Goal: Task Accomplishment & Management: Manage account settings

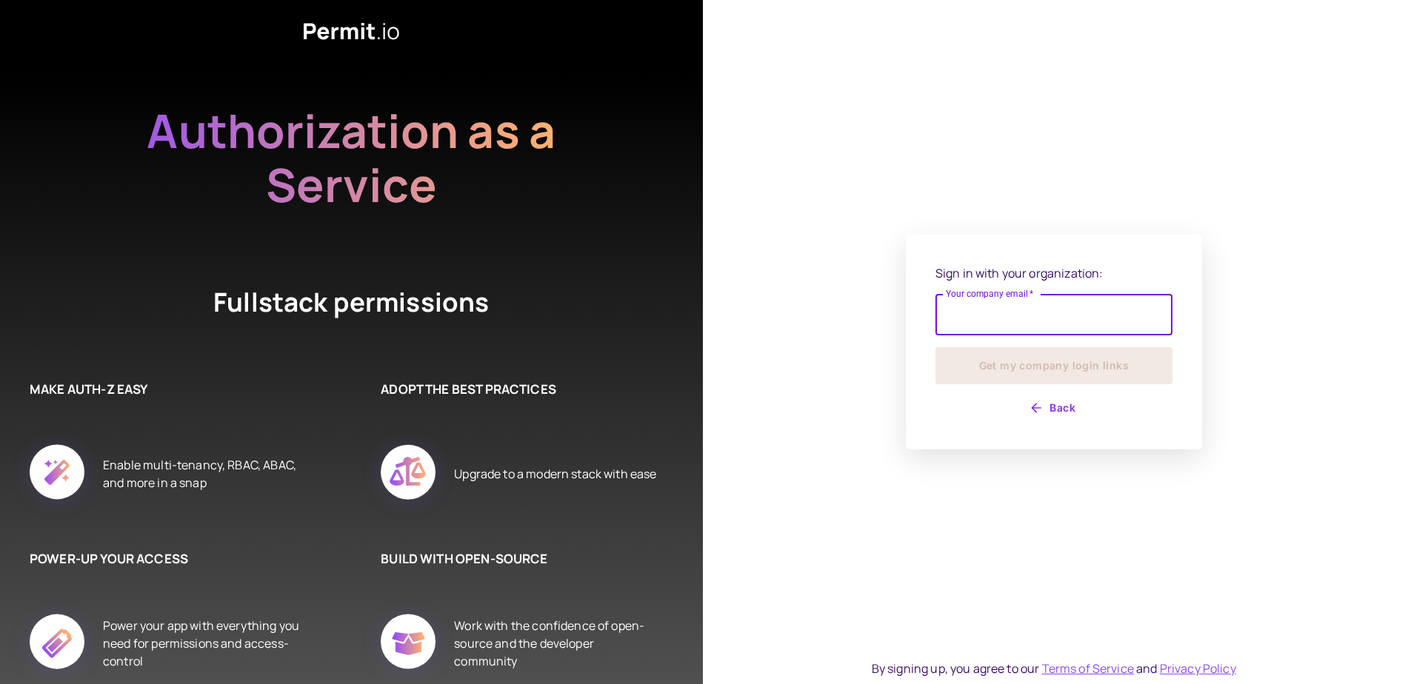
type input "**********"
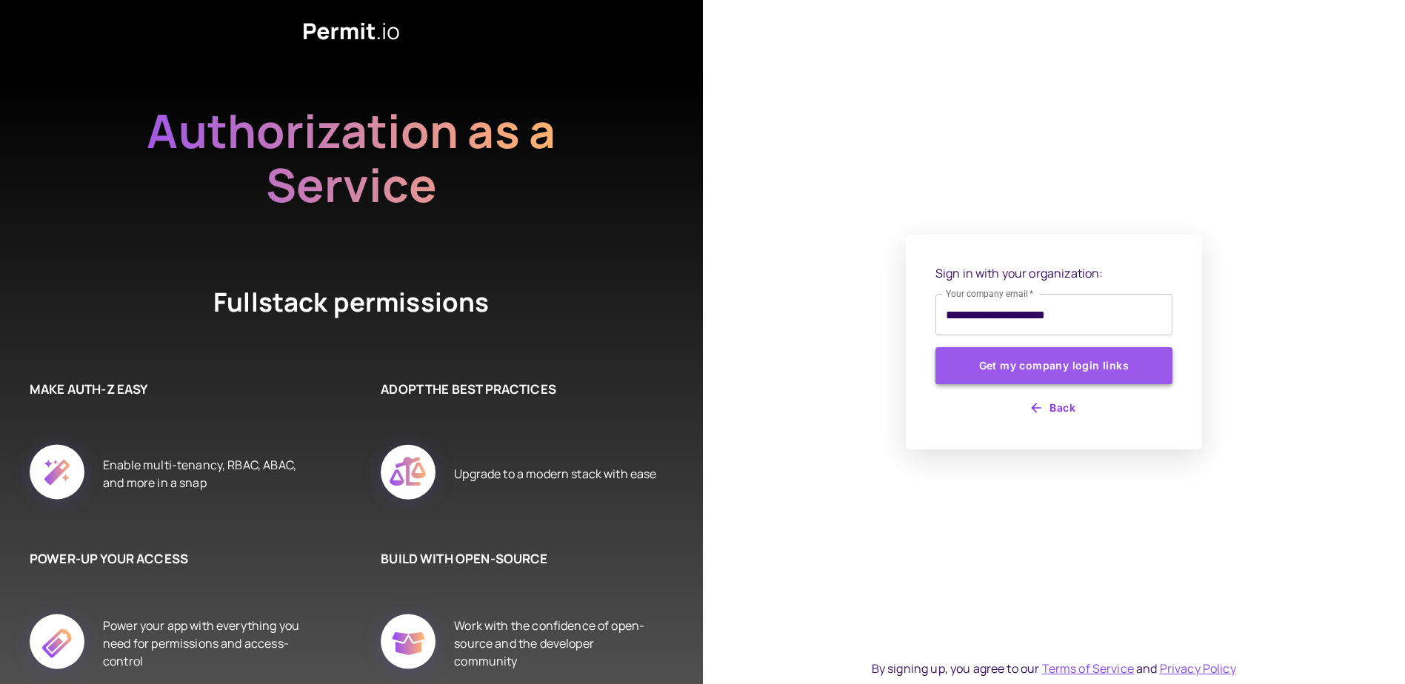
click at [955, 364] on button "Get my company login links" at bounding box center [1054, 365] width 237 height 37
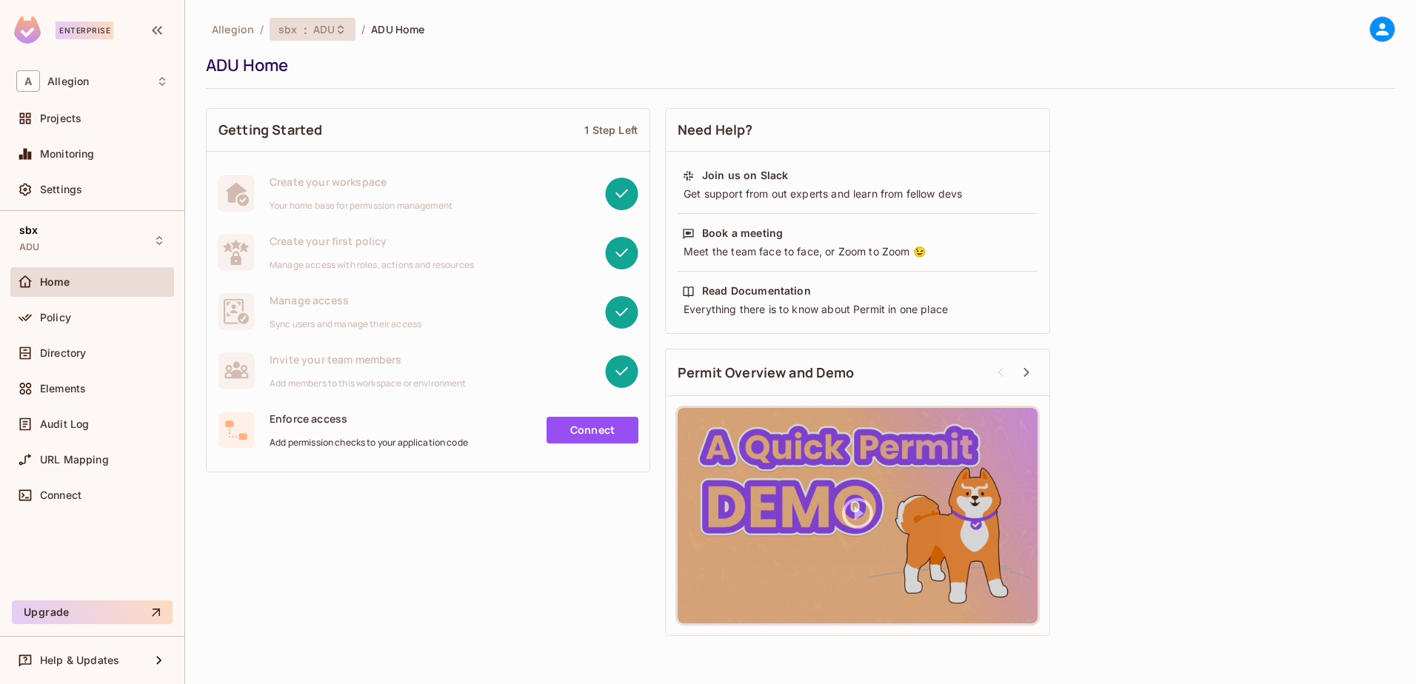
click at [324, 35] on span "ADU" at bounding box center [323, 29] width 21 height 14
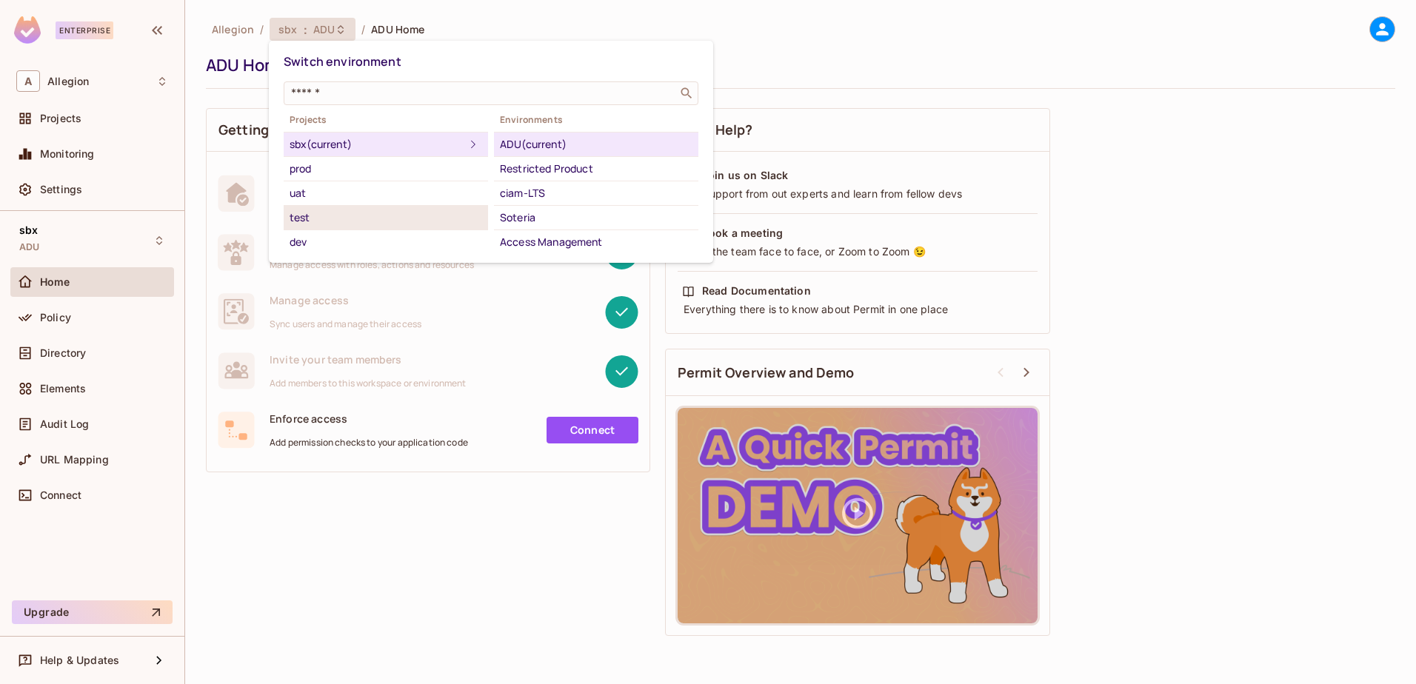
click at [320, 220] on div "test" at bounding box center [386, 218] width 193 height 18
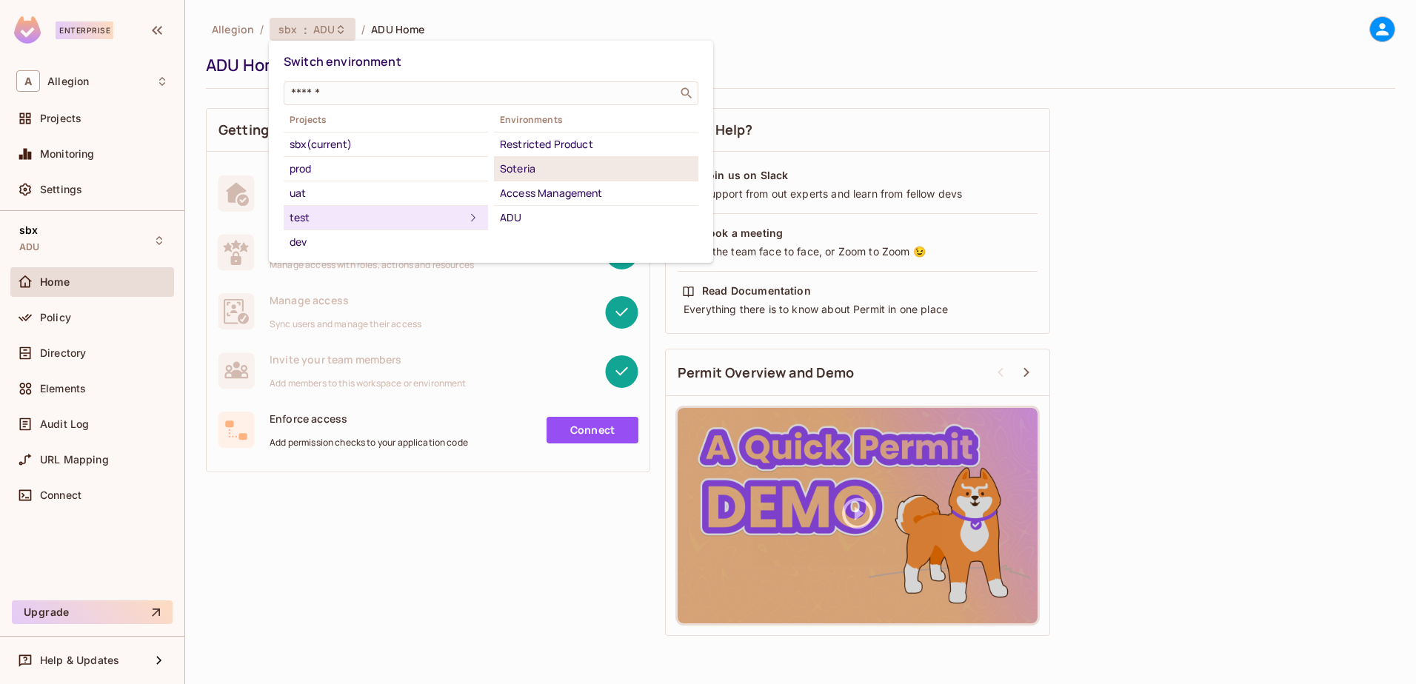
click at [544, 160] on div "Soteria" at bounding box center [596, 169] width 193 height 18
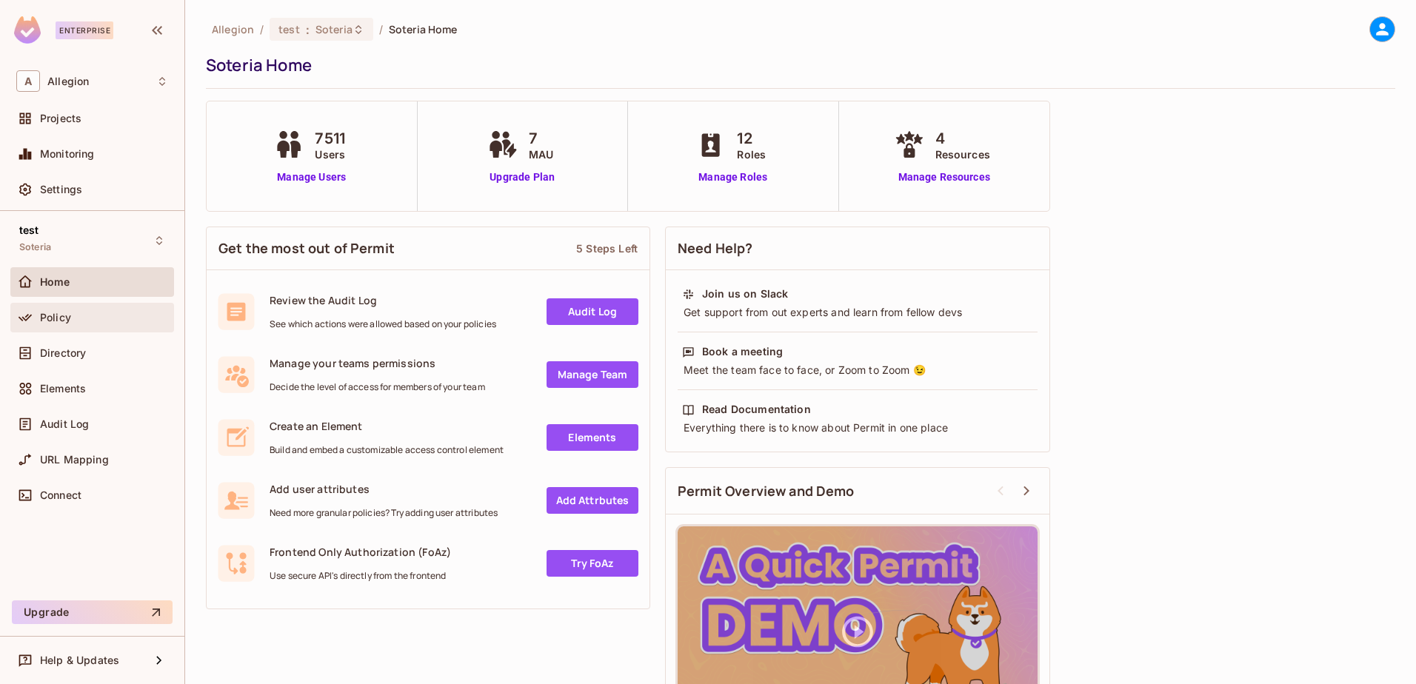
click at [48, 317] on span "Policy" at bounding box center [55, 318] width 31 height 12
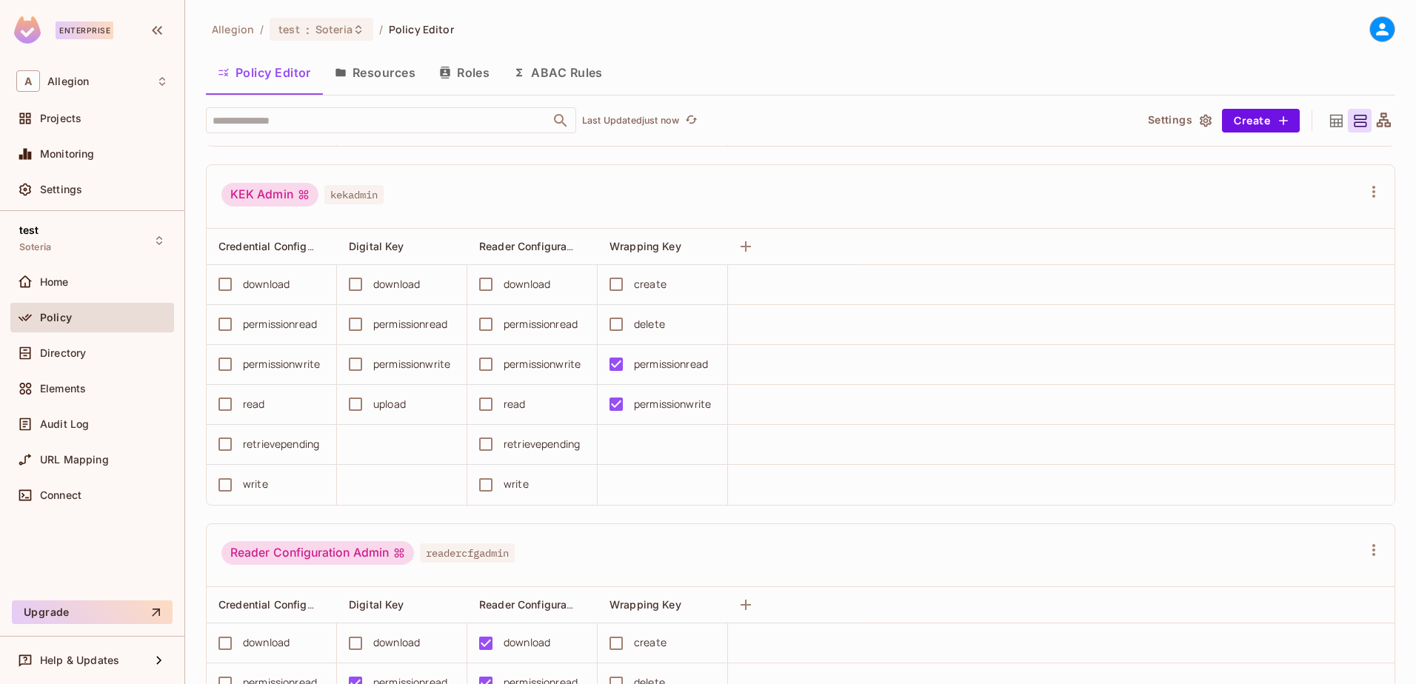
scroll to position [213, 0]
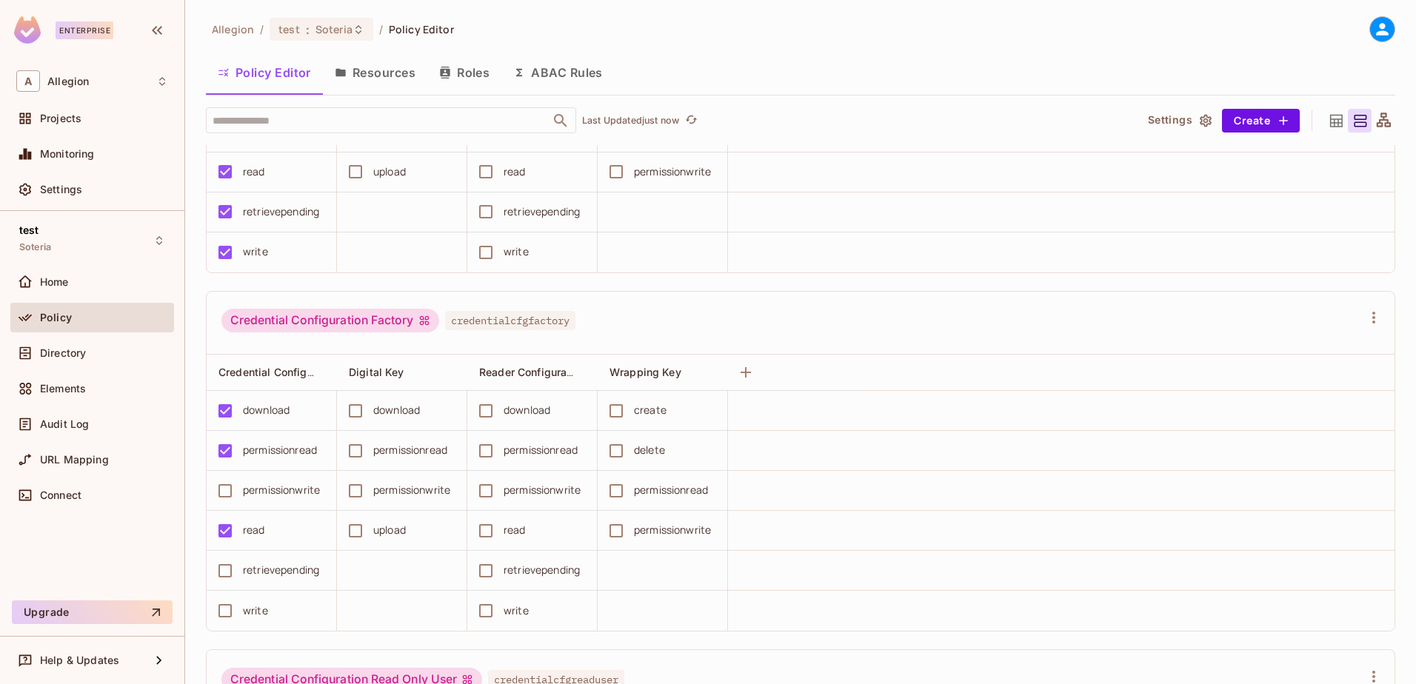
click at [1330, 125] on icon at bounding box center [1336, 120] width 13 height 13
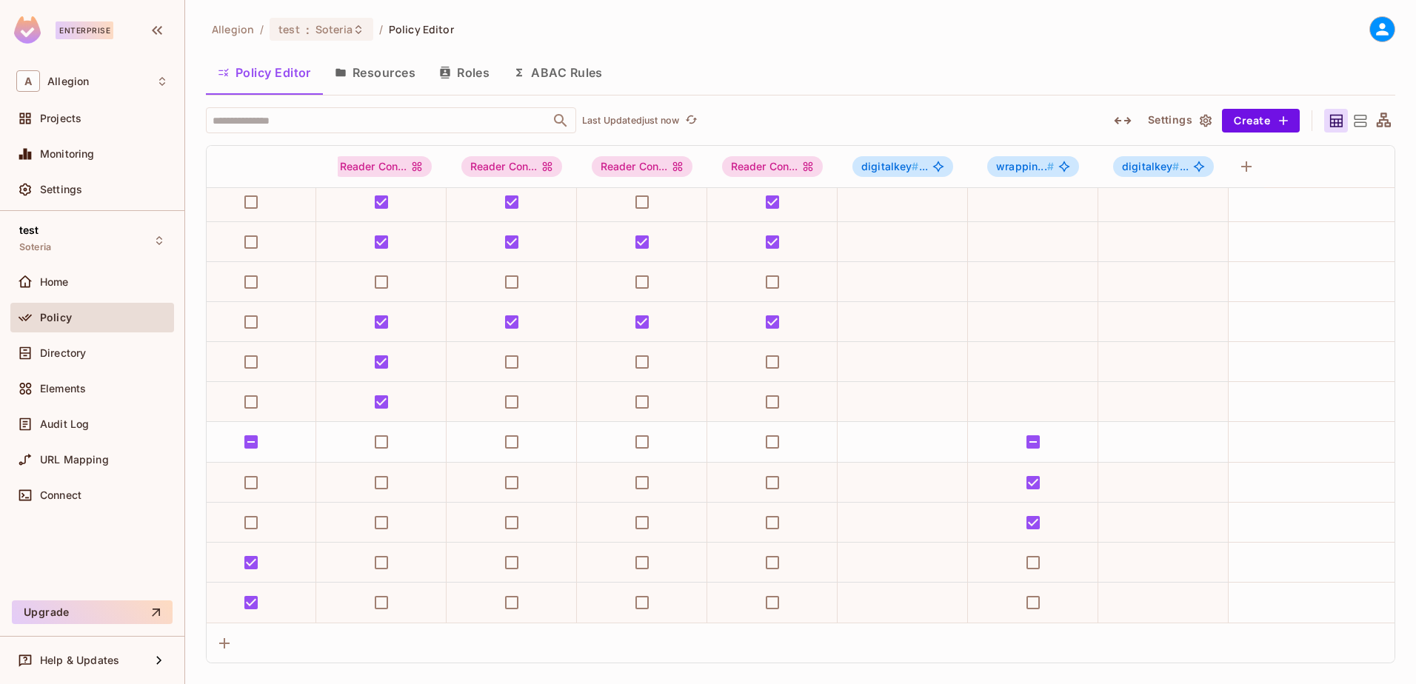
scroll to position [0, 684]
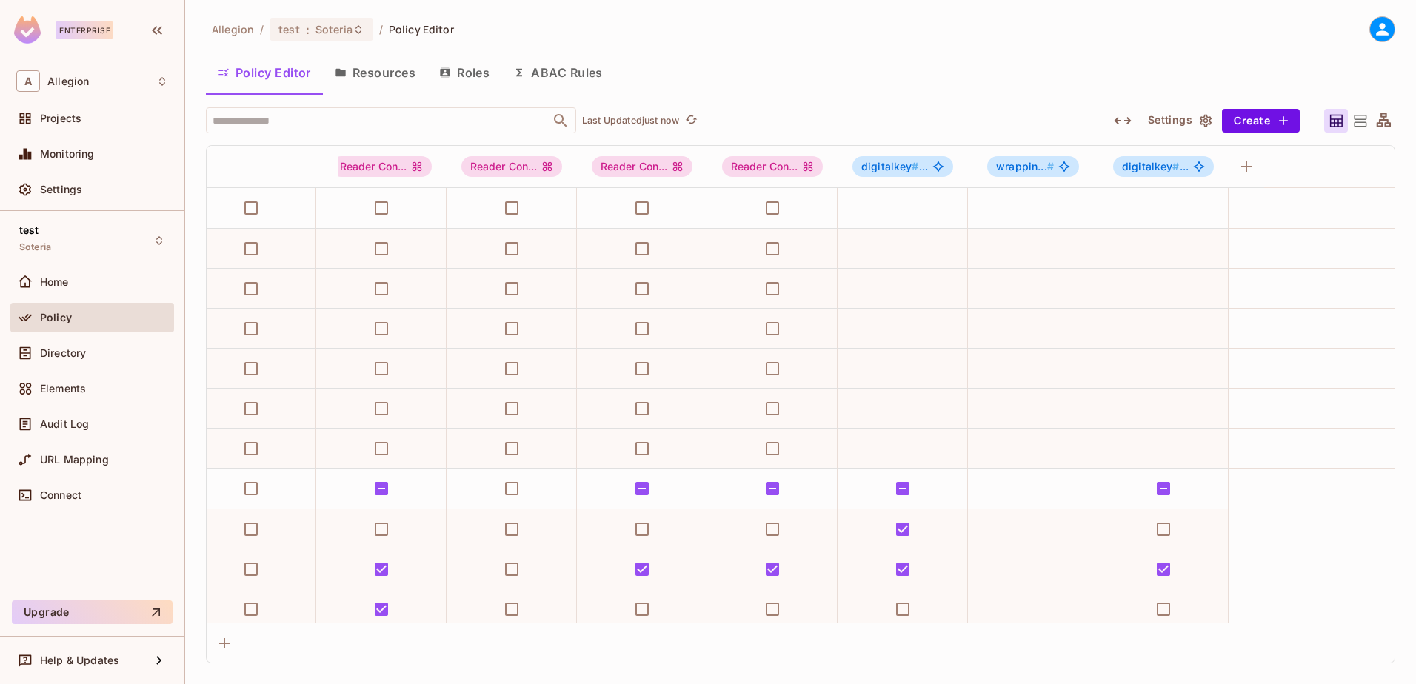
click at [393, 73] on button "Resources" at bounding box center [375, 72] width 104 height 37
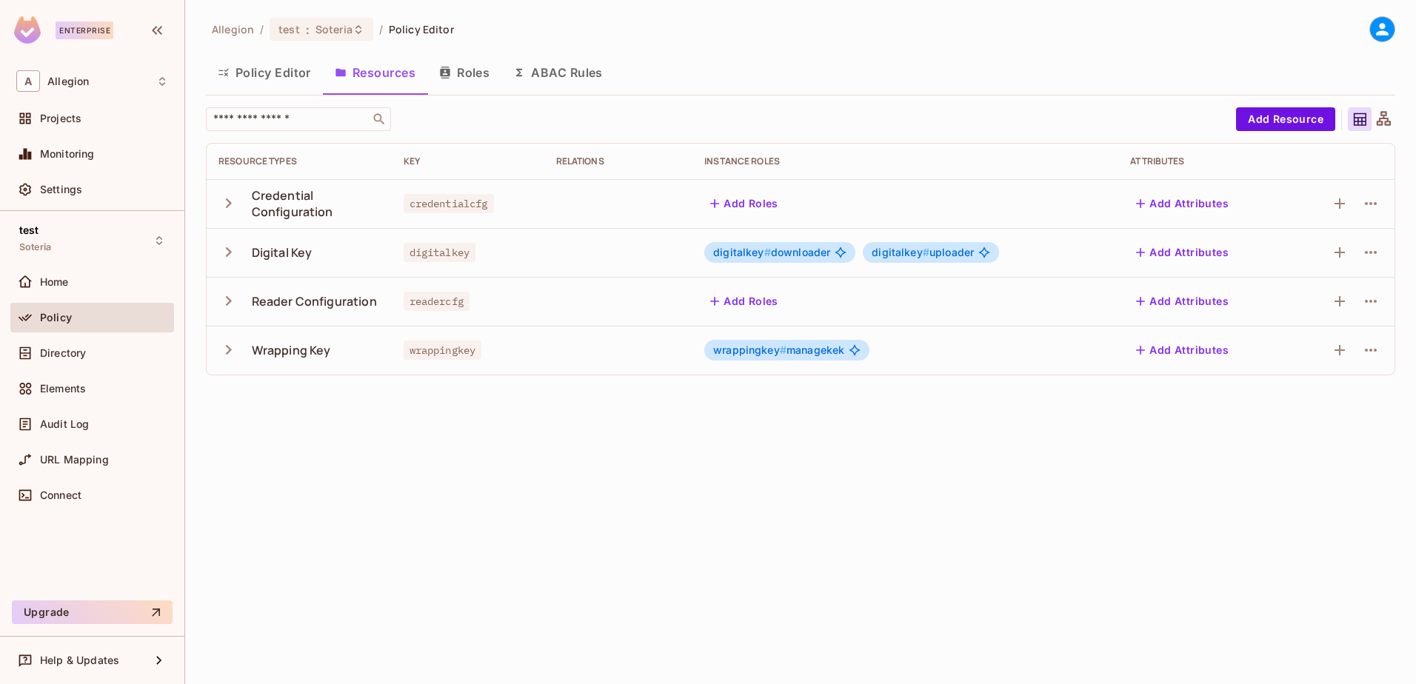
click at [230, 355] on icon "button" at bounding box center [229, 350] width 20 height 20
click at [477, 73] on button "Roles" at bounding box center [464, 72] width 74 height 37
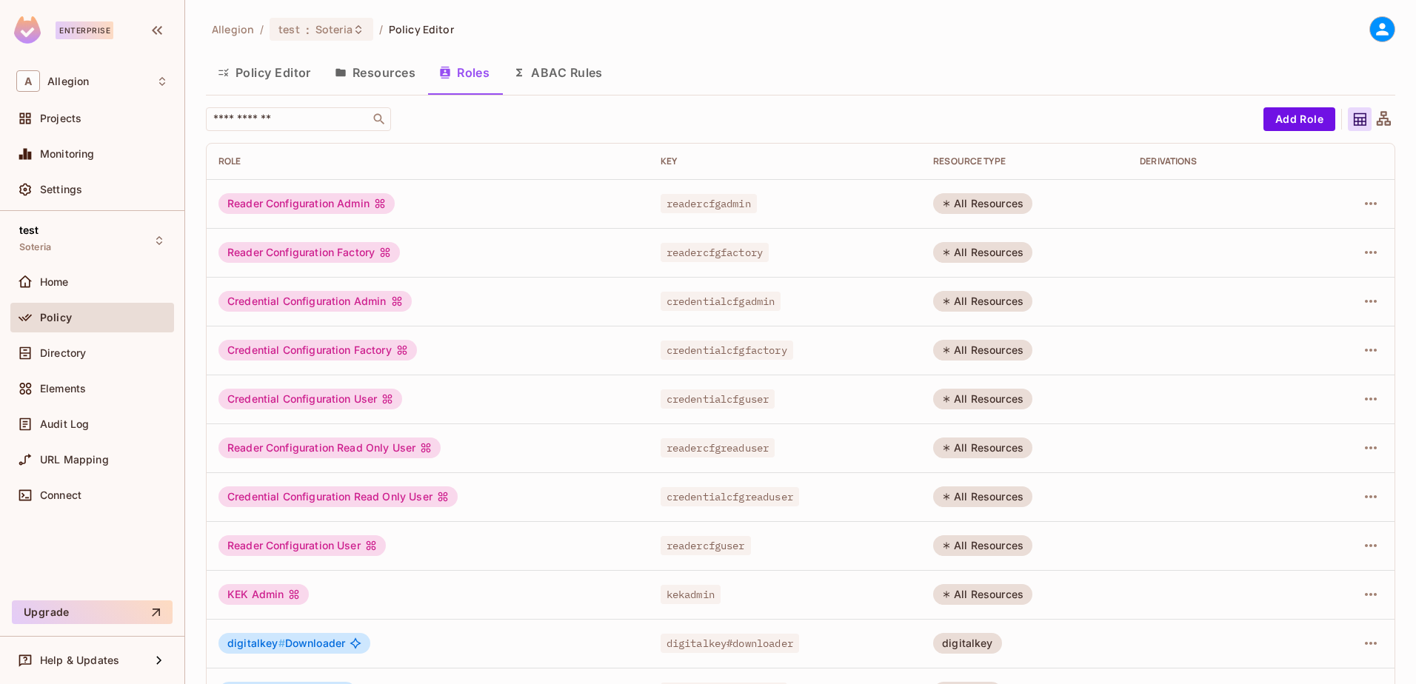
scroll to position [94, 0]
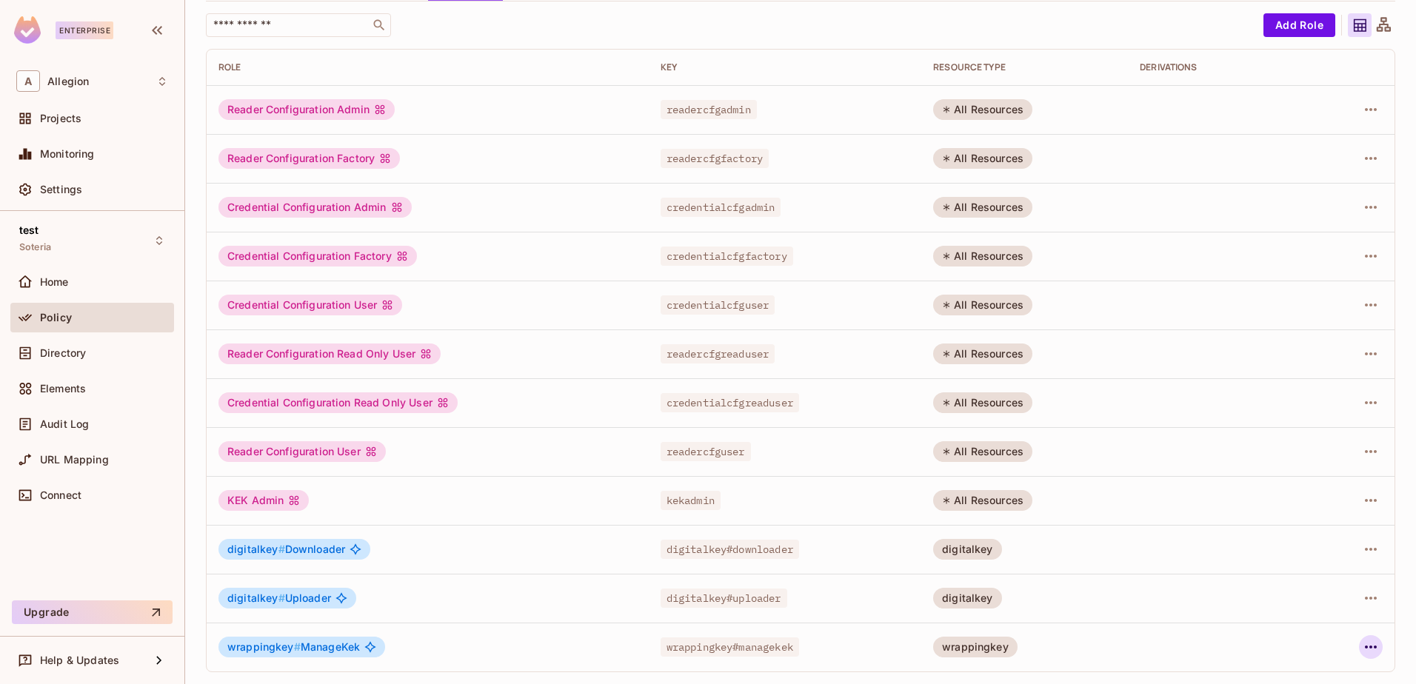
click at [1370, 648] on button "button" at bounding box center [1371, 648] width 24 height 24
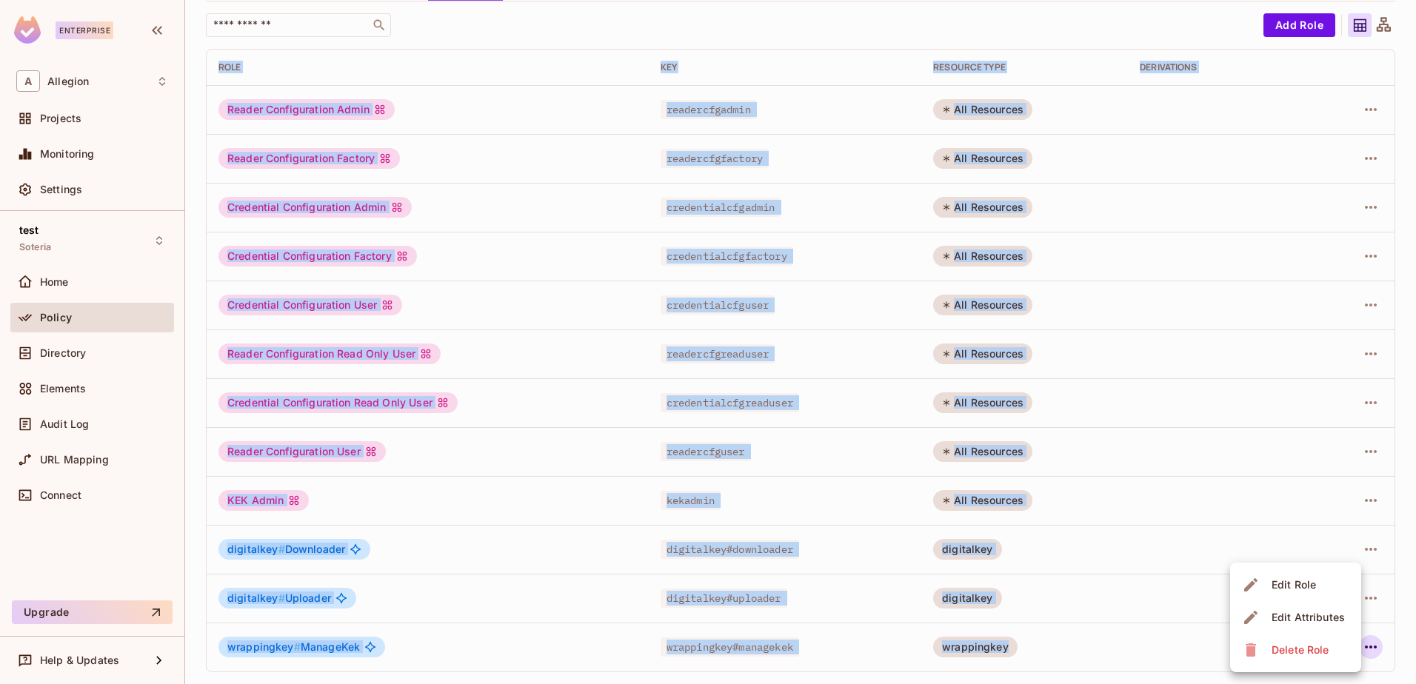
drag, startPoint x: 1410, startPoint y: 324, endPoint x: 1416, endPoint y: 108, distance: 215.6
click at [1416, 108] on html "Enterprise A Allegion Projects Monitoring Settings test Soteria Home Policy Dir…" at bounding box center [708, 342] width 1416 height 684
click at [1409, 44] on div at bounding box center [708, 342] width 1416 height 684
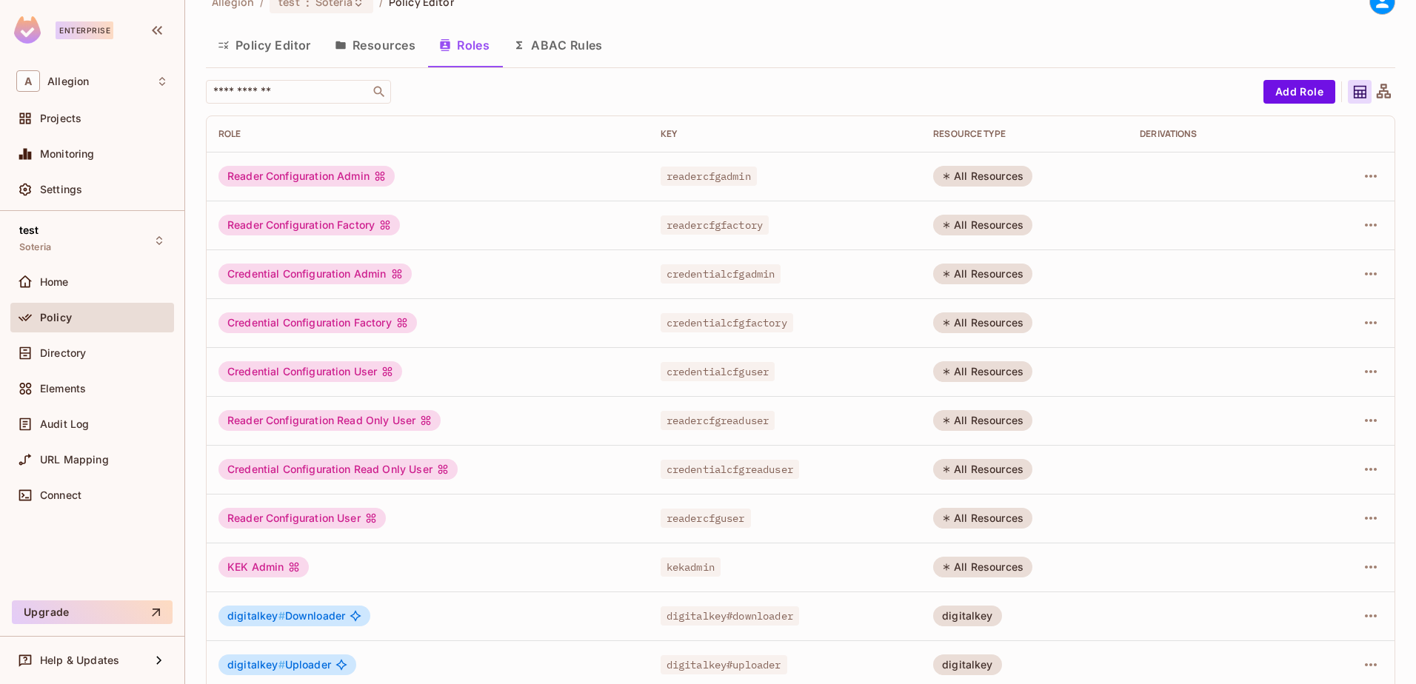
scroll to position [0, 0]
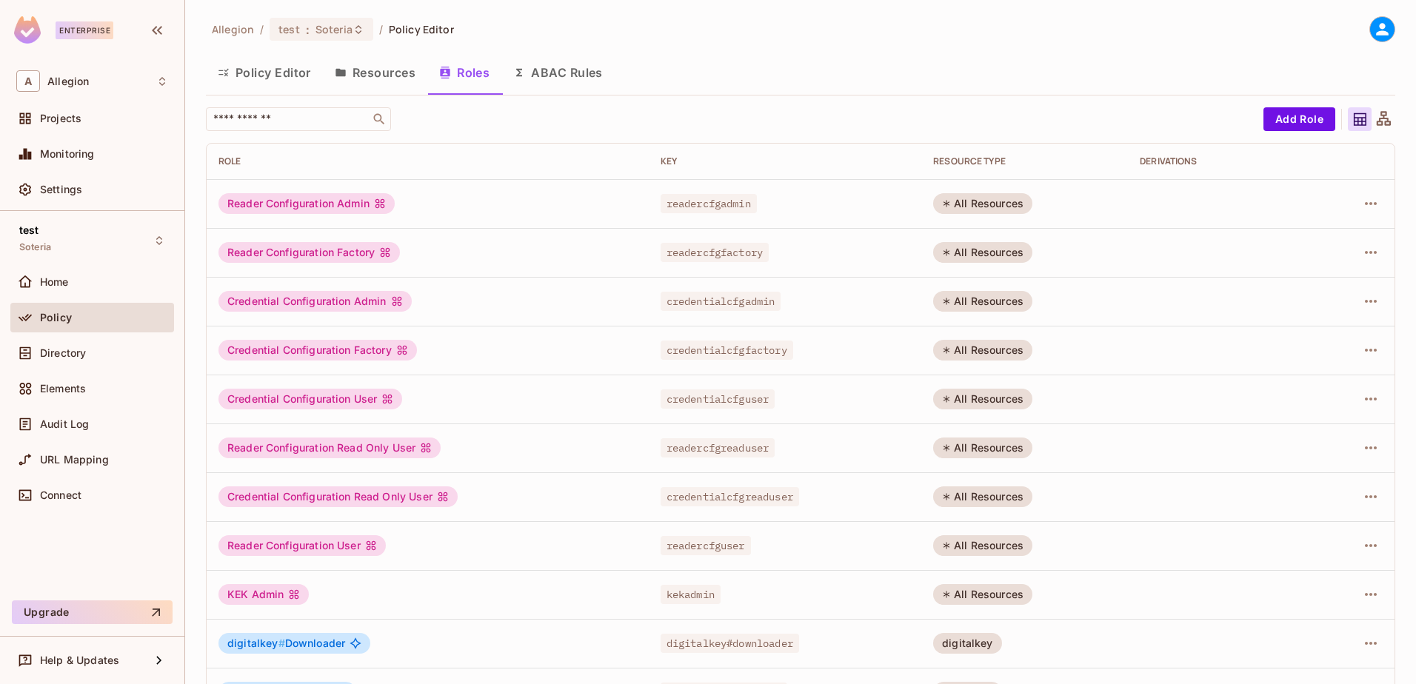
click at [270, 72] on button "Policy Editor" at bounding box center [264, 72] width 117 height 37
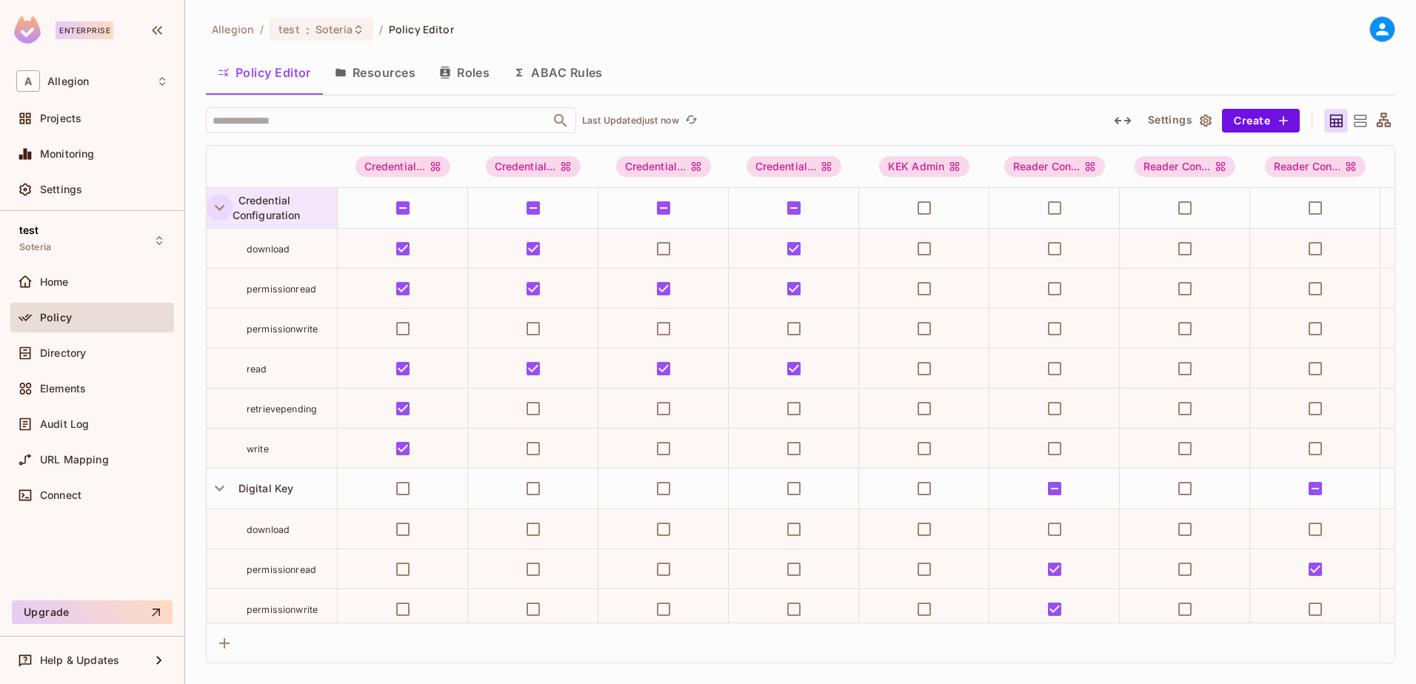
click at [221, 211] on icon "button" at bounding box center [220, 208] width 20 height 20
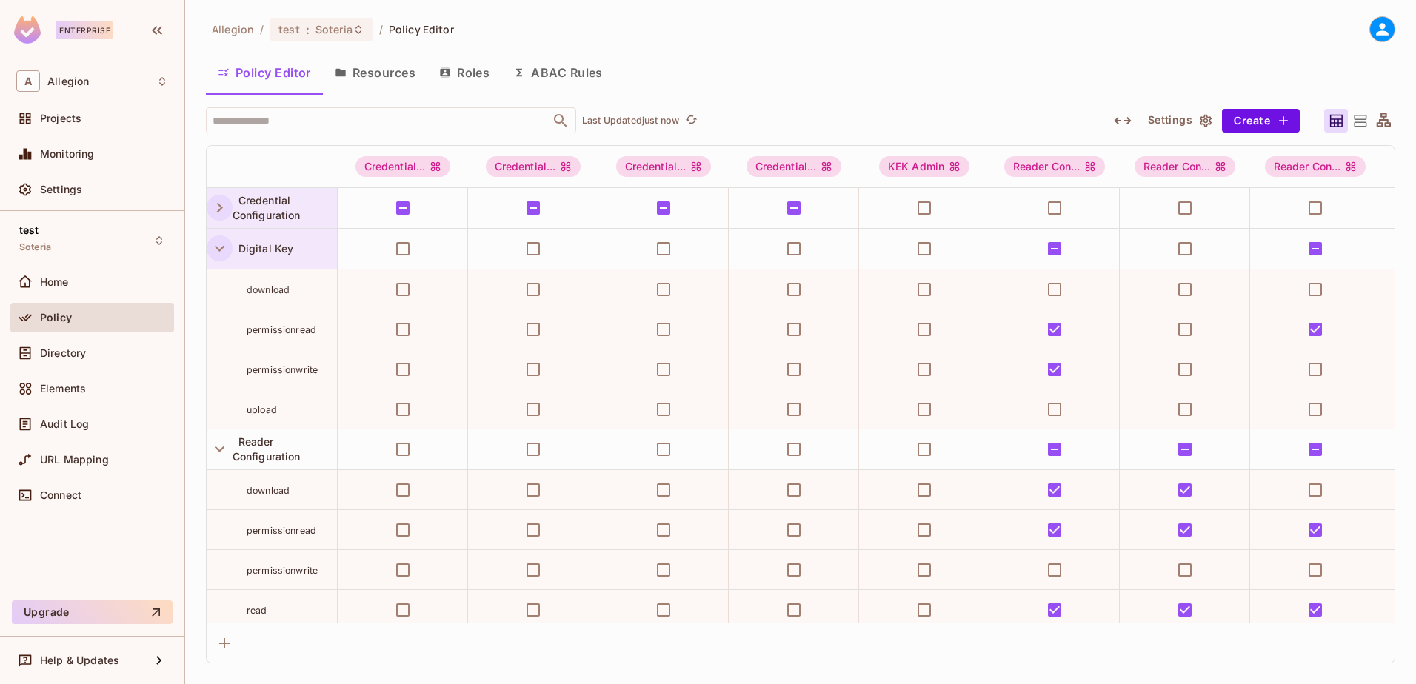
click at [216, 251] on icon "button" at bounding box center [220, 249] width 20 height 20
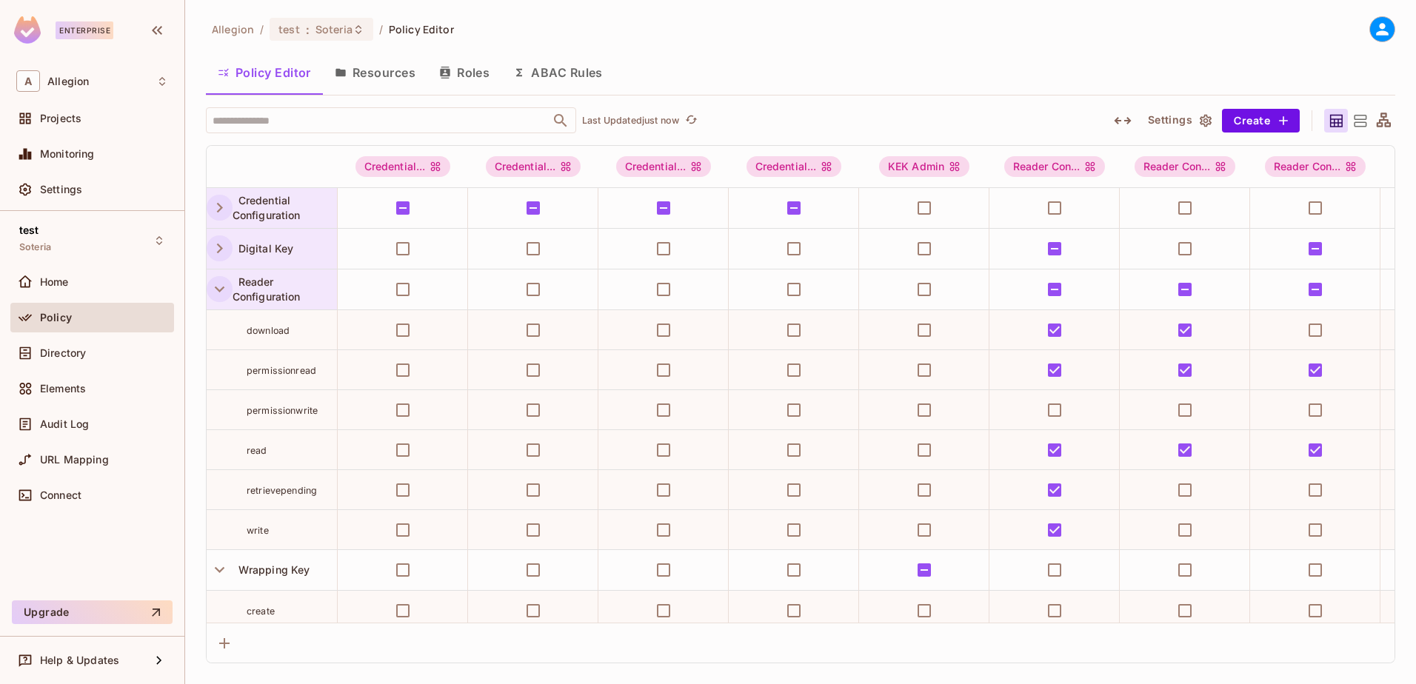
click at [221, 281] on icon "button" at bounding box center [220, 289] width 20 height 20
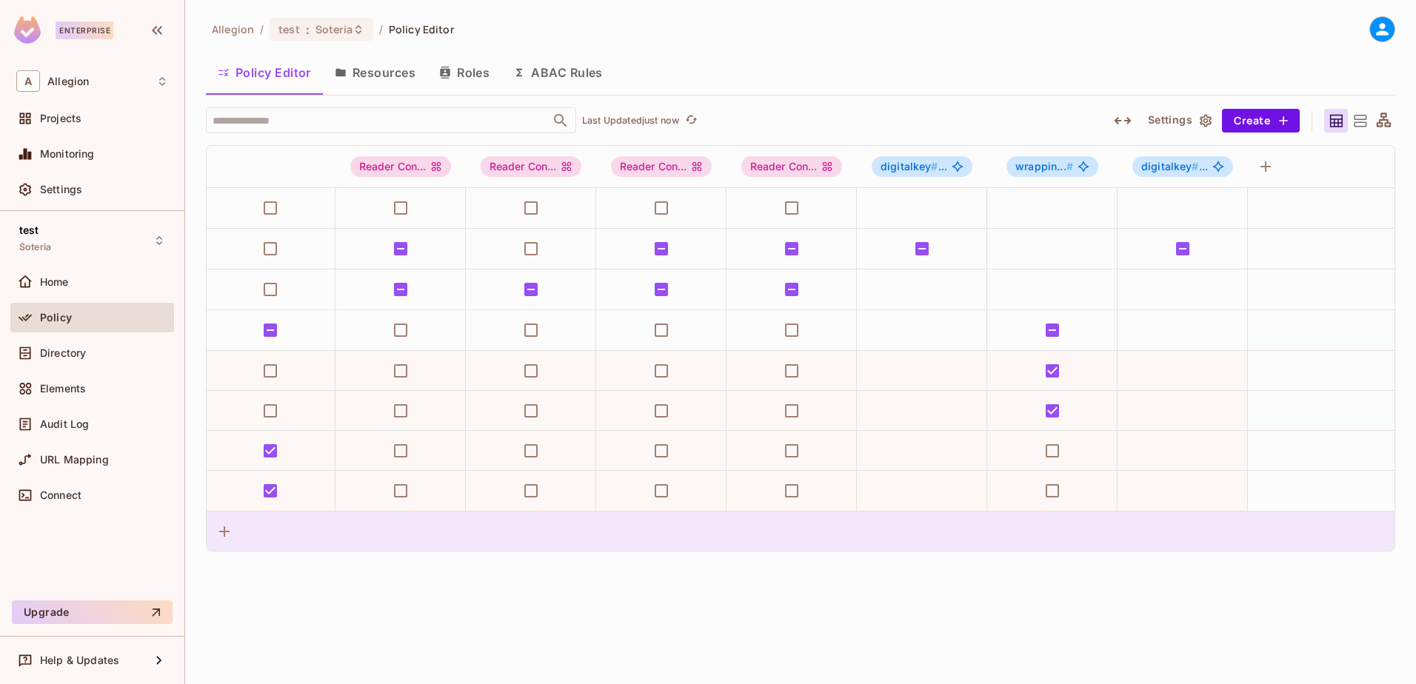
scroll to position [0, 650]
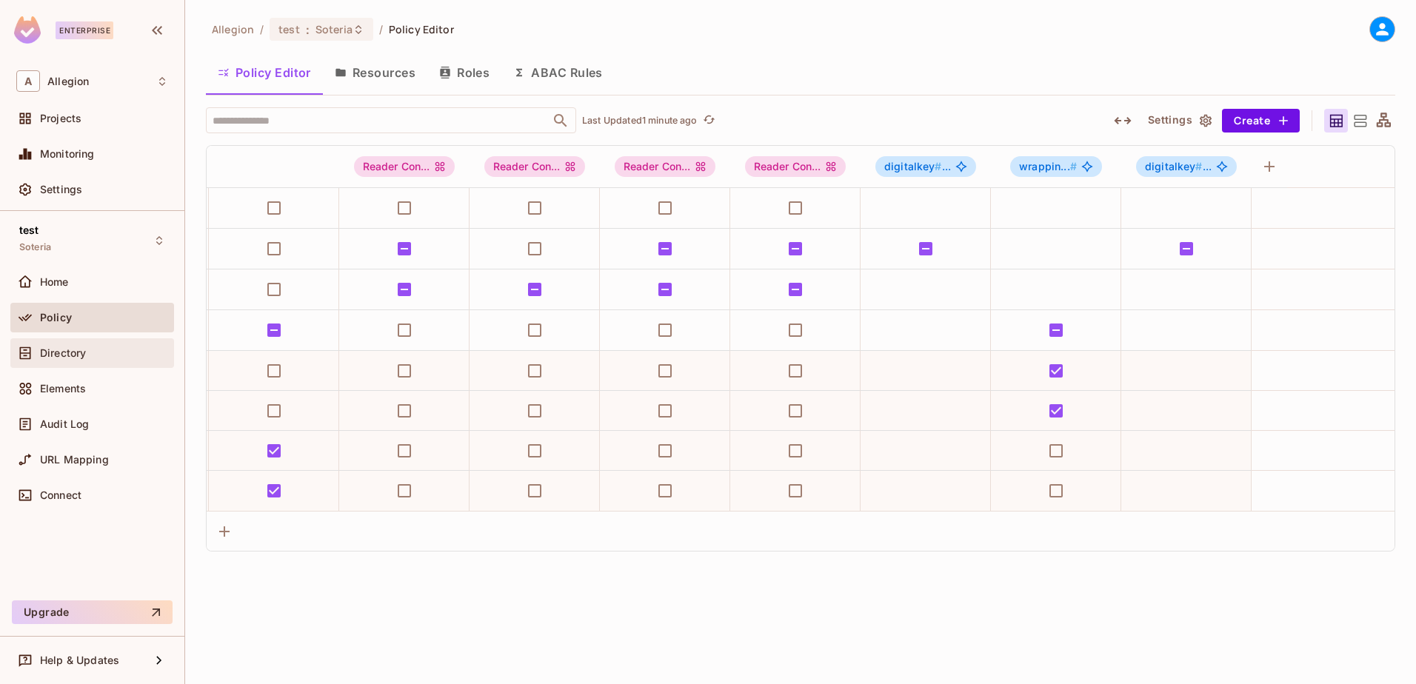
click at [53, 358] on span "Directory" at bounding box center [63, 353] width 46 height 12
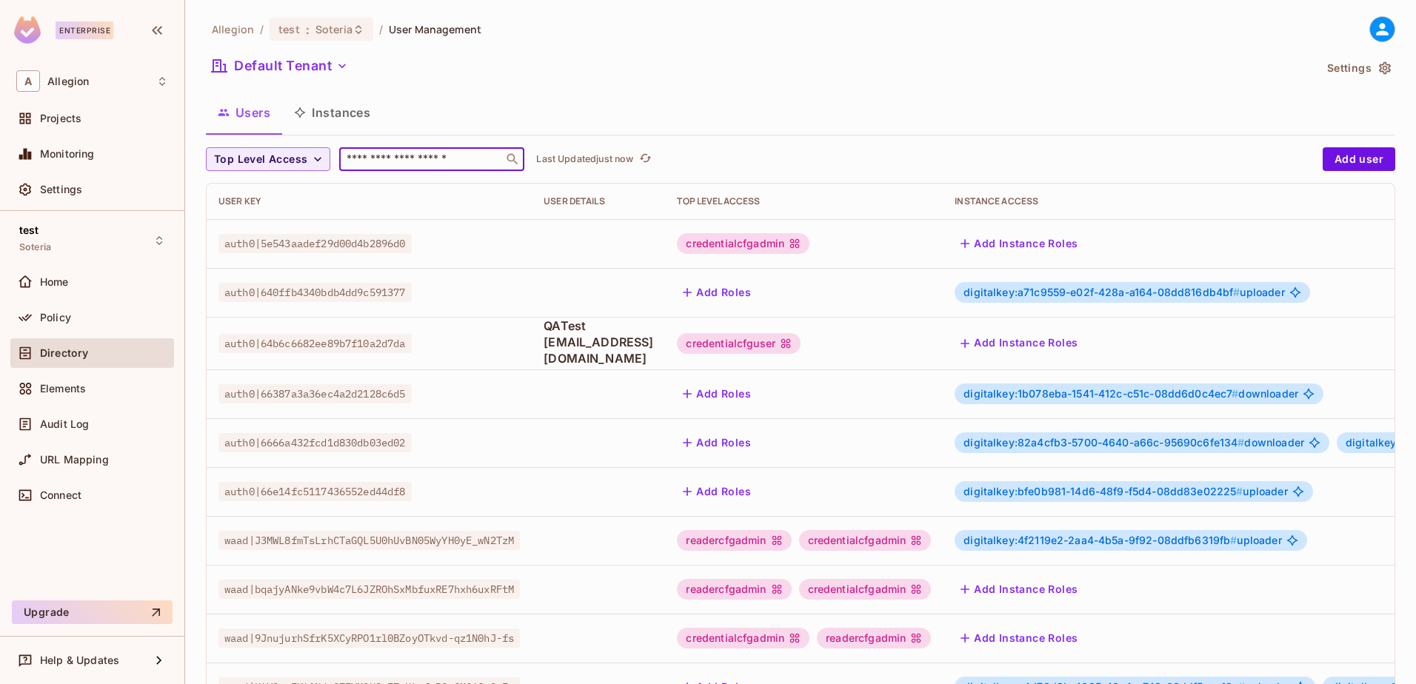
click at [371, 160] on input "text" at bounding box center [422, 159] width 156 height 15
type input "*******"
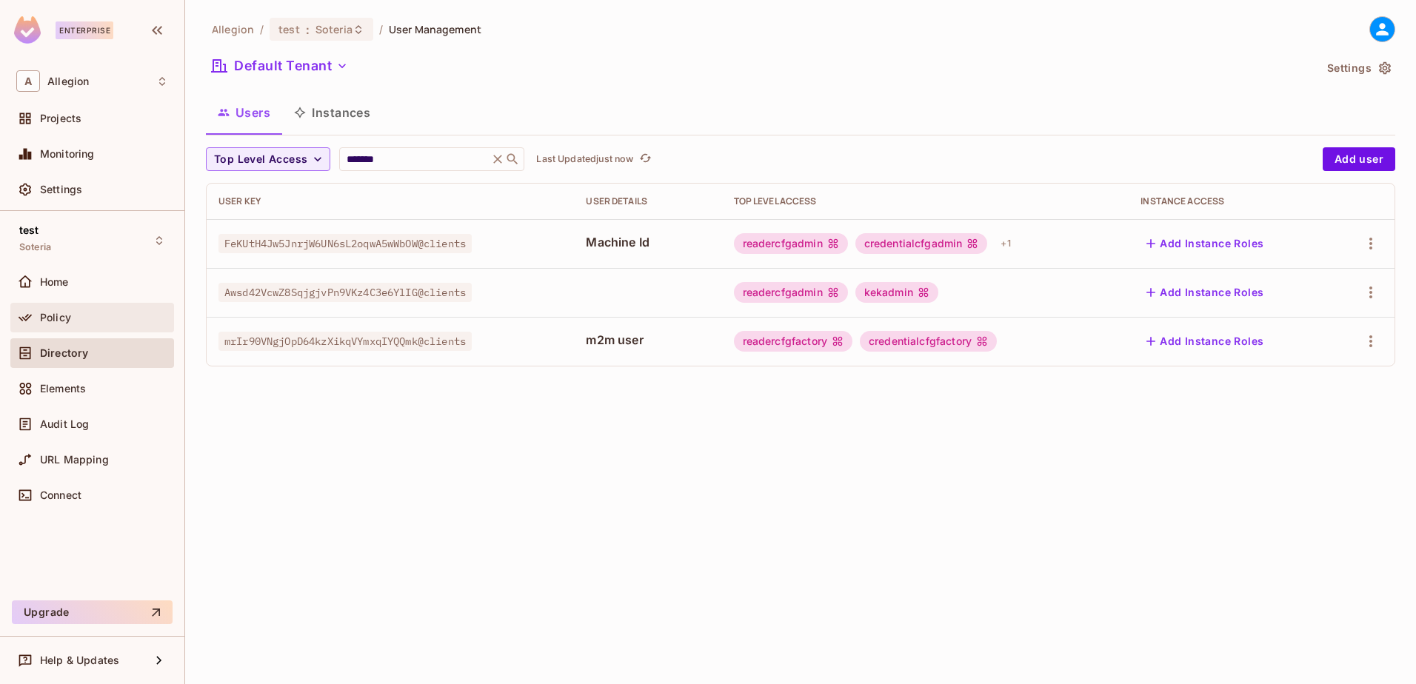
click at [56, 316] on span "Policy" at bounding box center [55, 318] width 31 height 12
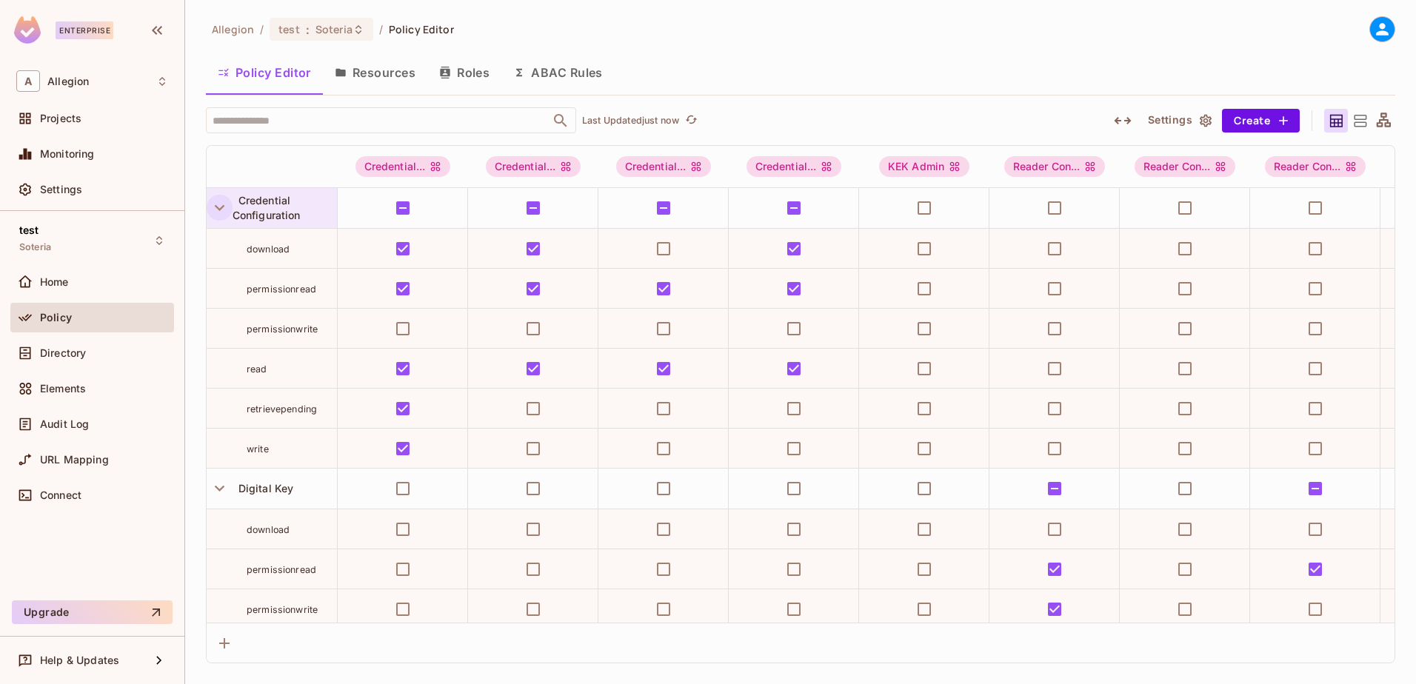
click at [219, 209] on icon "button" at bounding box center [220, 208] width 10 height 6
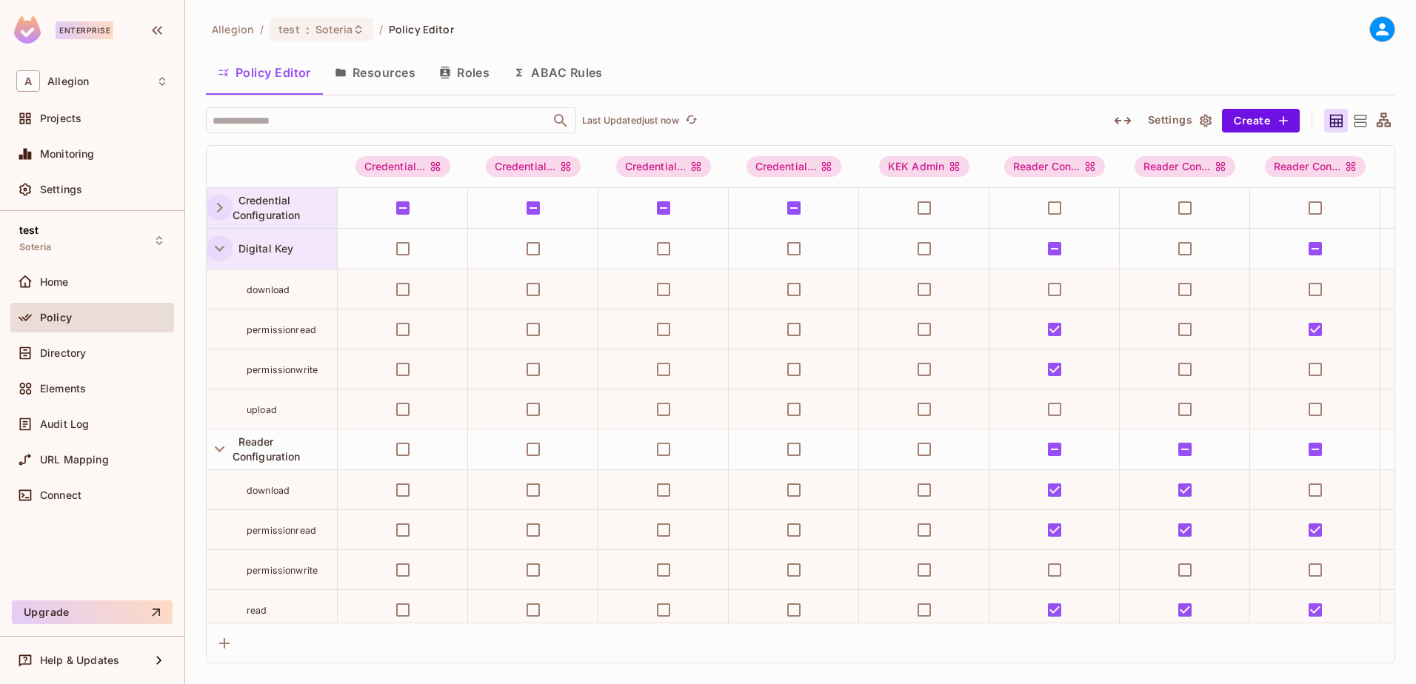
click at [219, 249] on icon "button" at bounding box center [220, 249] width 10 height 6
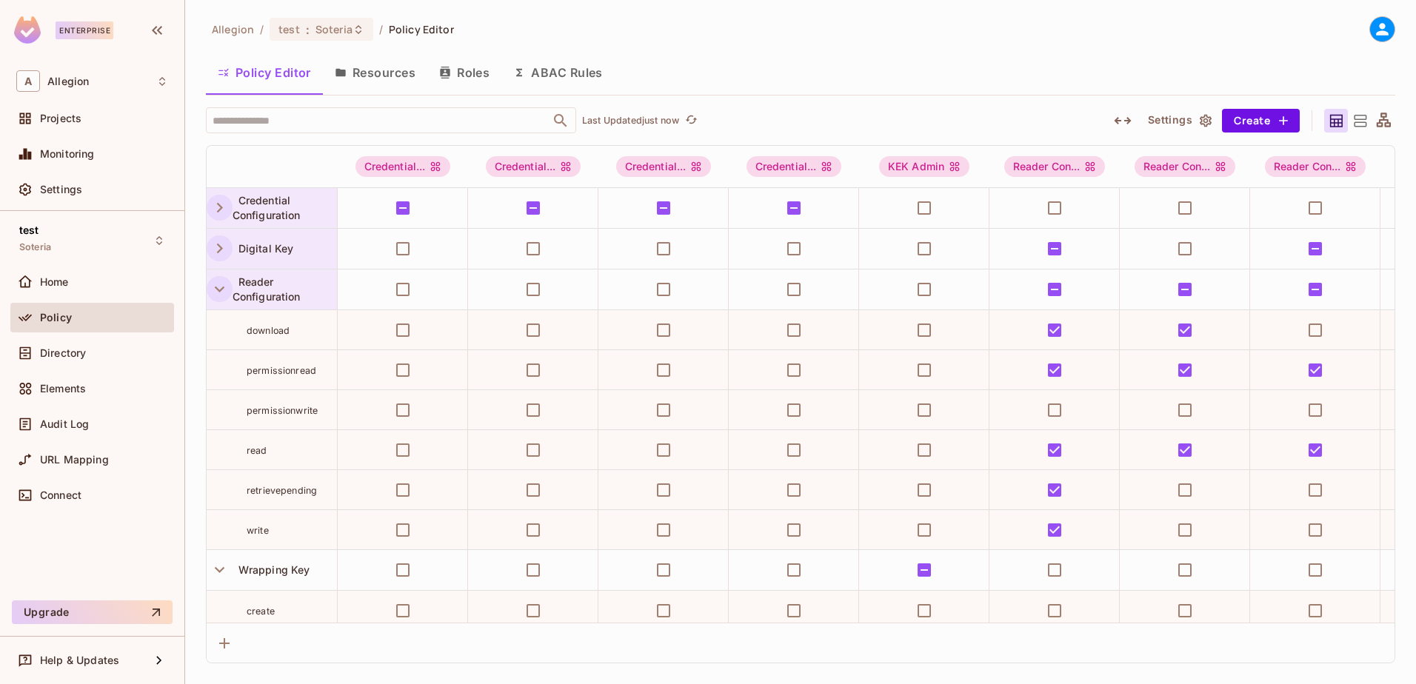
click at [219, 291] on icon "button" at bounding box center [220, 290] width 10 height 6
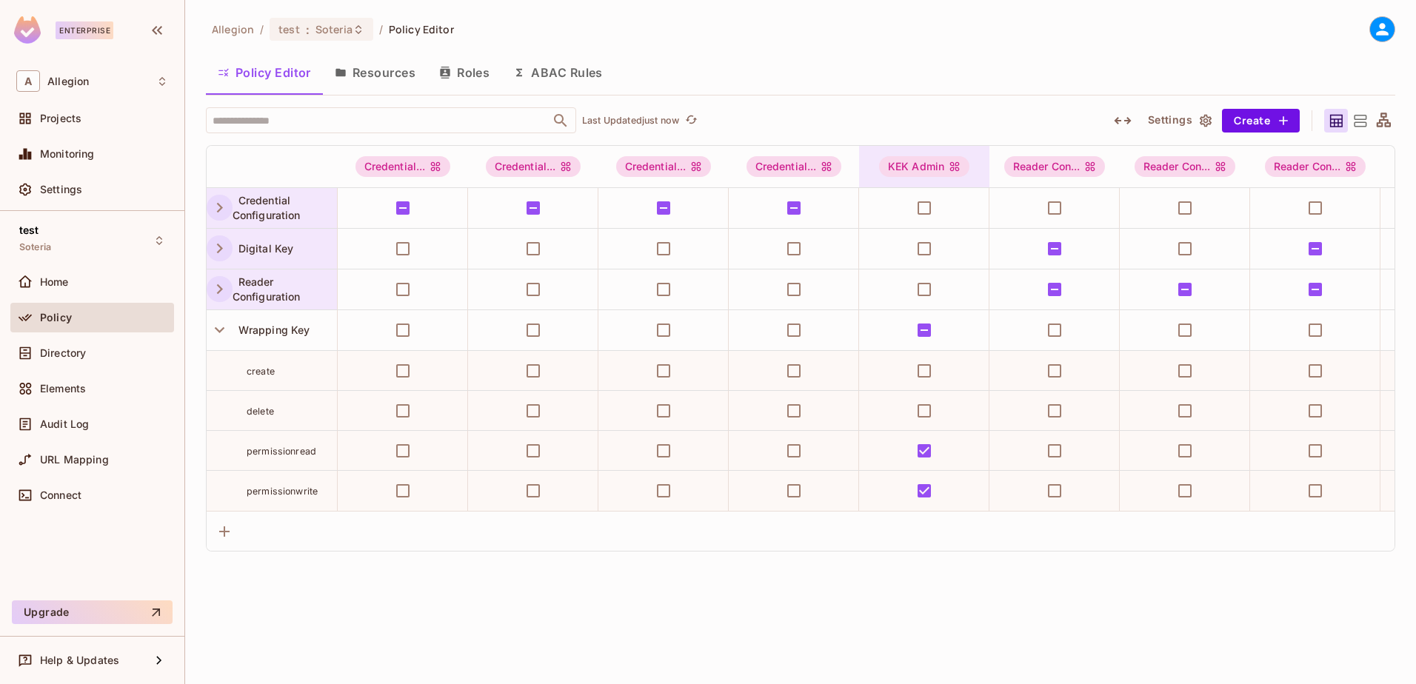
click at [936, 169] on div "KEK Admin" at bounding box center [924, 166] width 90 height 21
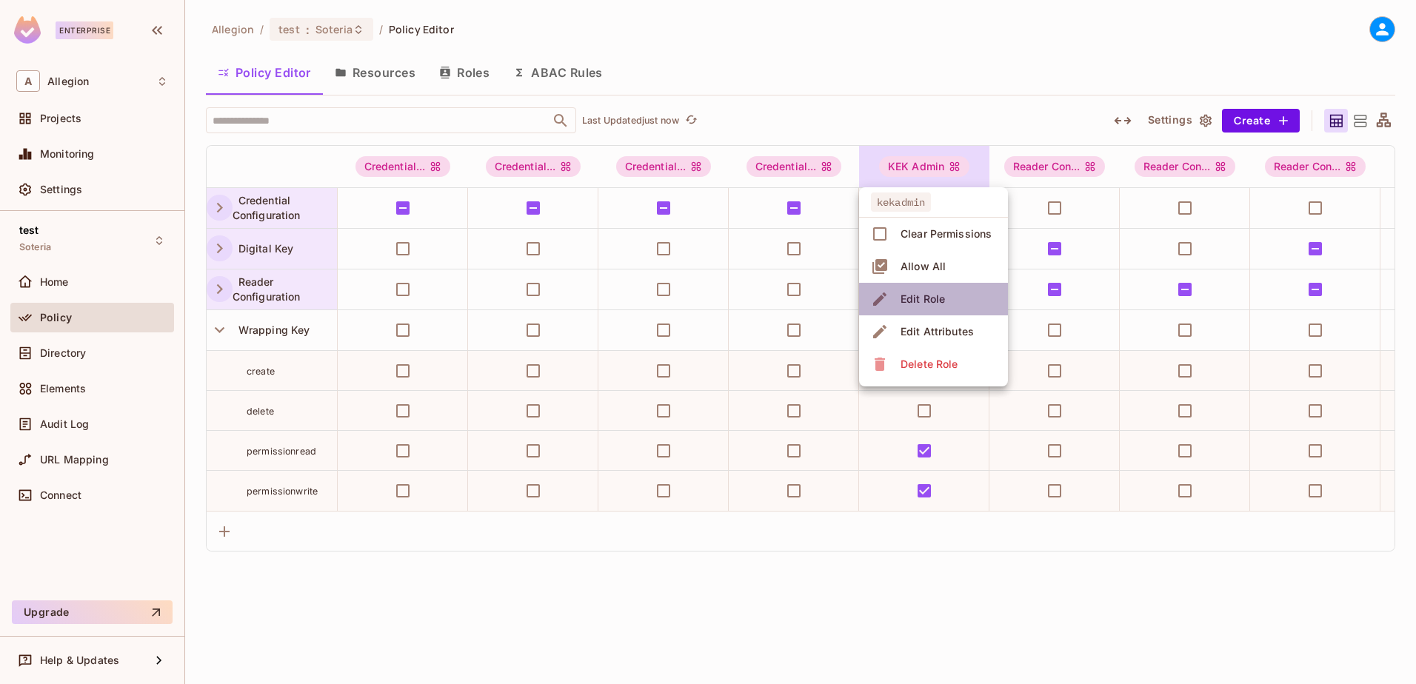
click at [922, 300] on div "Edit Role" at bounding box center [923, 299] width 44 height 15
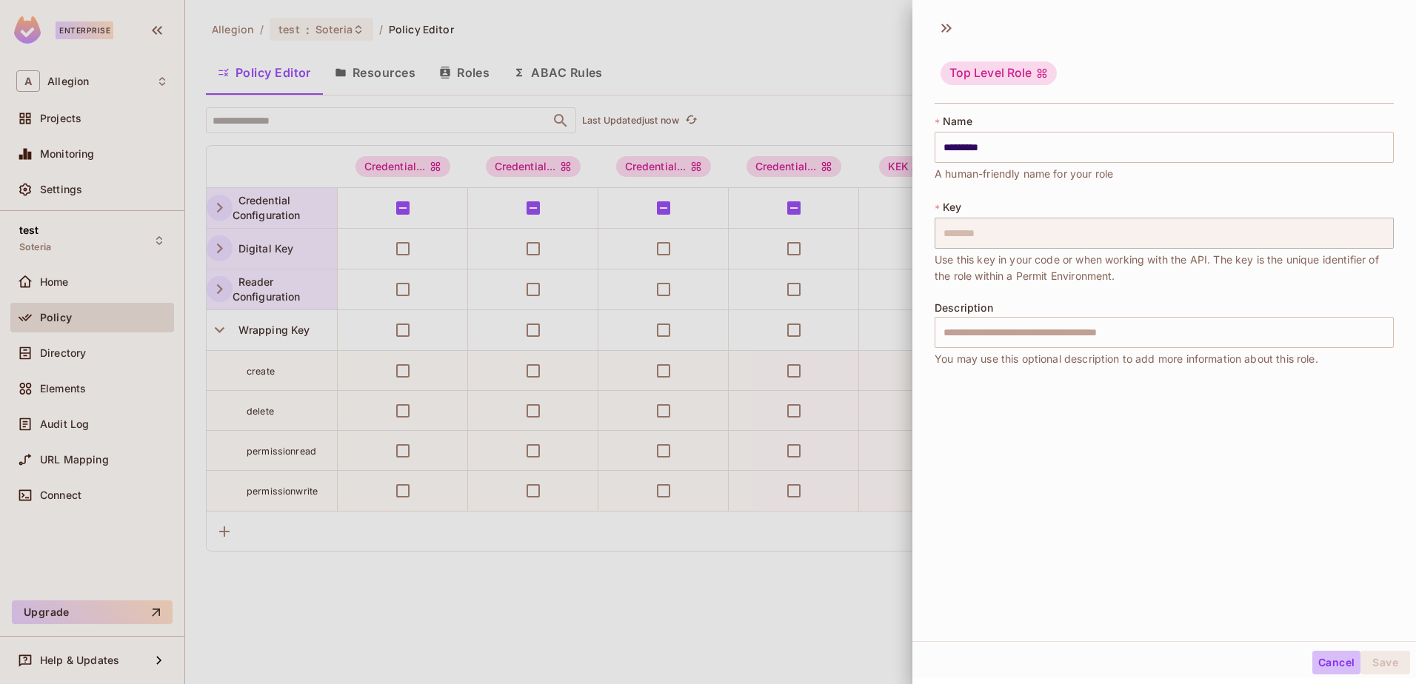
click at [1318, 662] on button "Cancel" at bounding box center [1337, 663] width 48 height 24
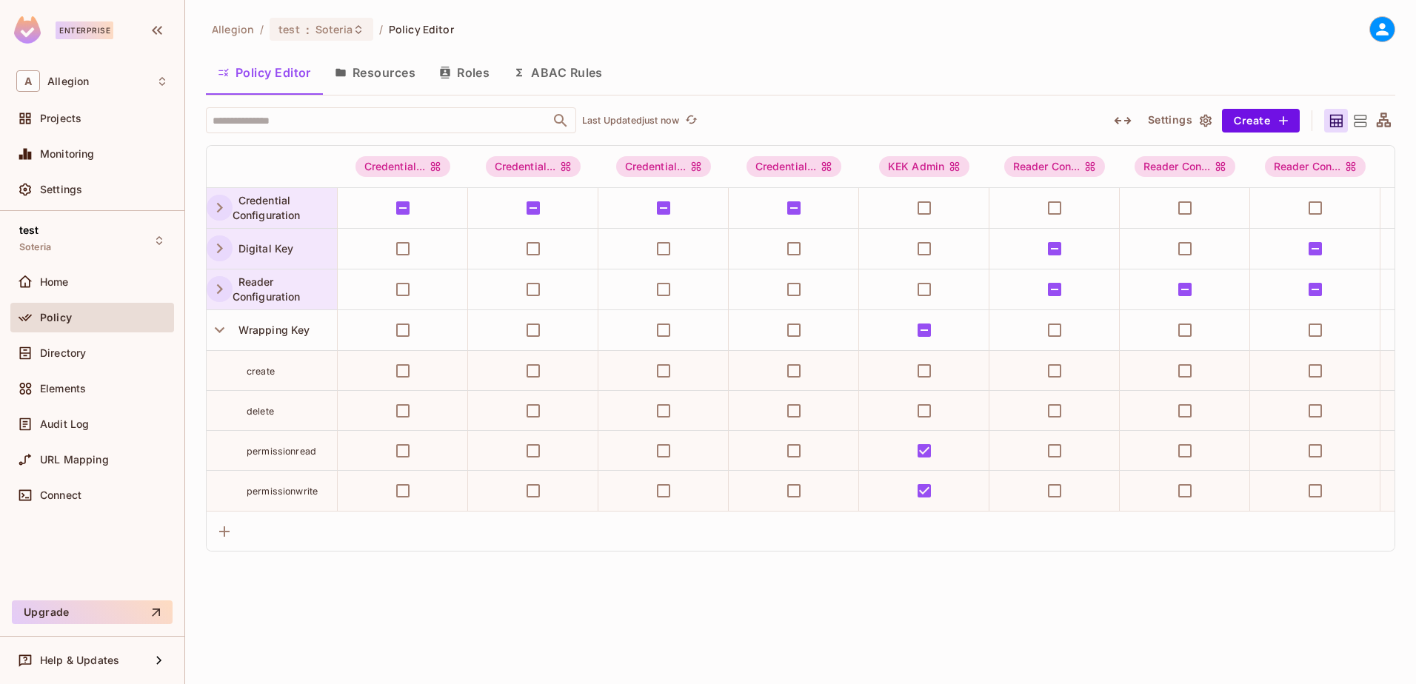
click at [480, 73] on button "Roles" at bounding box center [464, 72] width 74 height 37
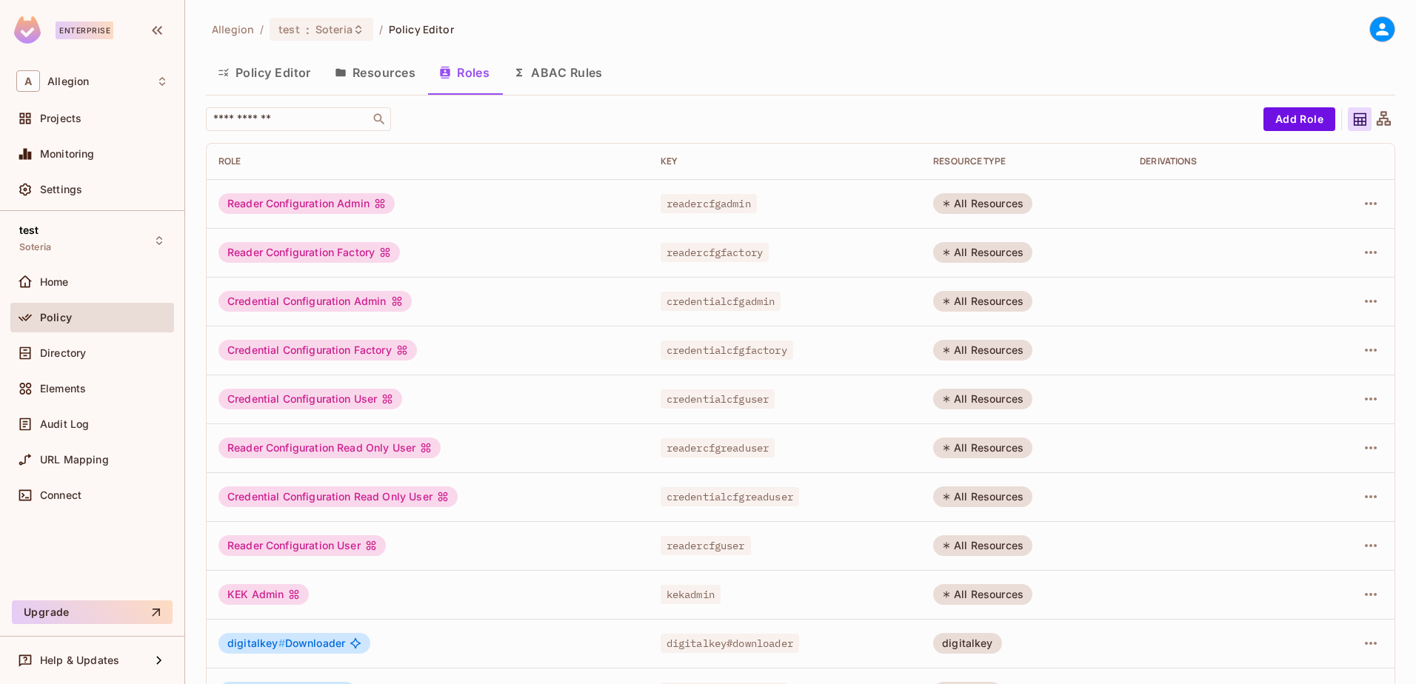
scroll to position [94, 0]
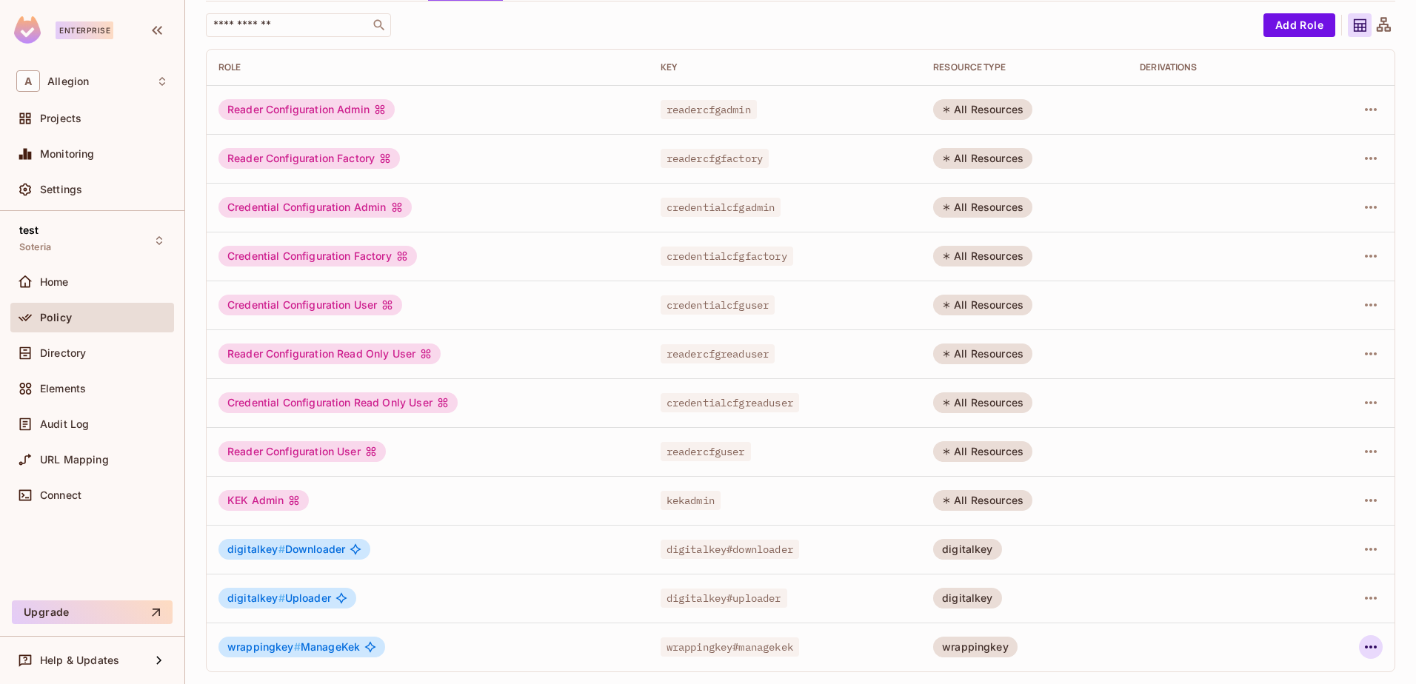
click at [1362, 649] on icon "button" at bounding box center [1371, 647] width 18 height 18
click at [1284, 588] on div "Edit Role" at bounding box center [1294, 585] width 44 height 15
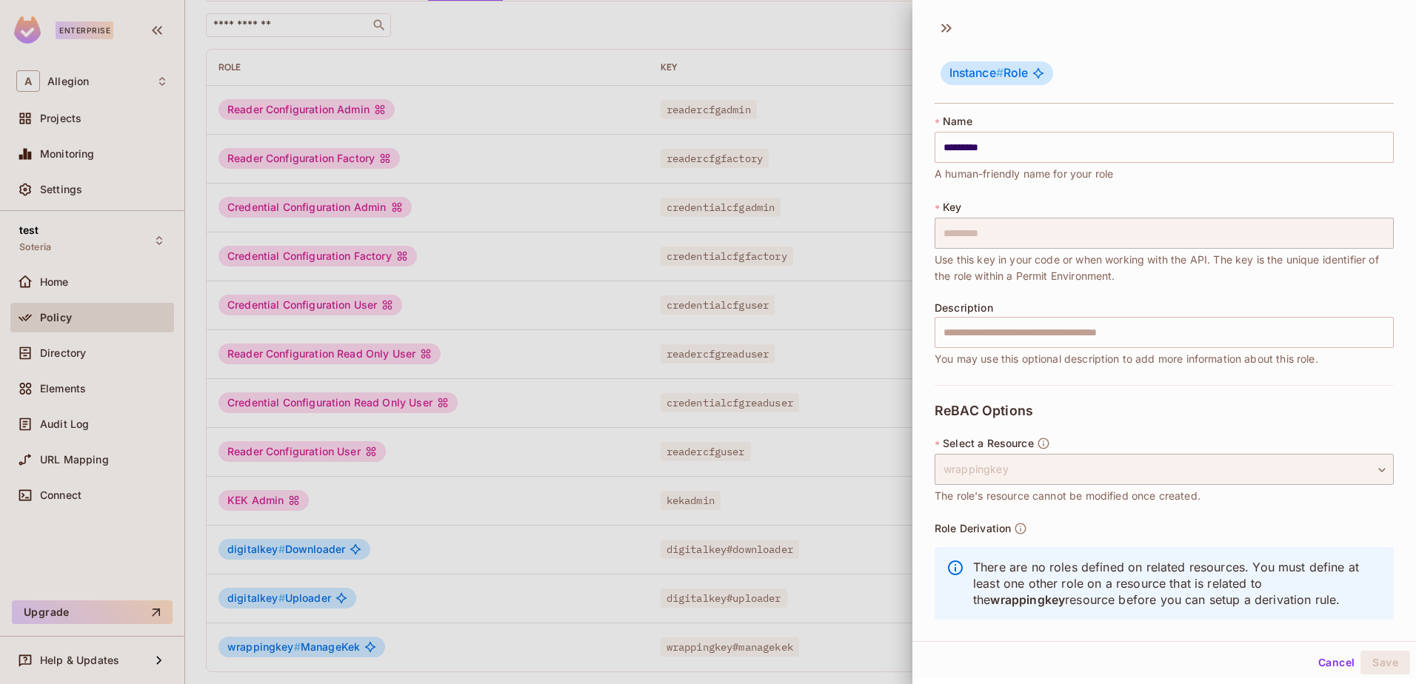
scroll to position [17, 0]
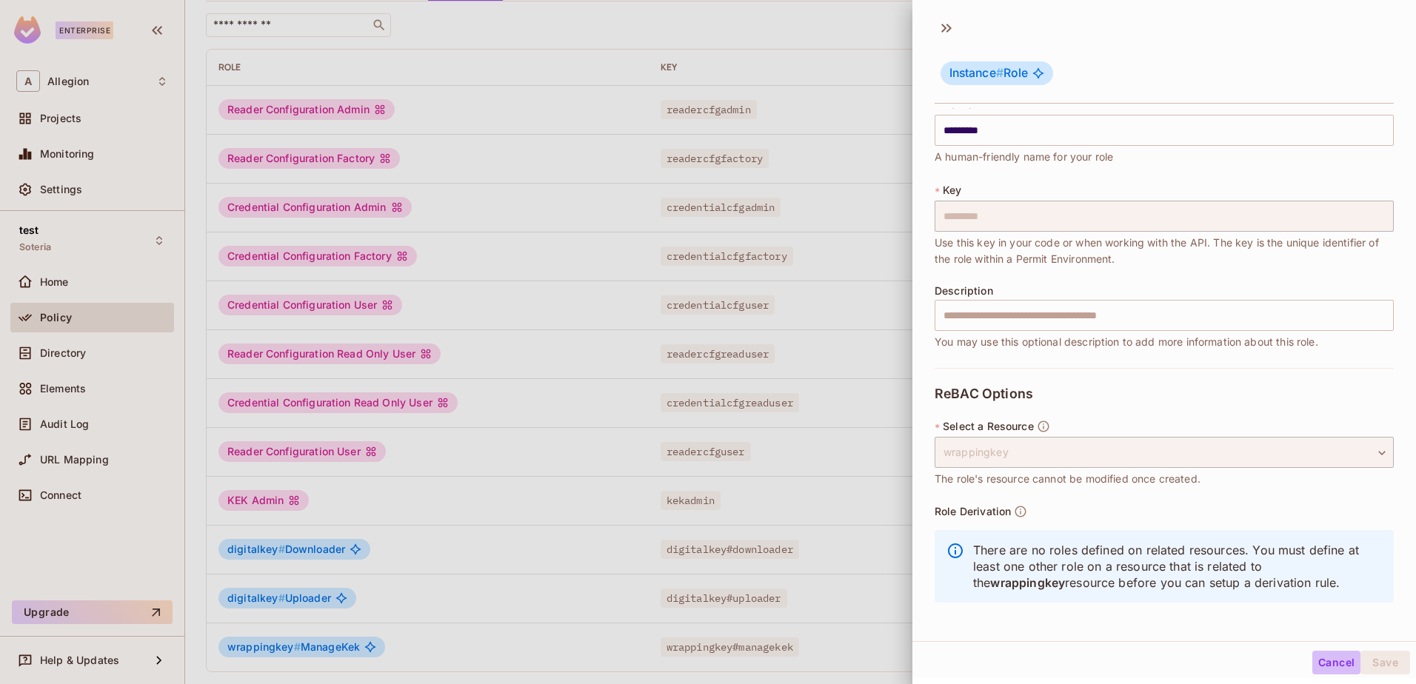
click at [1331, 661] on button "Cancel" at bounding box center [1337, 663] width 48 height 24
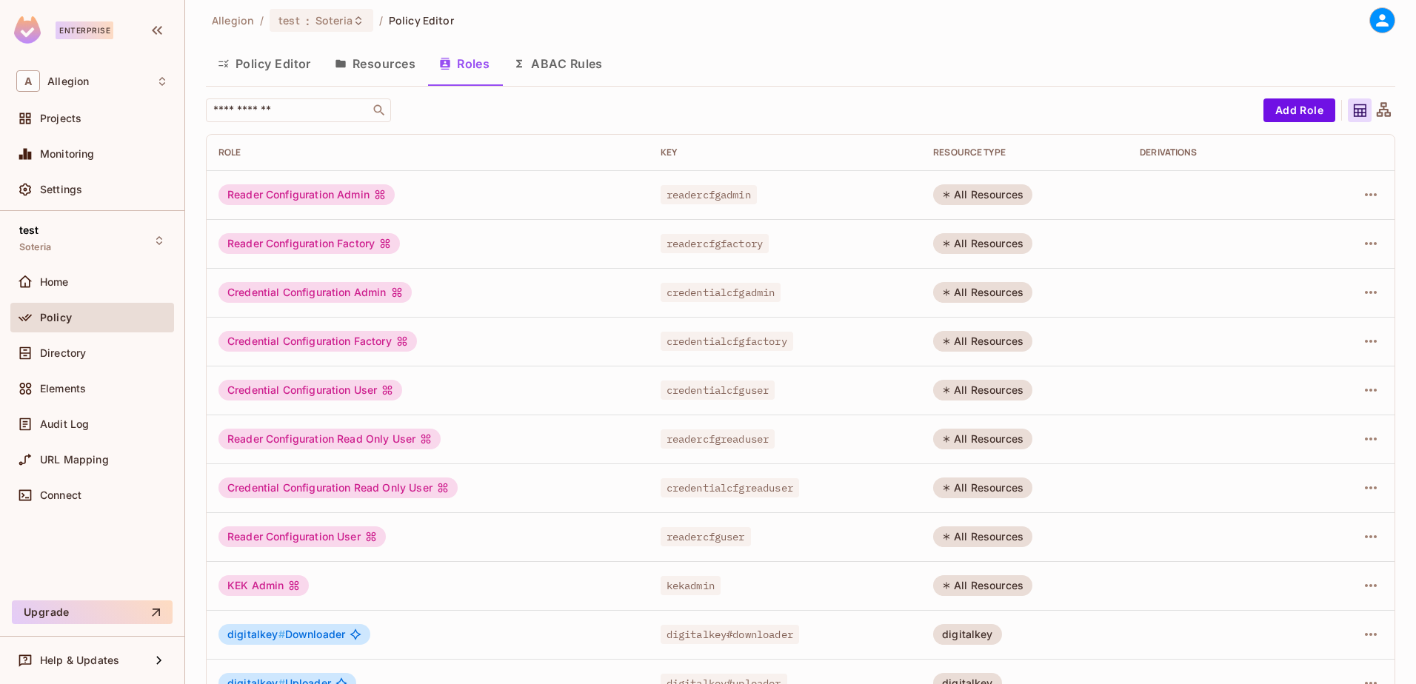
scroll to position [0, 0]
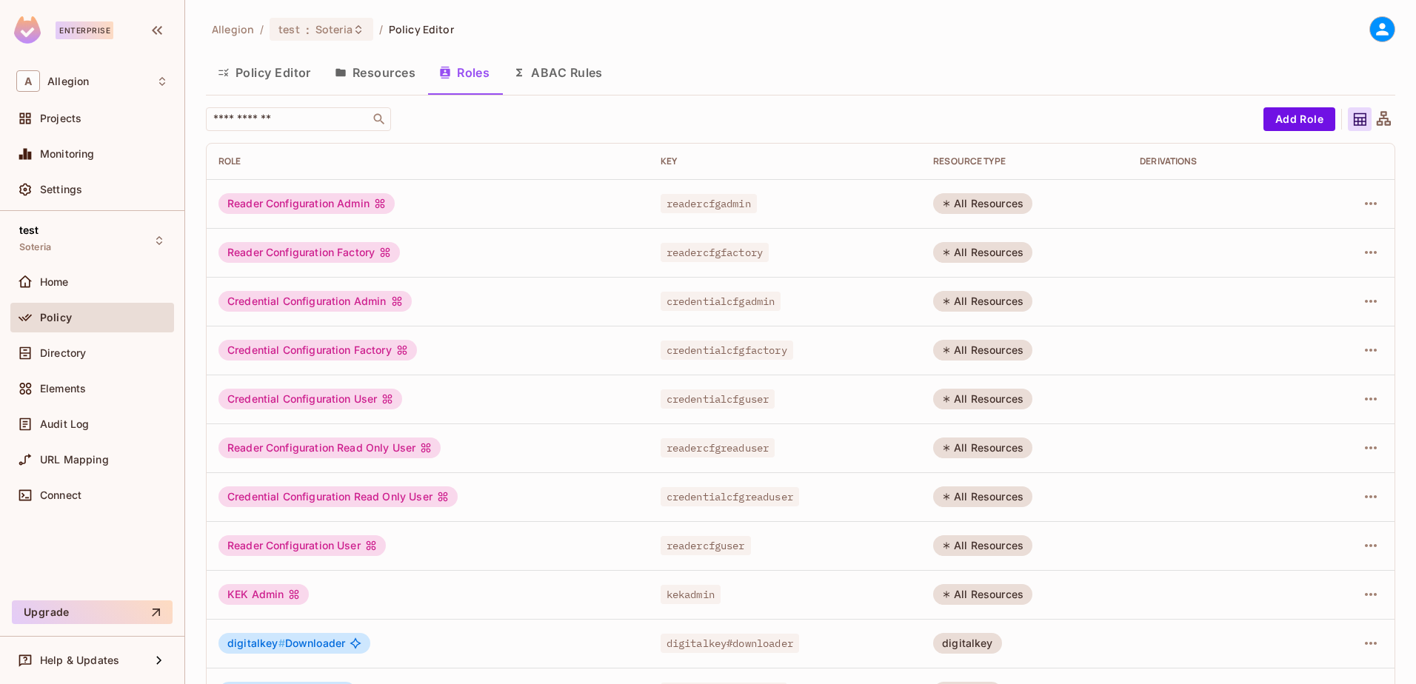
click at [373, 69] on button "Resources" at bounding box center [375, 72] width 104 height 37
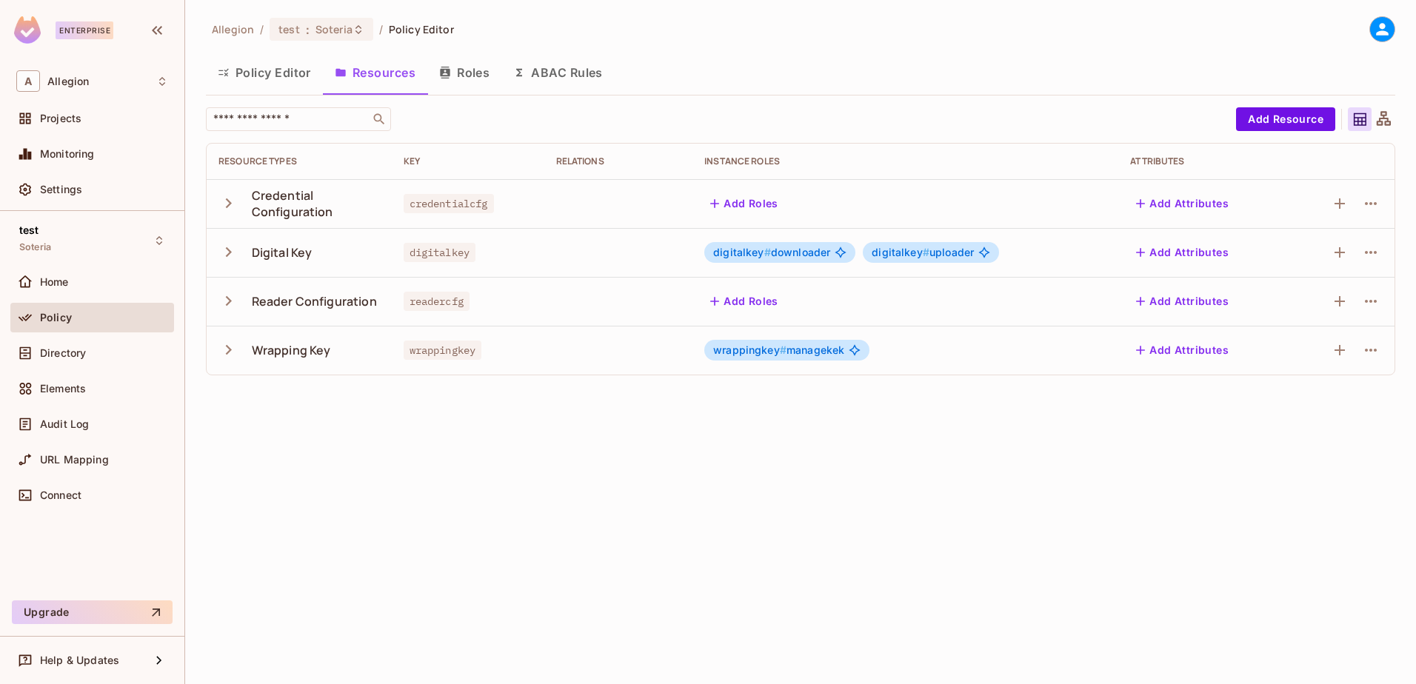
click at [270, 76] on button "Policy Editor" at bounding box center [264, 72] width 117 height 37
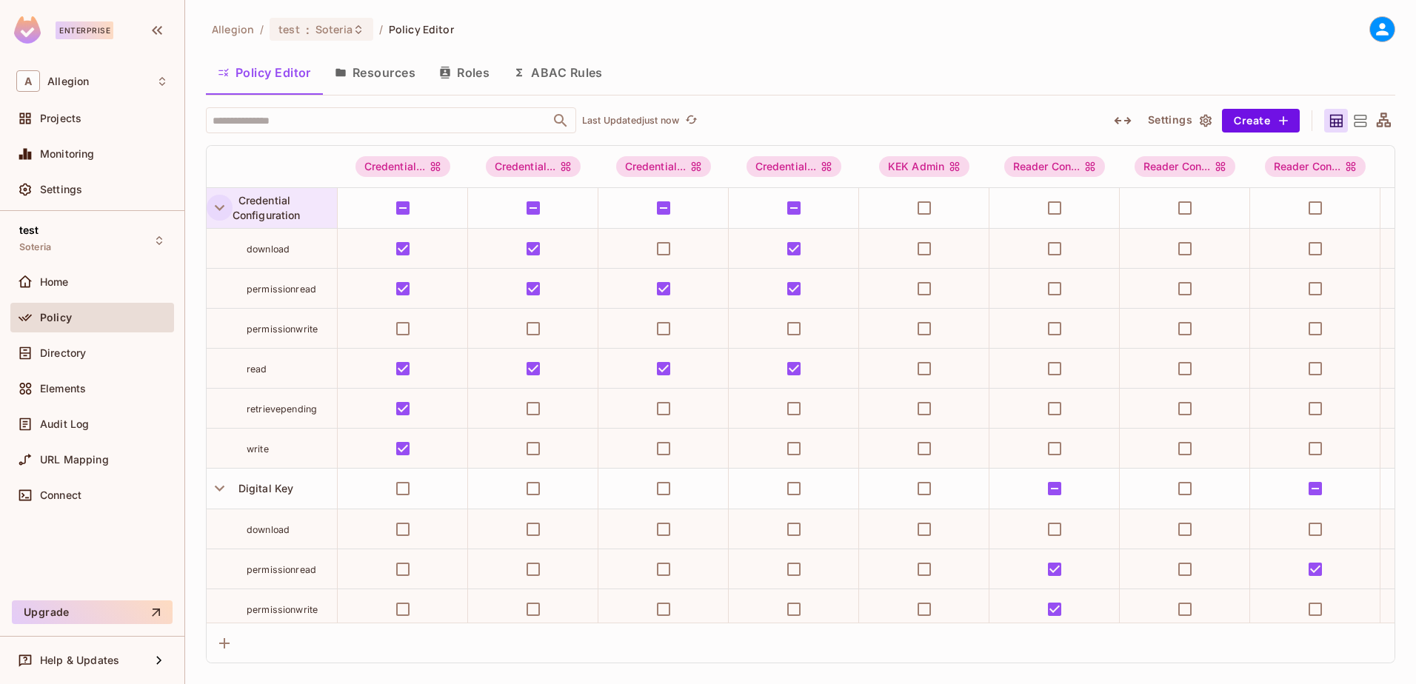
click at [218, 213] on icon "button" at bounding box center [220, 208] width 20 height 20
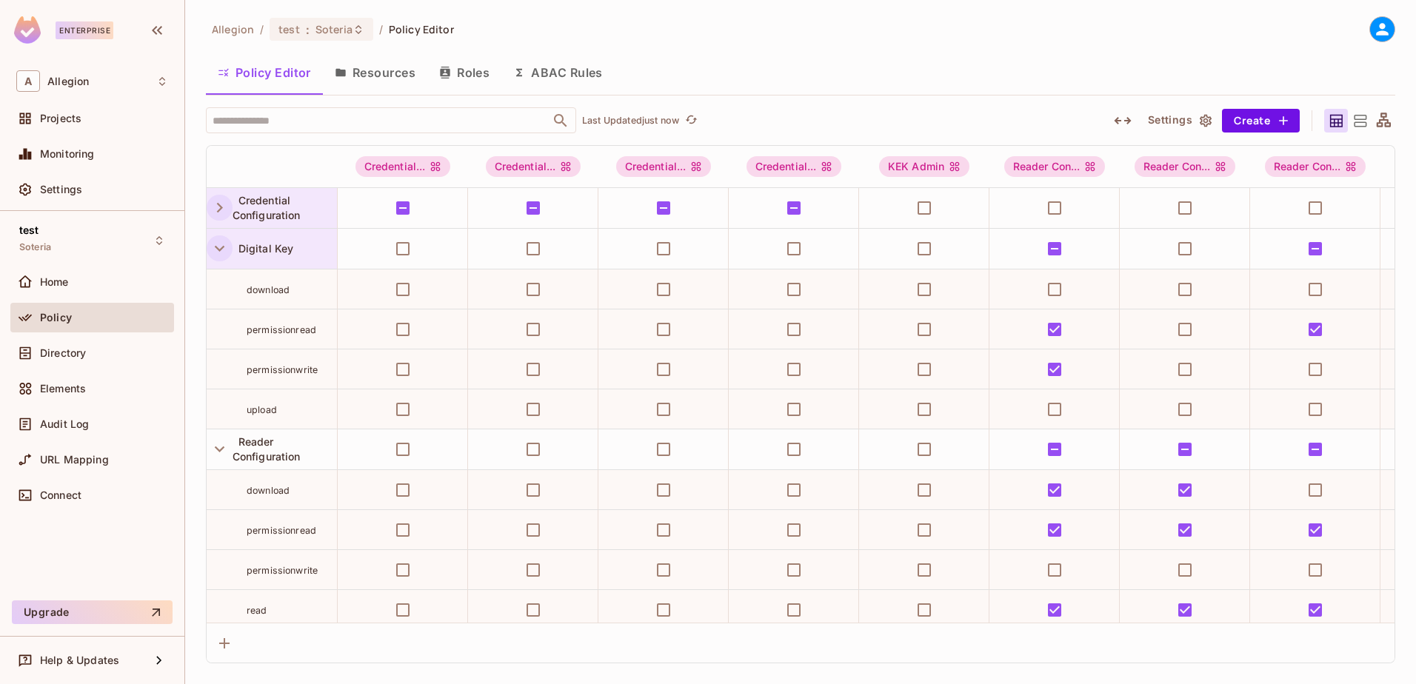
click at [216, 244] on icon "button" at bounding box center [220, 249] width 20 height 20
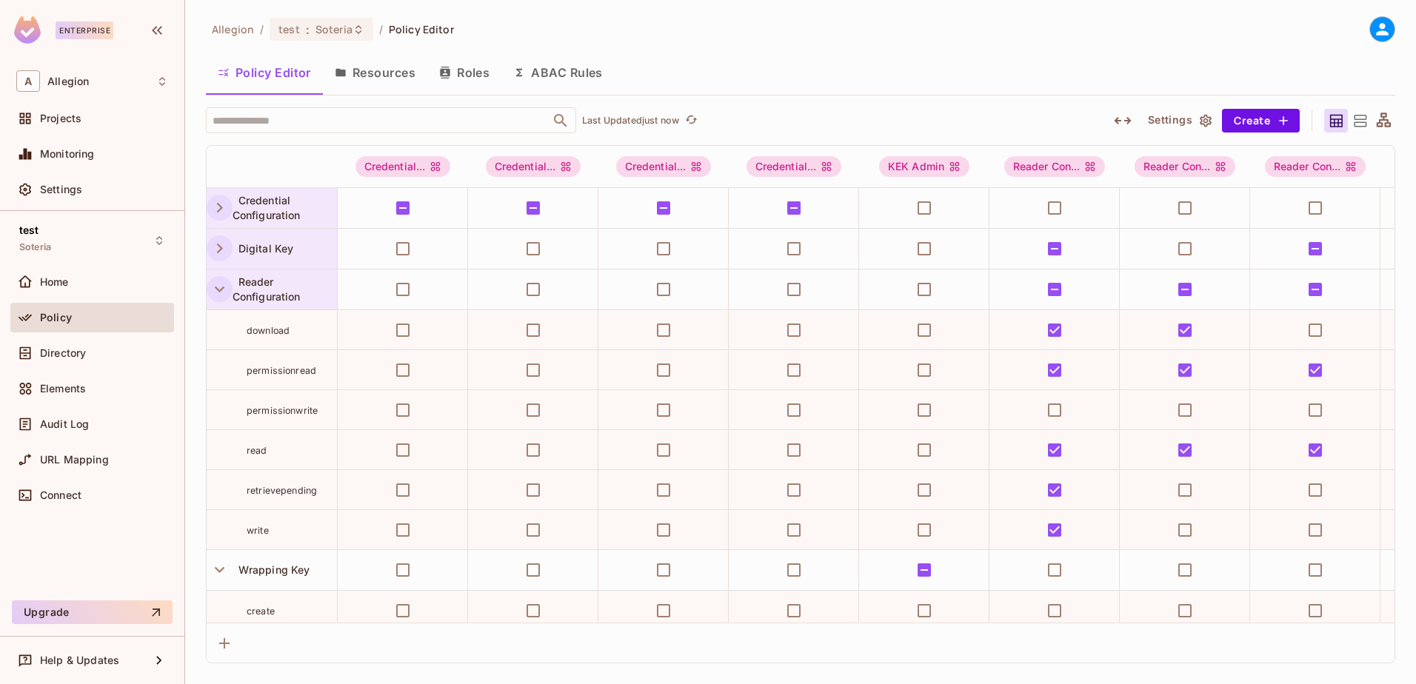
click at [219, 284] on icon "button" at bounding box center [220, 289] width 20 height 20
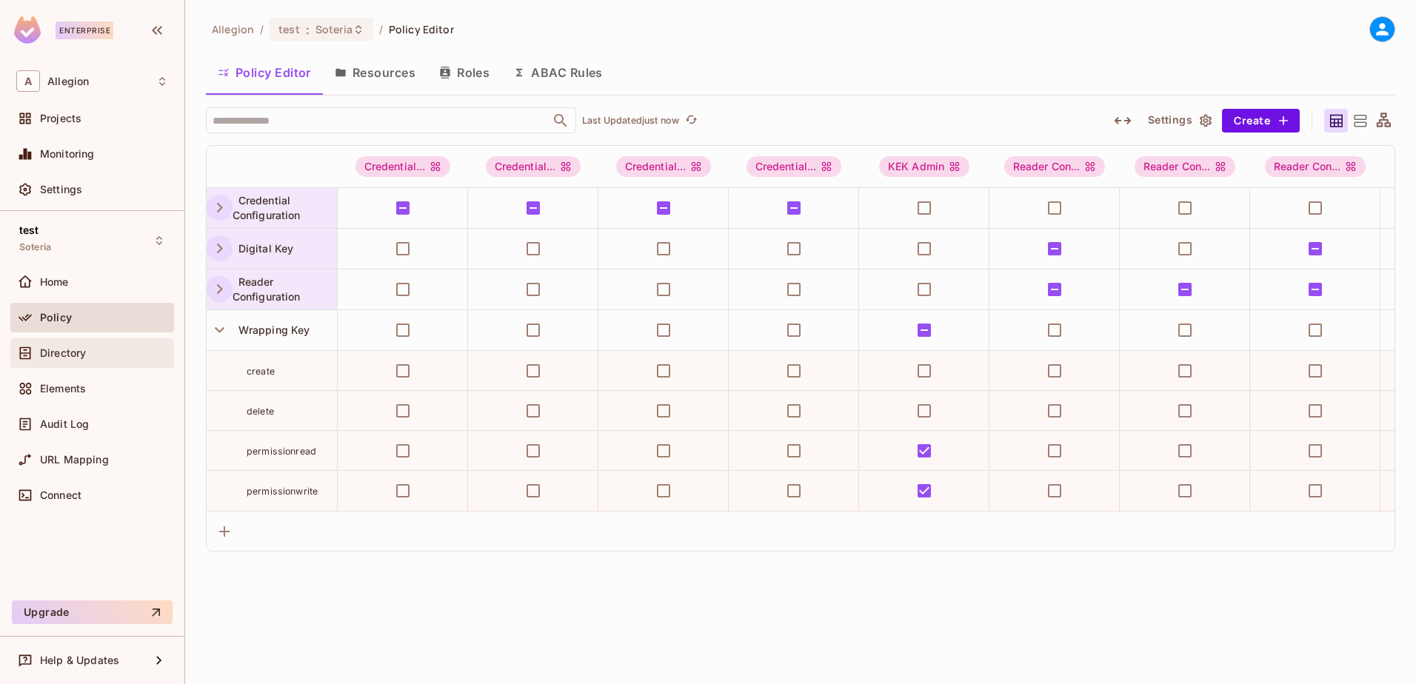
click at [74, 346] on div "Directory" at bounding box center [92, 353] width 152 height 18
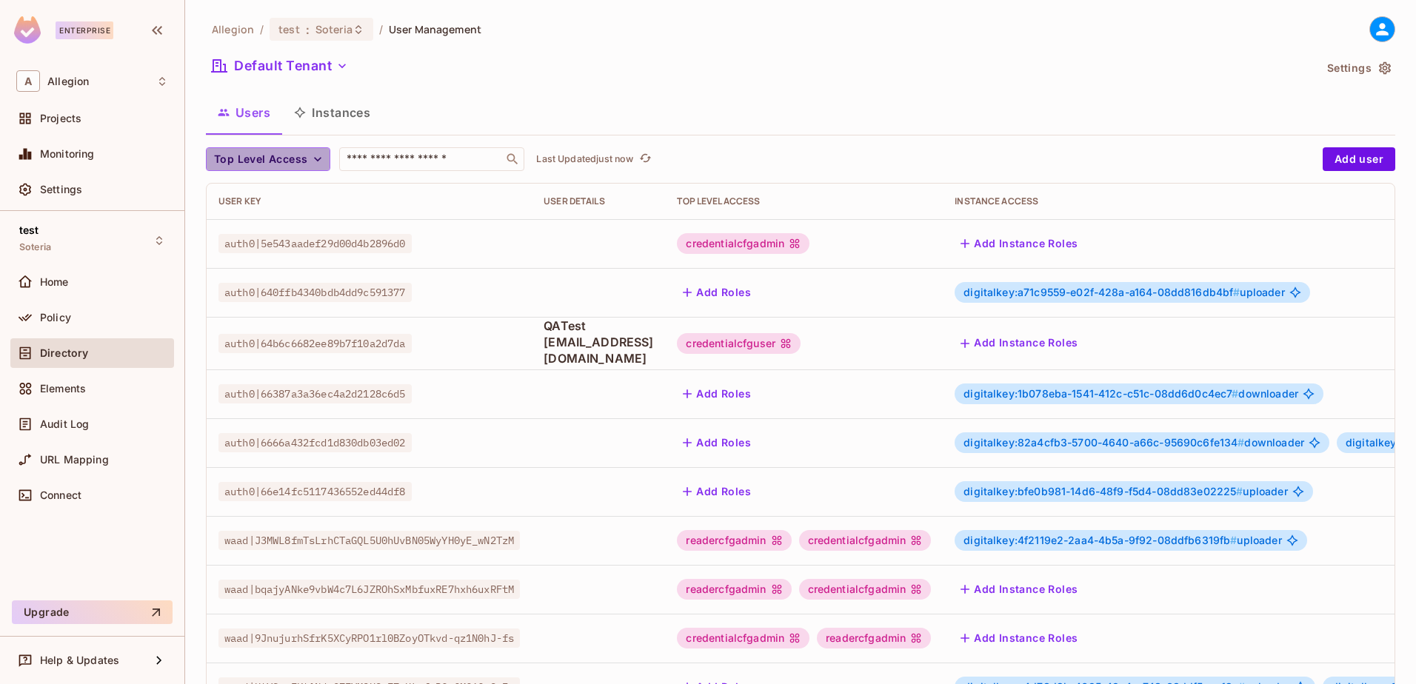
click at [296, 156] on span "Top Level Access" at bounding box center [260, 159] width 93 height 19
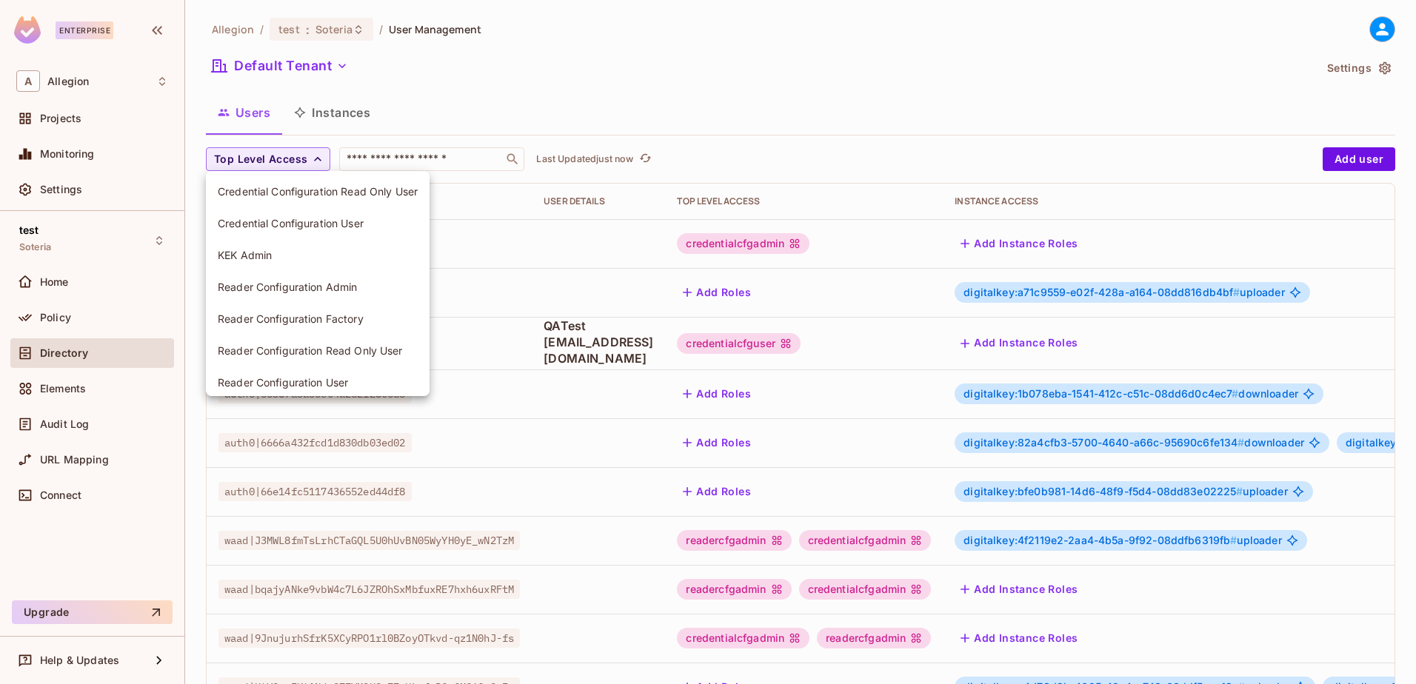
scroll to position [73, 0]
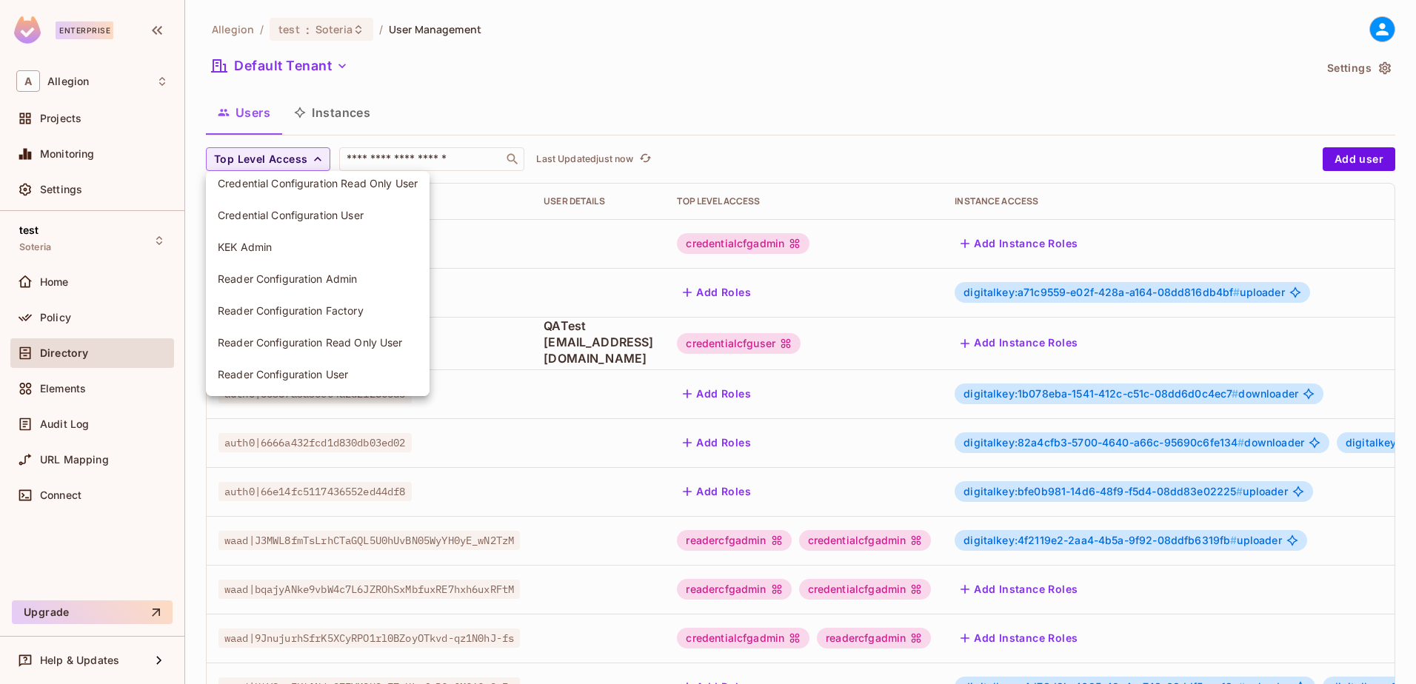
click at [340, 108] on div at bounding box center [708, 342] width 1416 height 684
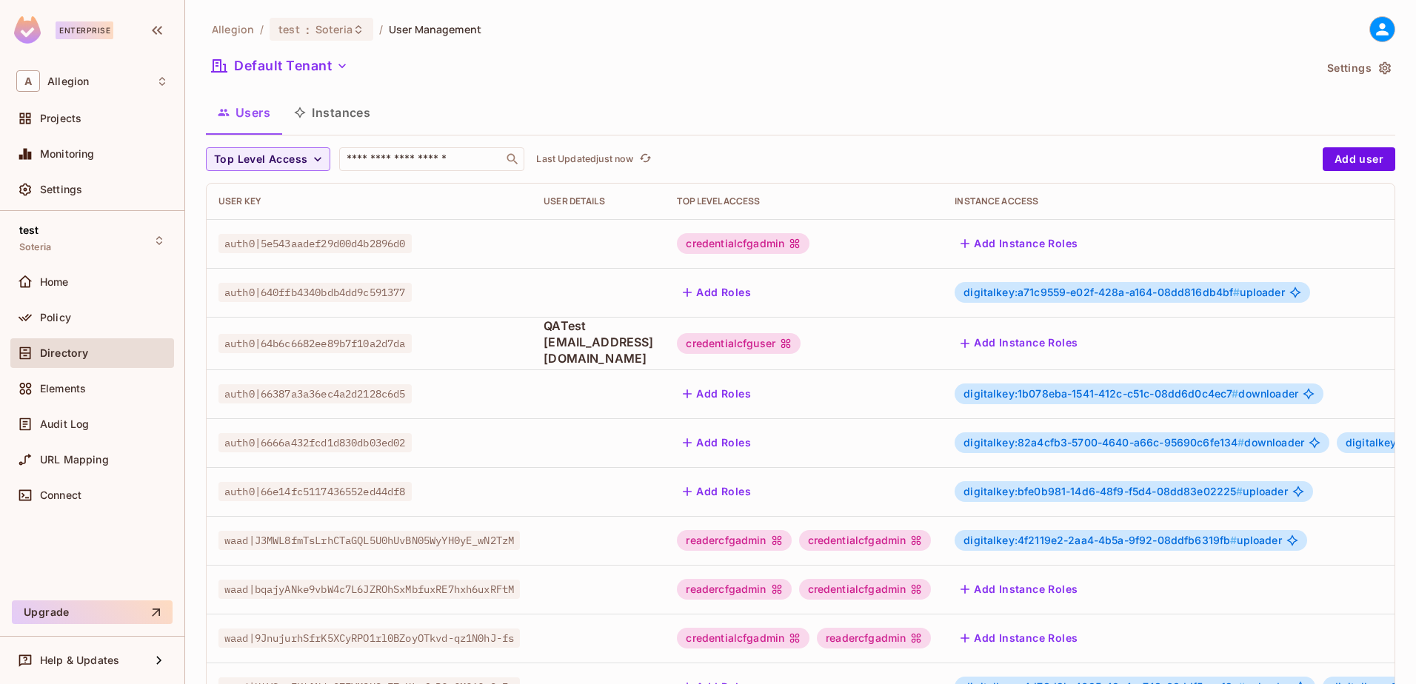
click at [336, 109] on button "Instances" at bounding box center [332, 112] width 100 height 37
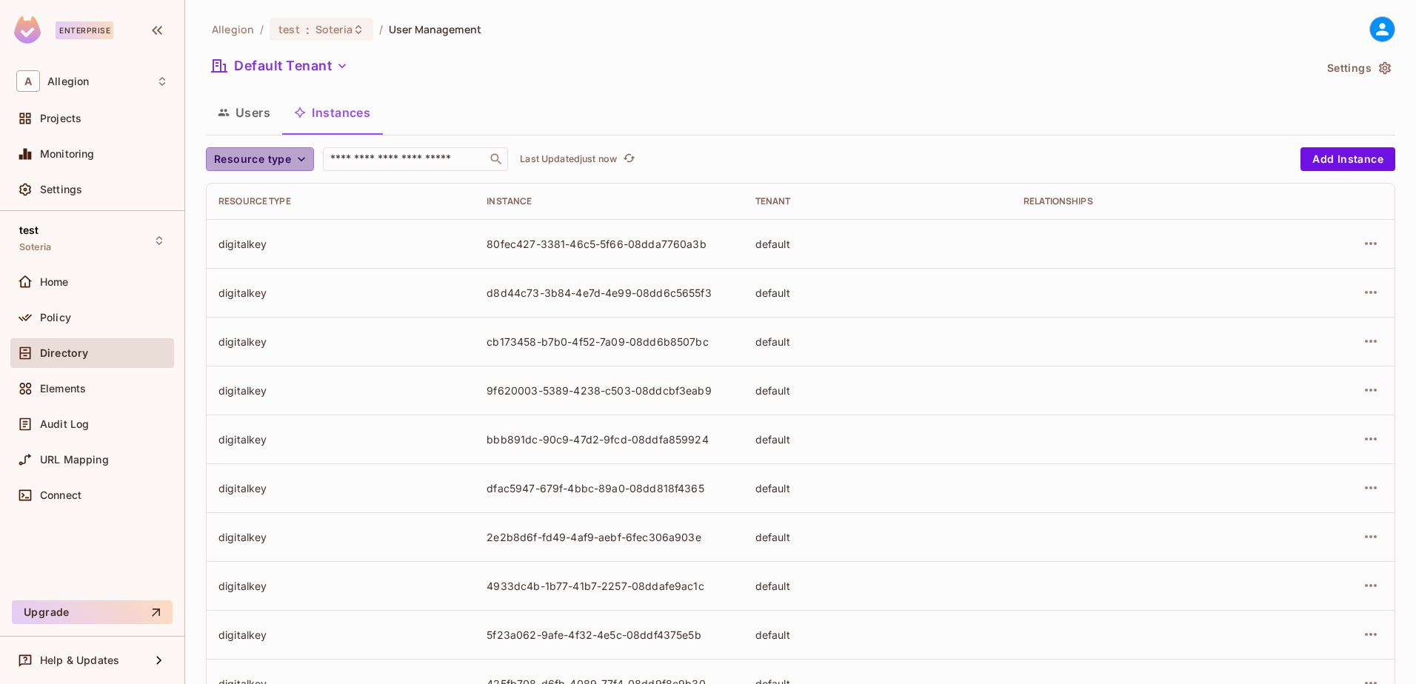
click at [285, 155] on span "Resource type" at bounding box center [252, 159] width 77 height 19
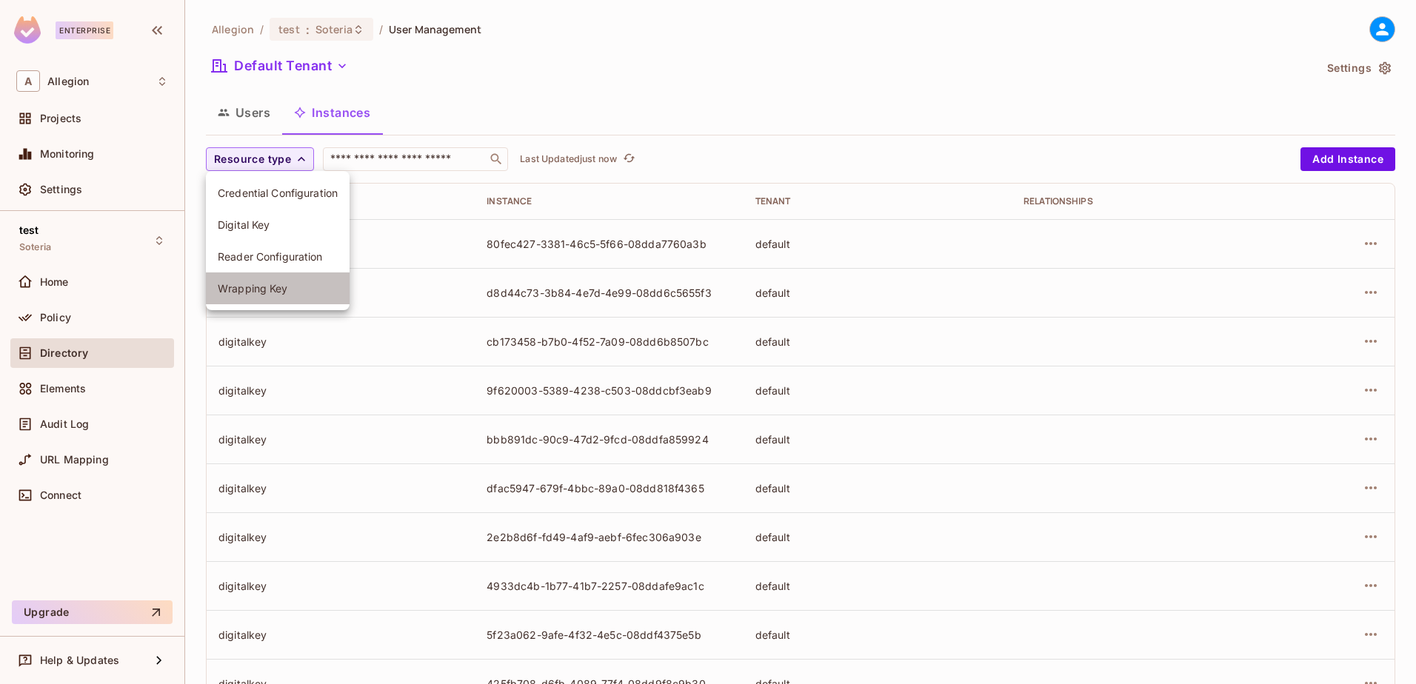
click at [286, 290] on span "Wrapping Key" at bounding box center [278, 288] width 120 height 14
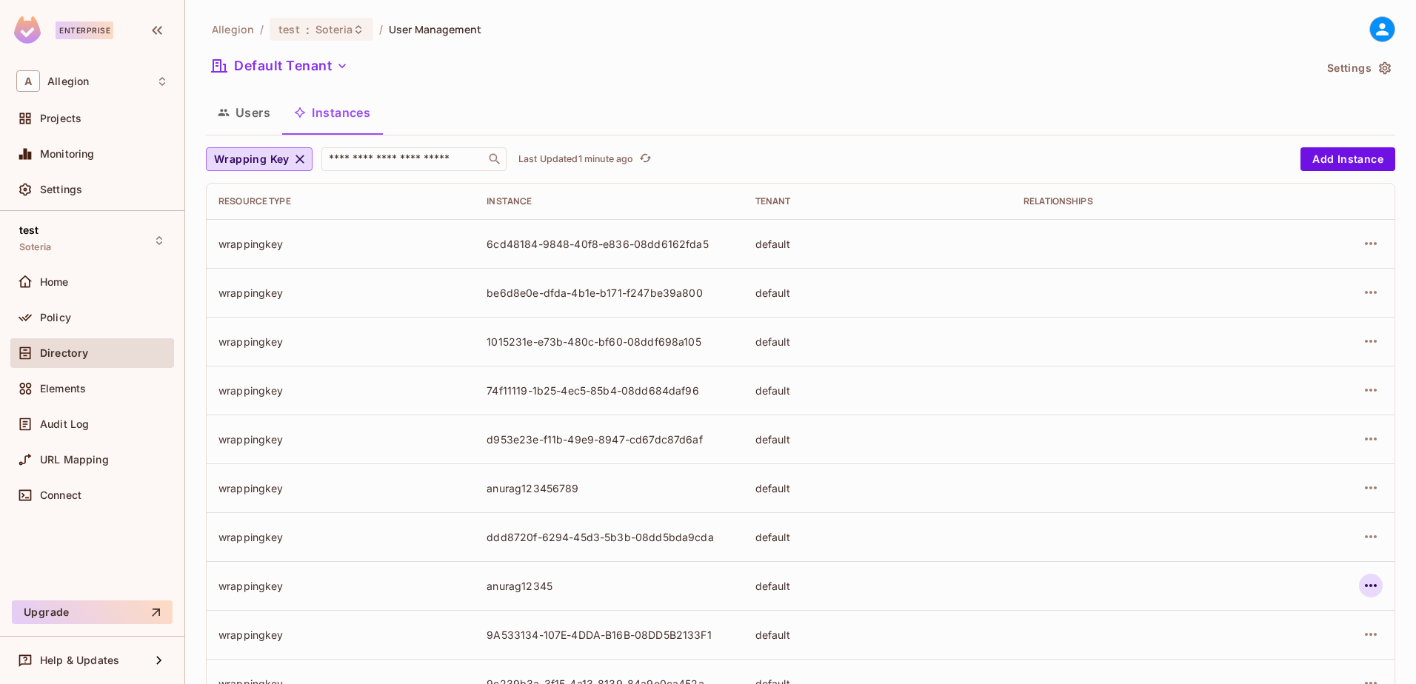
click at [1362, 589] on icon "button" at bounding box center [1371, 586] width 18 height 18
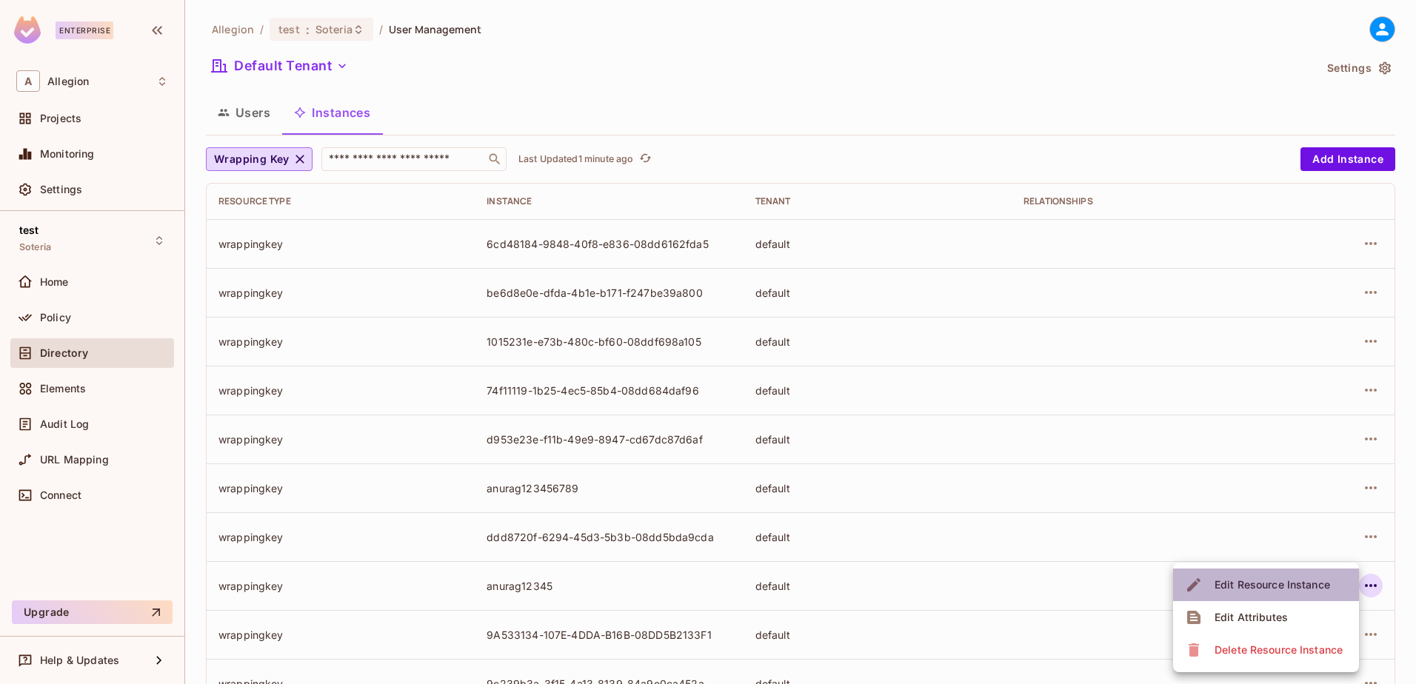
click at [1287, 588] on div "Edit Resource Instance" at bounding box center [1273, 585] width 116 height 15
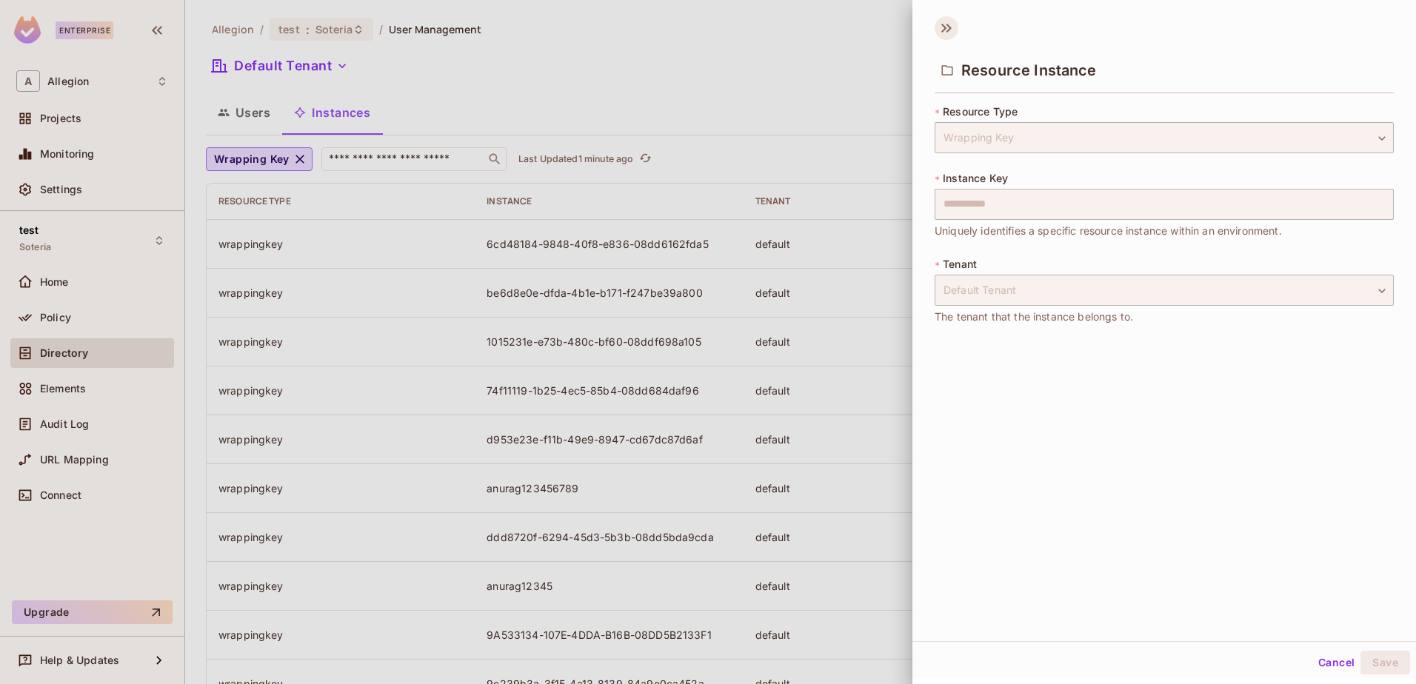
click at [947, 33] on icon at bounding box center [947, 28] width 24 height 24
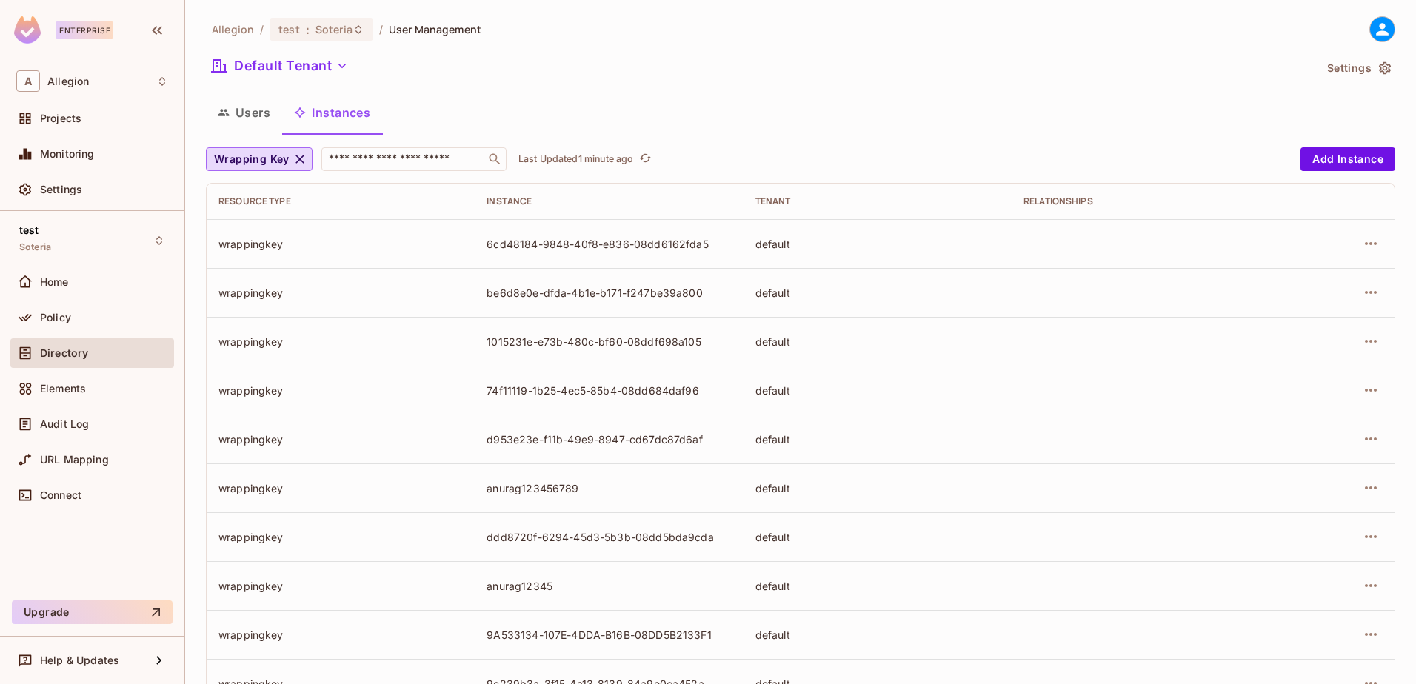
click at [241, 117] on button "Users" at bounding box center [244, 112] width 76 height 37
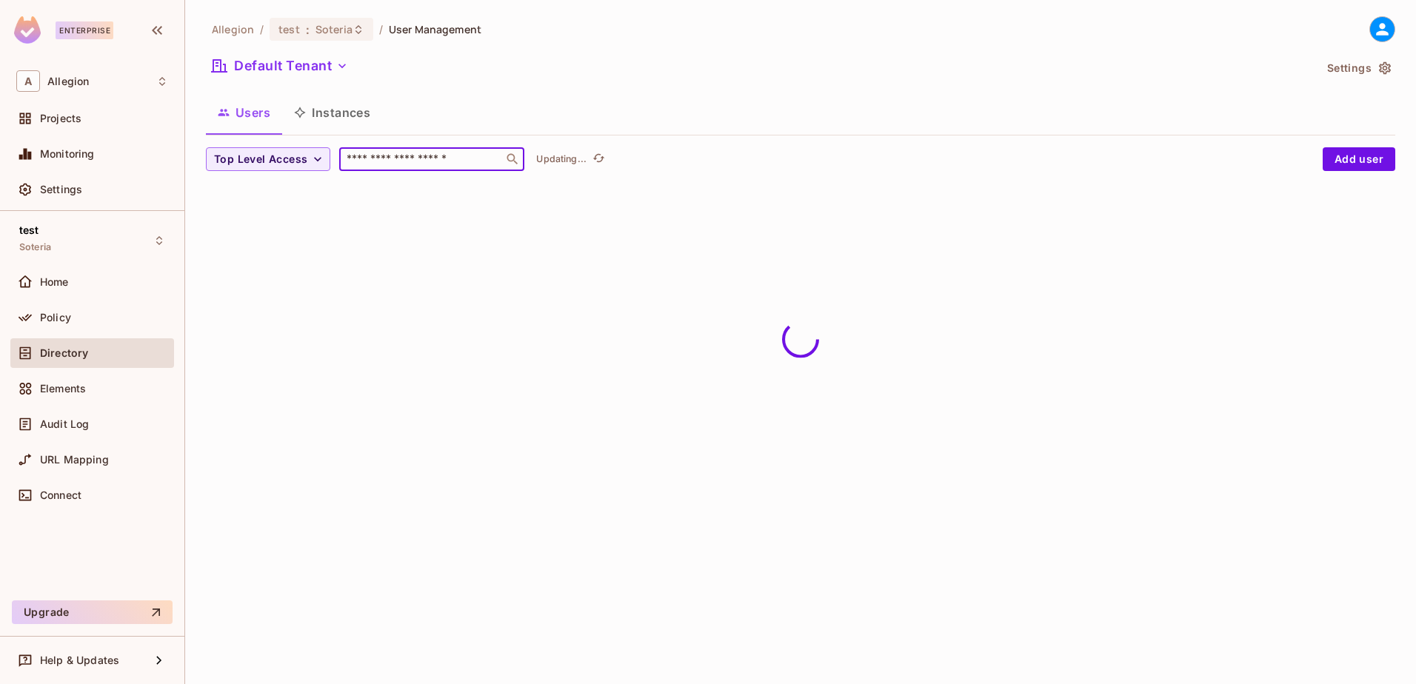
click at [399, 165] on input "text" at bounding box center [422, 159] width 156 height 15
type input "*******"
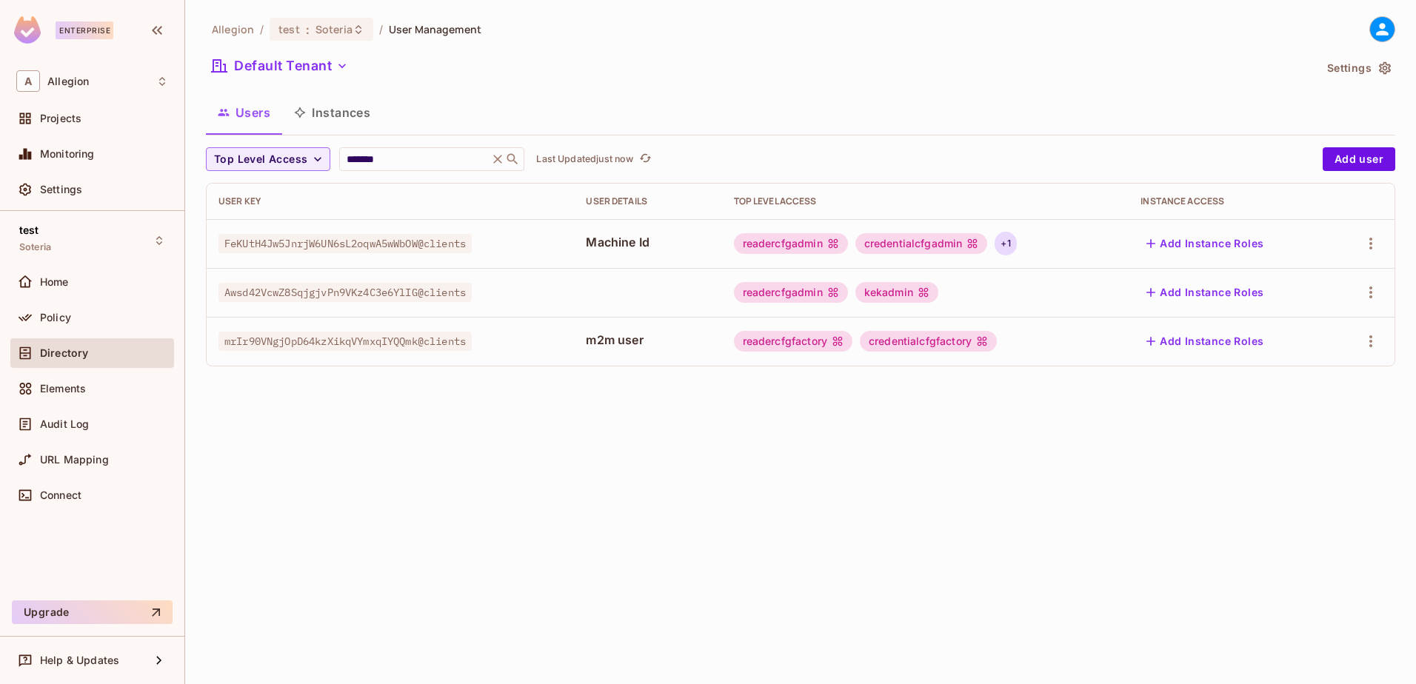
click at [1016, 246] on div "+ 1" at bounding box center [1005, 244] width 21 height 24
click at [849, 517] on div at bounding box center [708, 342] width 1416 height 684
click at [208, 255] on td "FeKUtH4Jw5JnrjW6UN6sL2oqwA5wWbOW@clients" at bounding box center [390, 243] width 367 height 49
click at [101, 310] on div "Policy" at bounding box center [92, 318] width 152 height 18
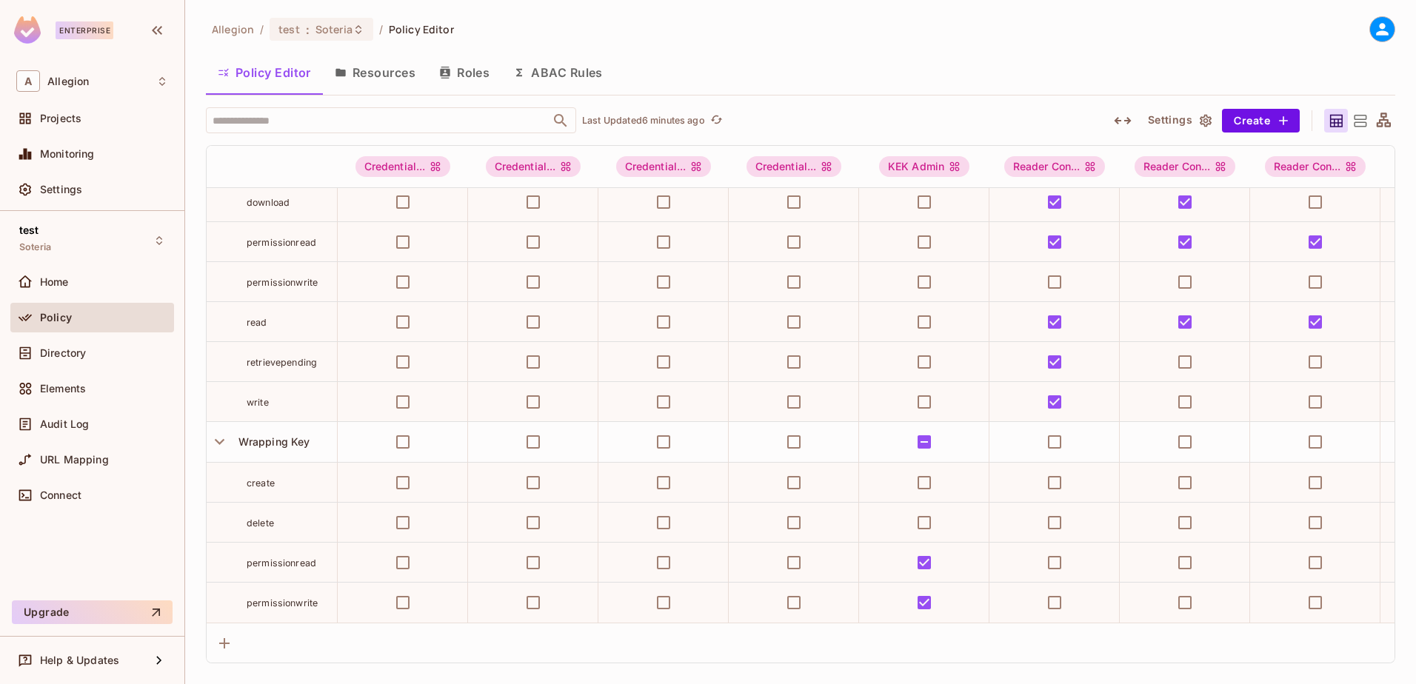
scroll to position [539, 0]
click at [53, 346] on div "Directory" at bounding box center [92, 353] width 152 height 18
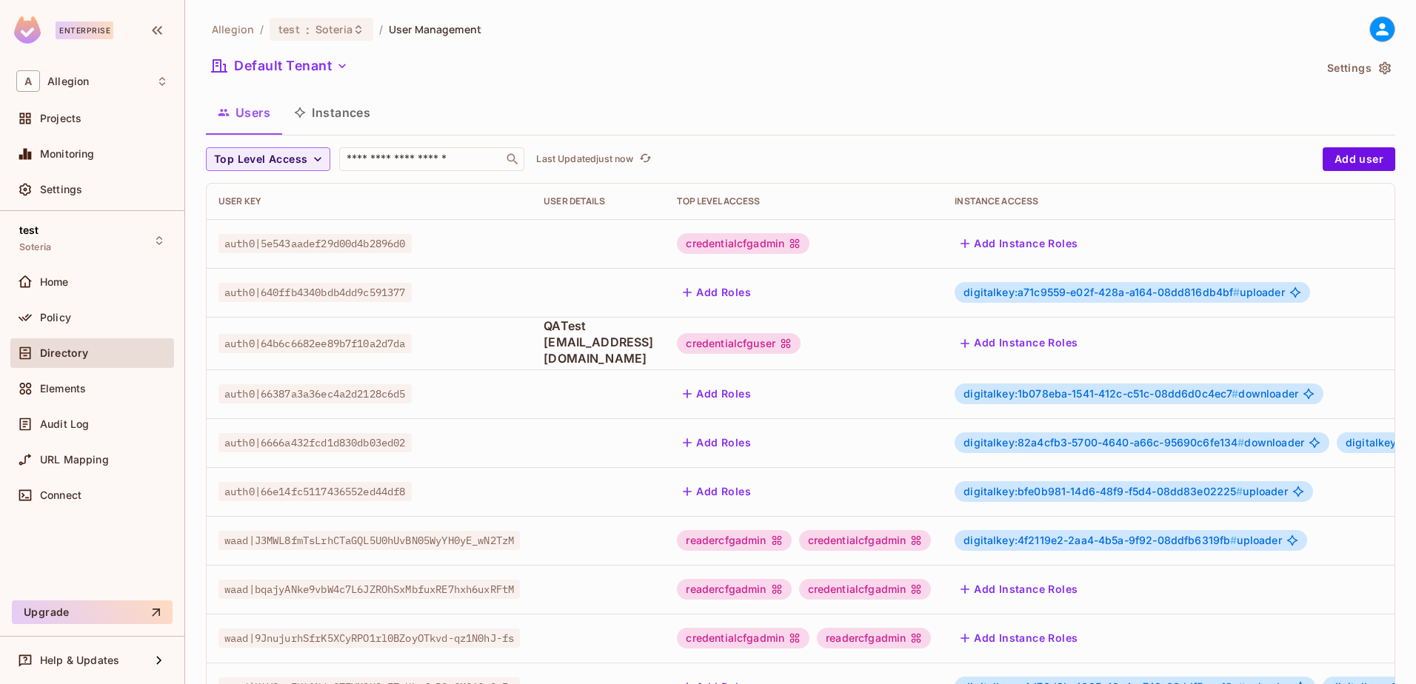
click at [334, 119] on button "Instances" at bounding box center [332, 112] width 100 height 37
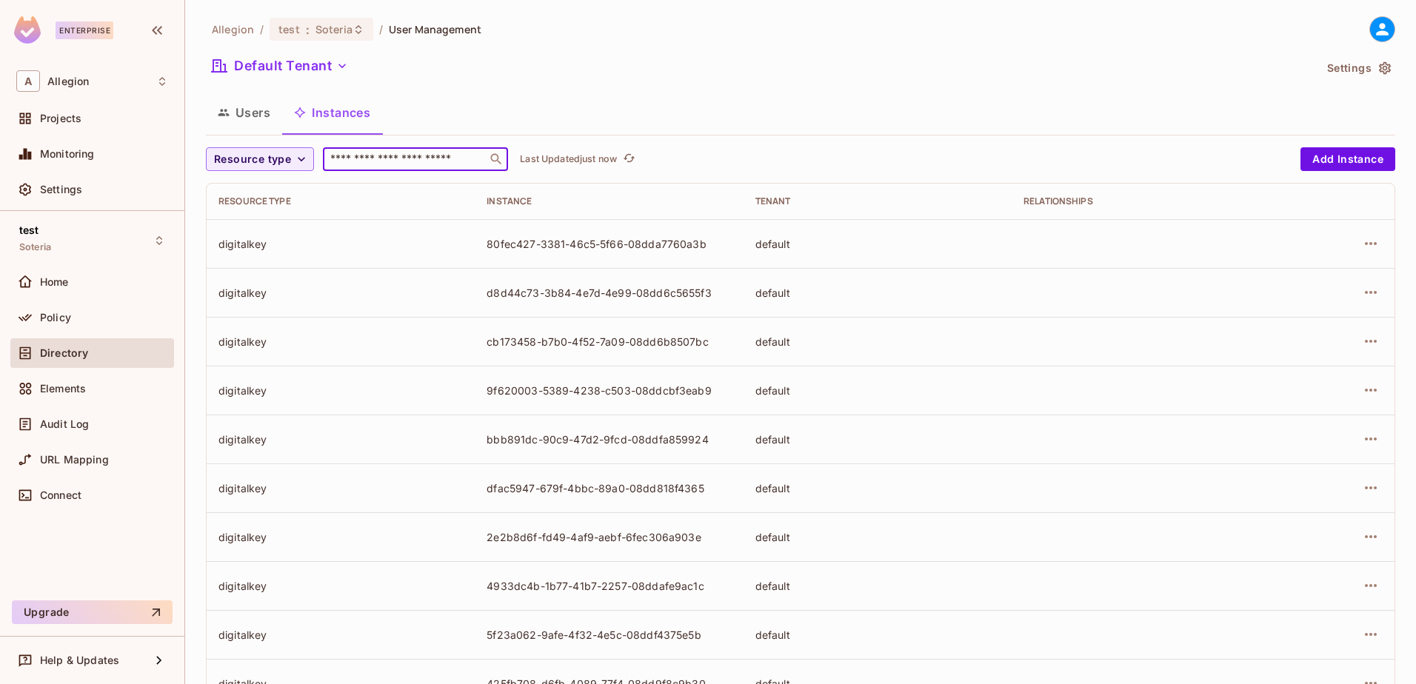
click at [376, 157] on input "text" at bounding box center [405, 159] width 156 height 15
click at [250, 115] on button "Users" at bounding box center [244, 112] width 76 height 37
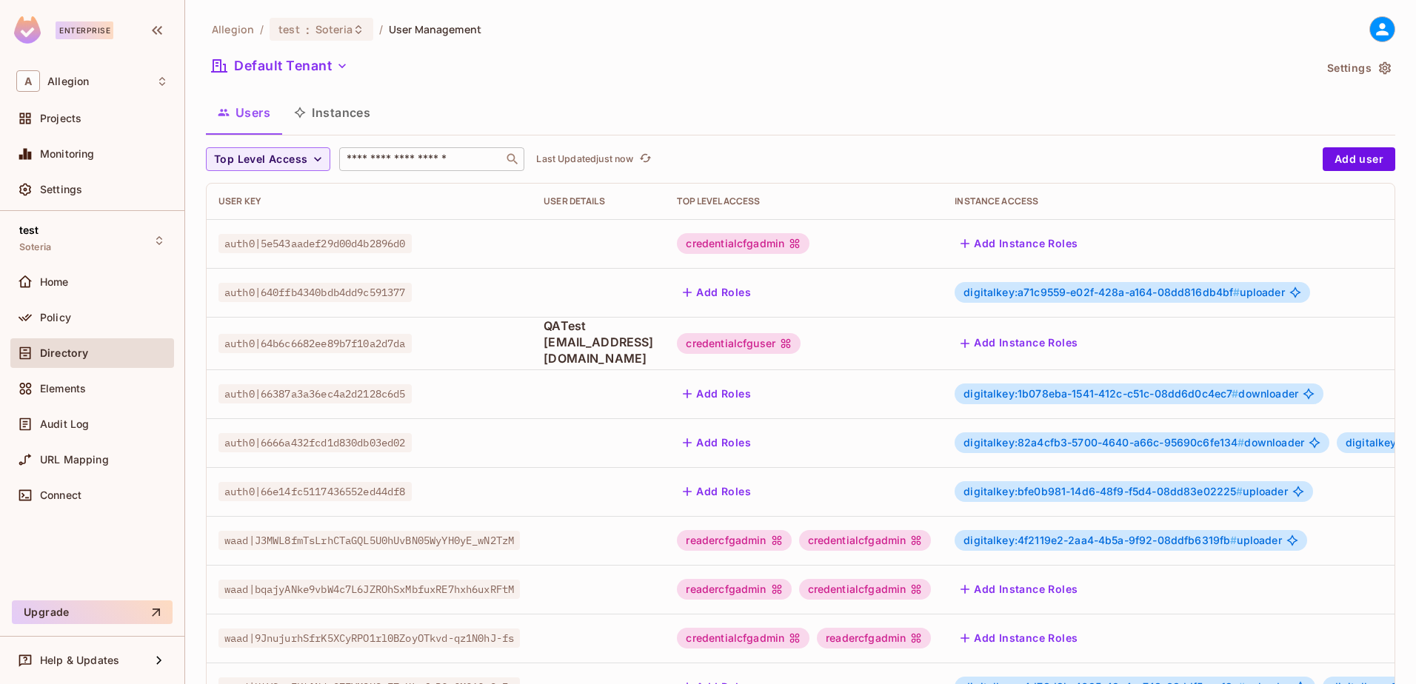
click at [438, 167] on div "​" at bounding box center [431, 159] width 185 height 24
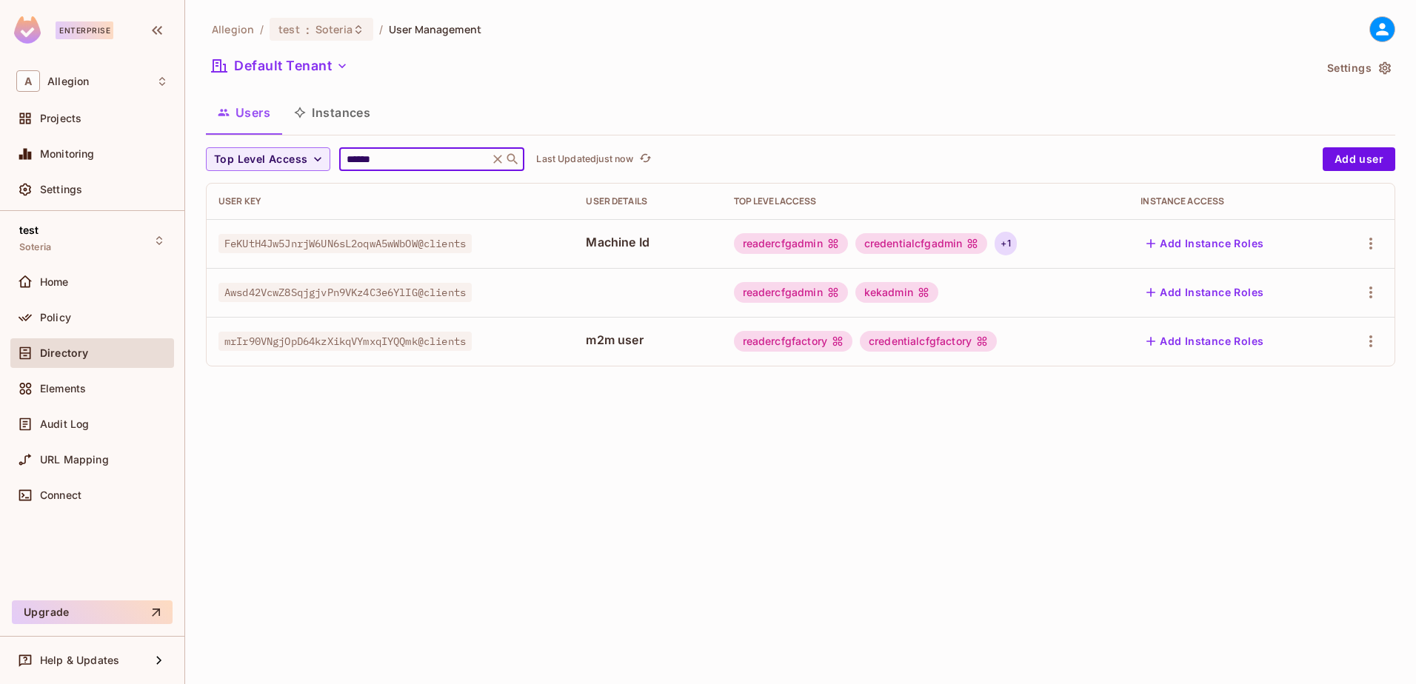
type input "******"
click at [1013, 247] on div "+ 1" at bounding box center [1005, 244] width 21 height 24
click at [913, 289] on div at bounding box center [708, 342] width 1416 height 684
click at [81, 319] on div "Policy" at bounding box center [104, 318] width 128 height 12
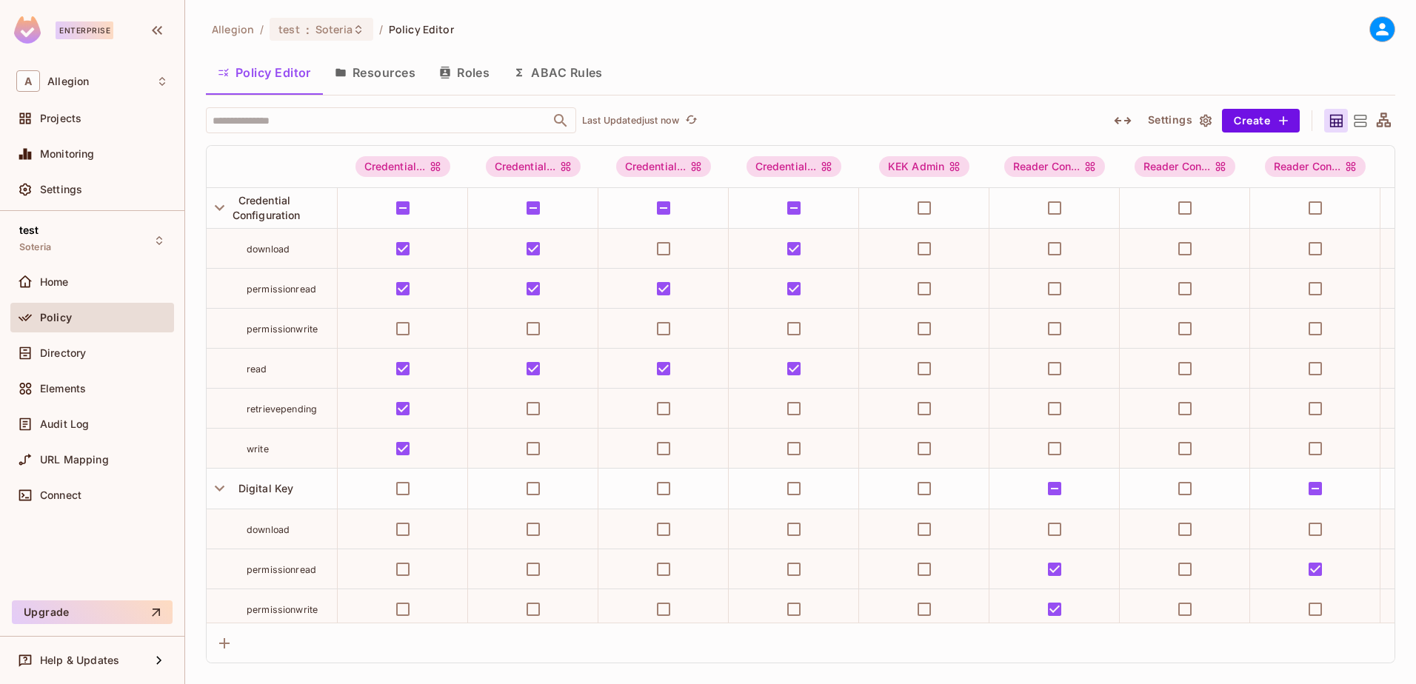
click at [471, 73] on button "Roles" at bounding box center [464, 72] width 74 height 37
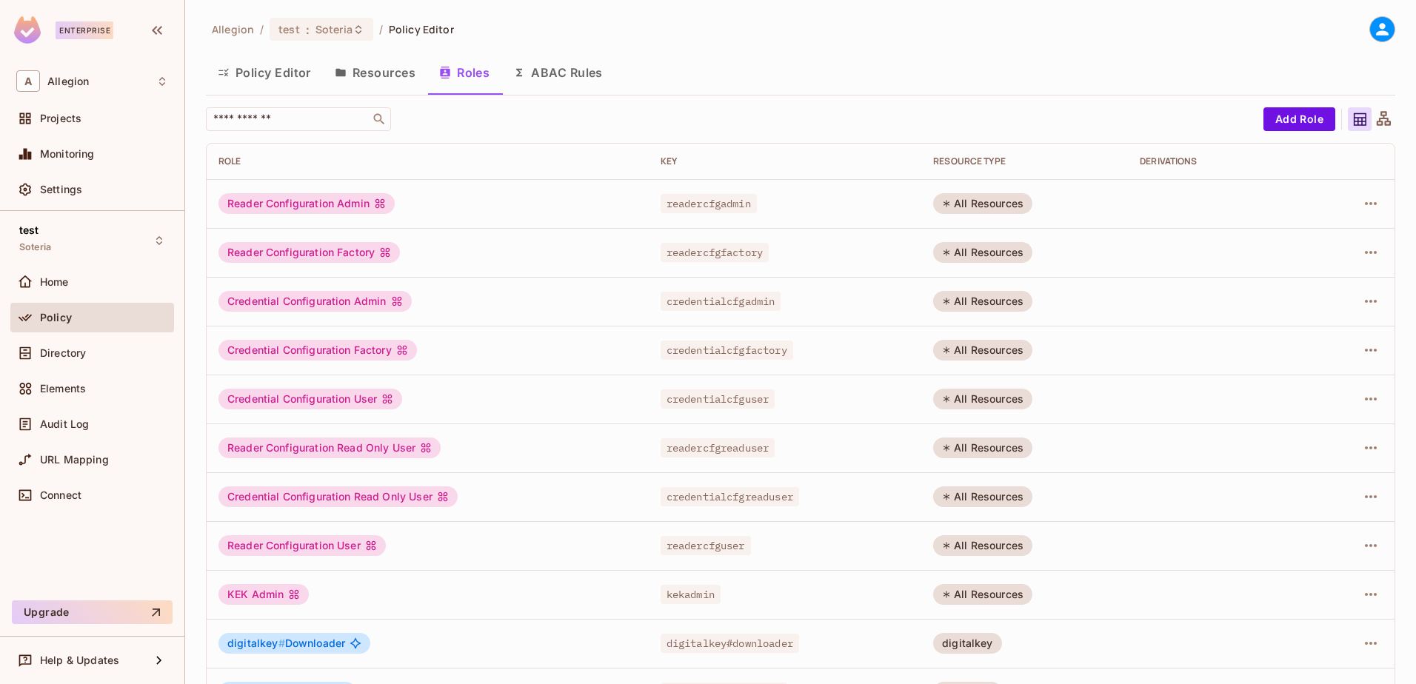
click at [392, 77] on button "Resources" at bounding box center [375, 72] width 104 height 37
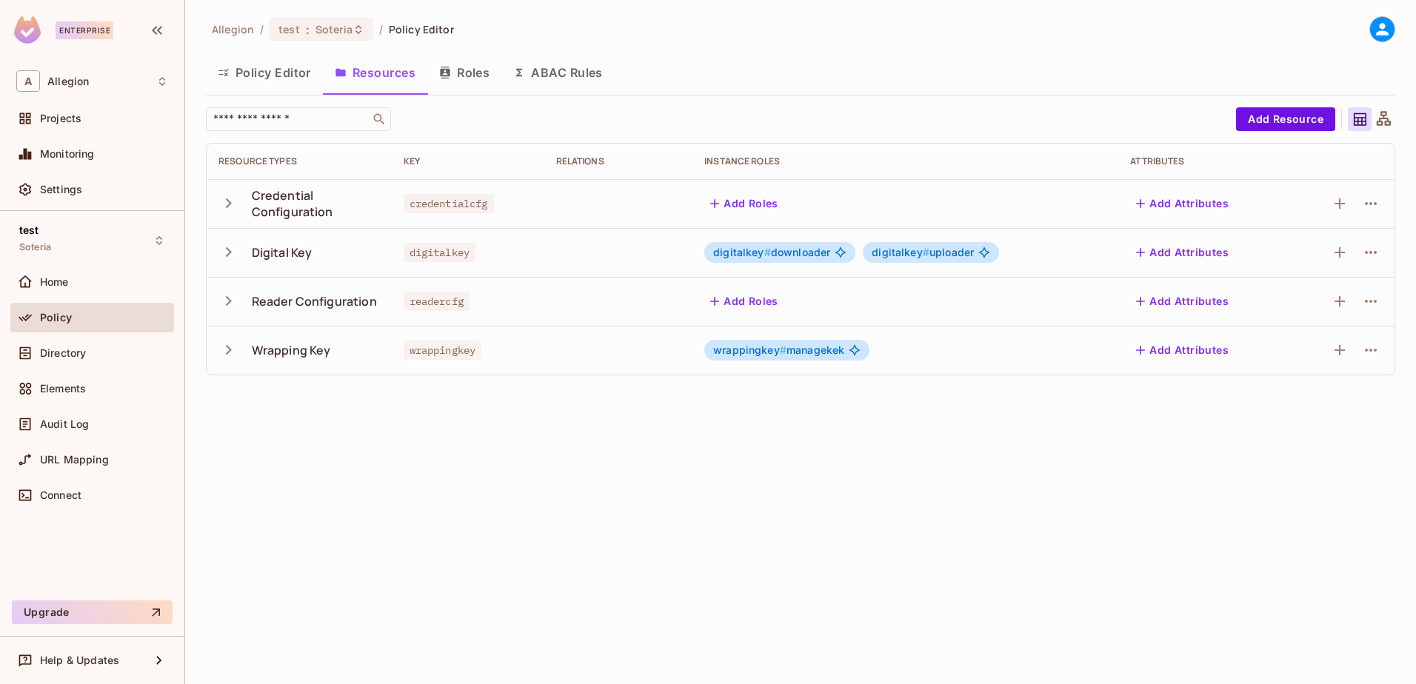
click at [224, 359] on icon "button" at bounding box center [229, 350] width 20 height 20
click at [268, 71] on button "Policy Editor" at bounding box center [264, 72] width 117 height 37
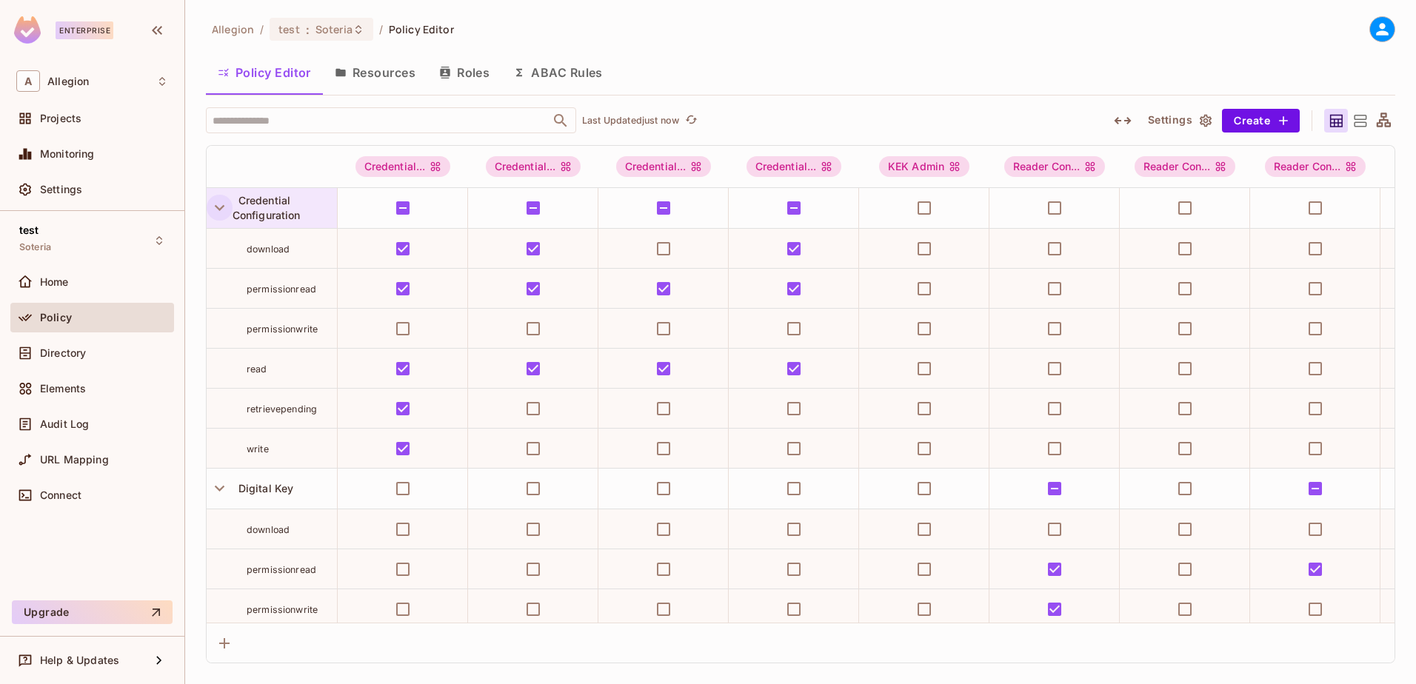
click at [218, 211] on icon "button" at bounding box center [220, 208] width 20 height 20
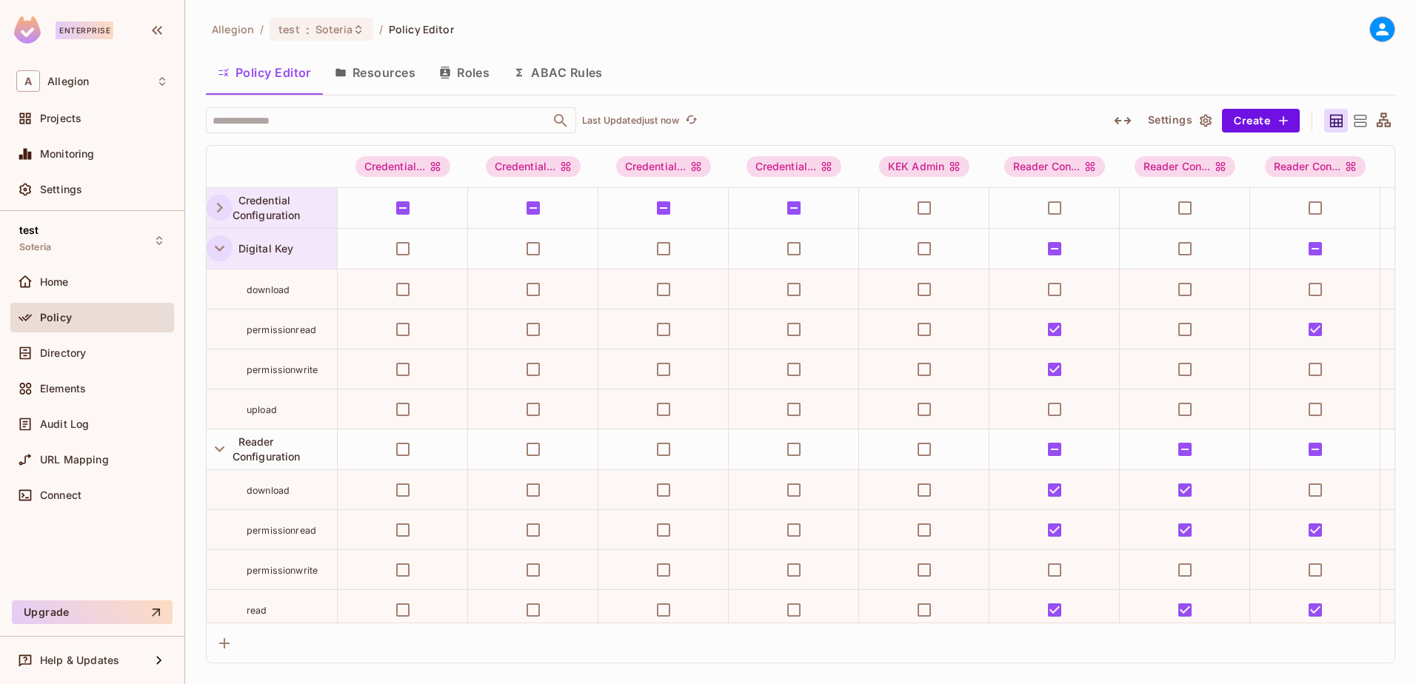
click at [221, 250] on icon "button" at bounding box center [220, 249] width 10 height 6
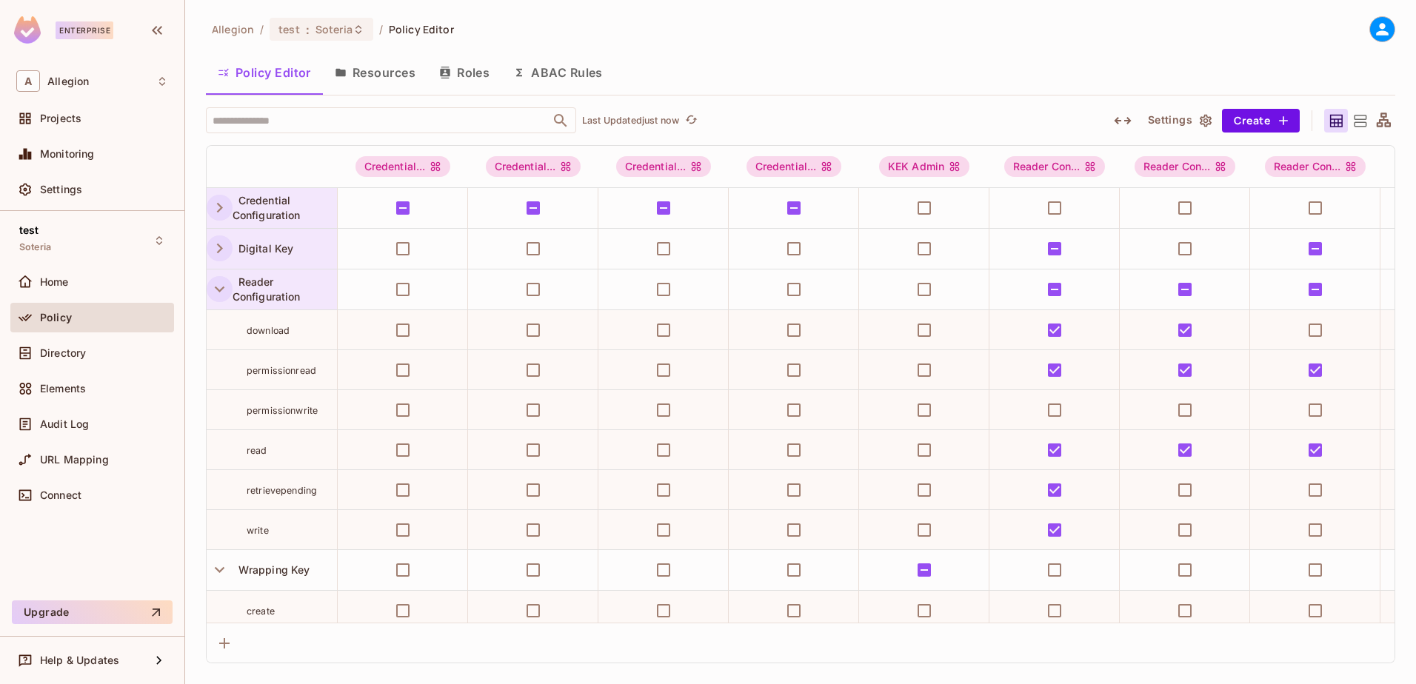
click at [219, 290] on icon "button" at bounding box center [220, 290] width 10 height 6
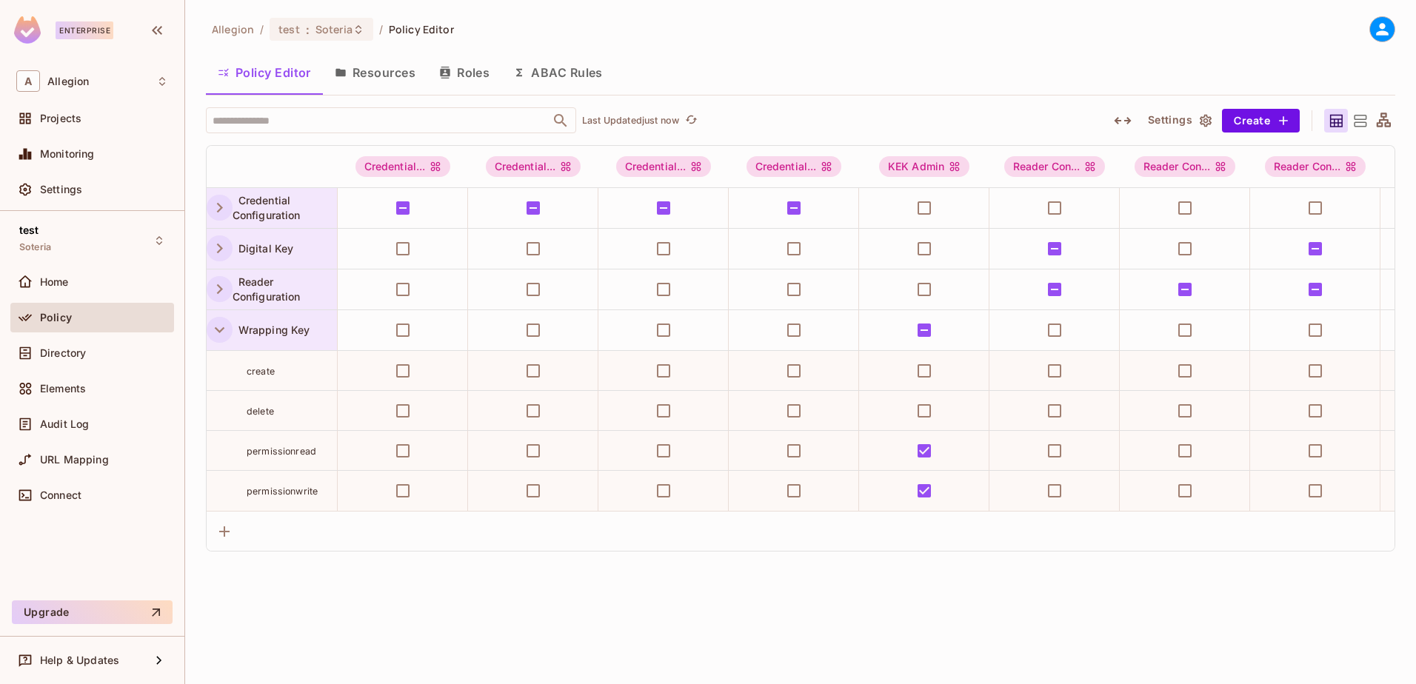
click at [219, 331] on icon "button" at bounding box center [220, 330] width 10 height 6
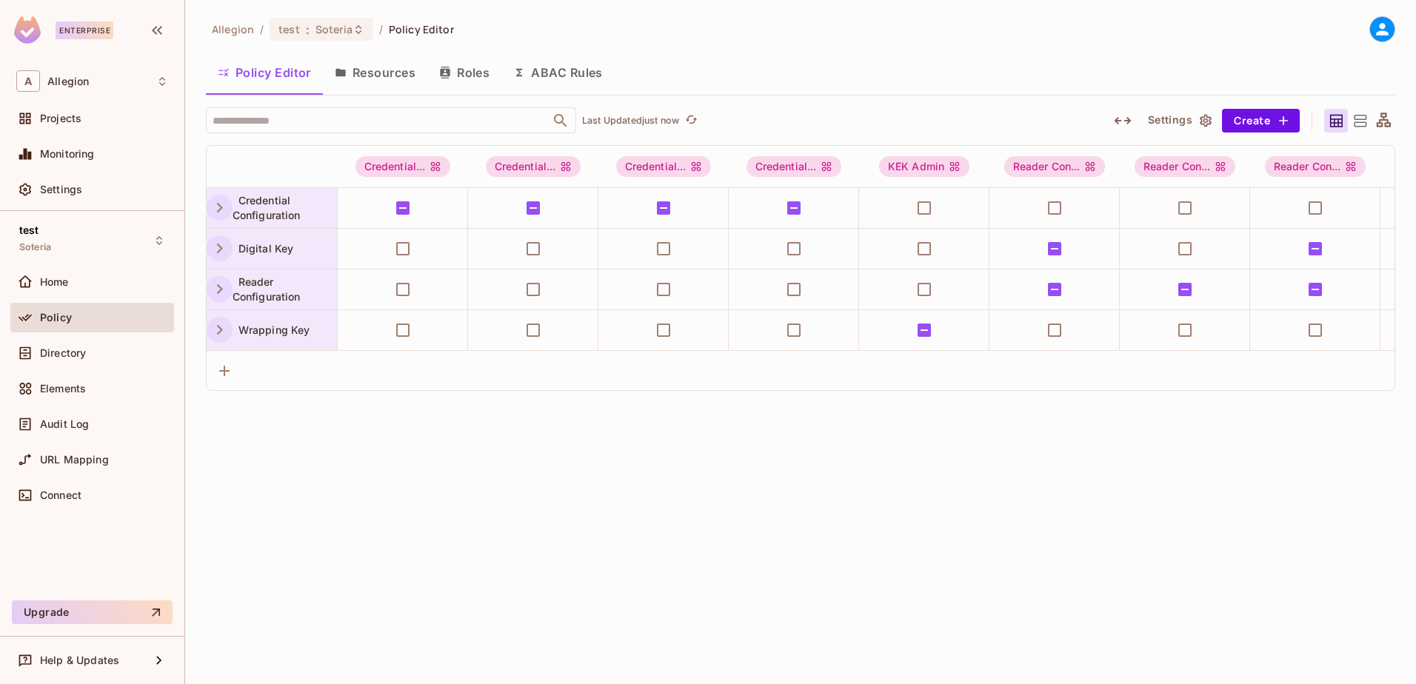
click at [219, 331] on icon "button" at bounding box center [220, 330] width 20 height 20
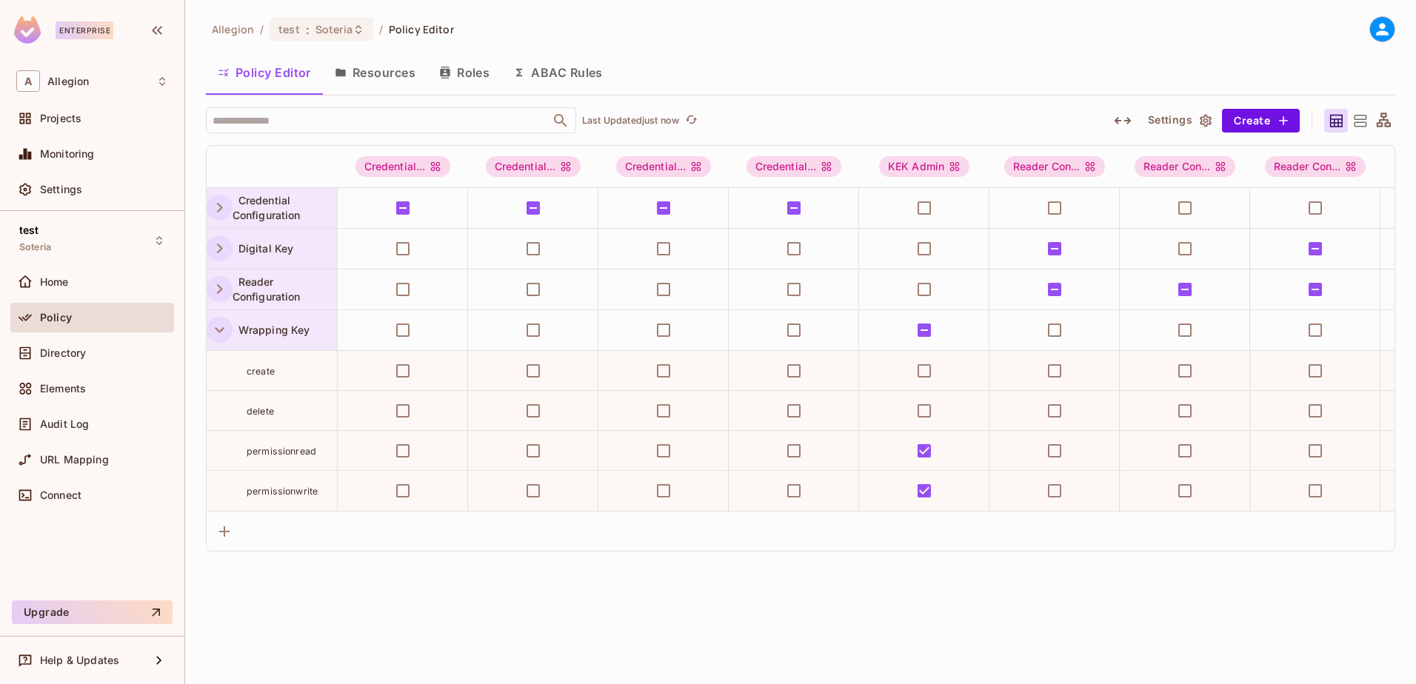
click at [219, 250] on icon "button" at bounding box center [220, 249] width 20 height 20
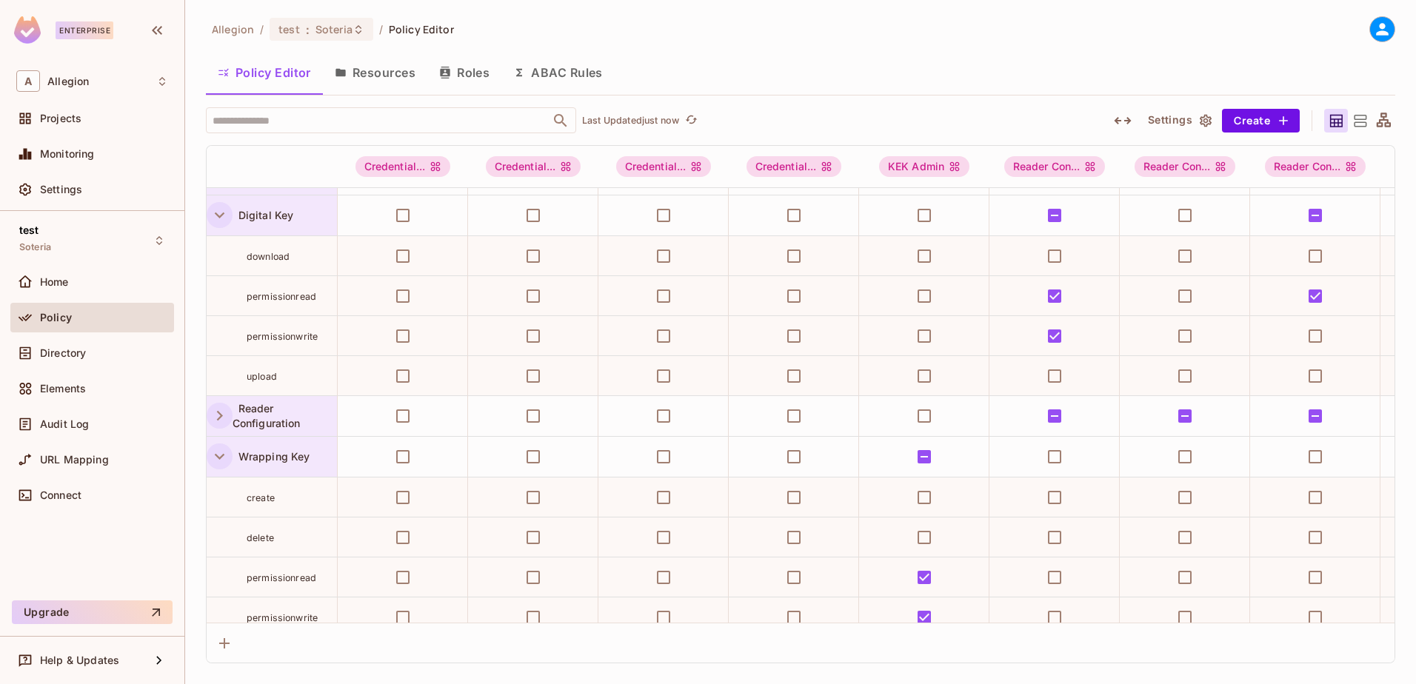
scroll to position [59, 0]
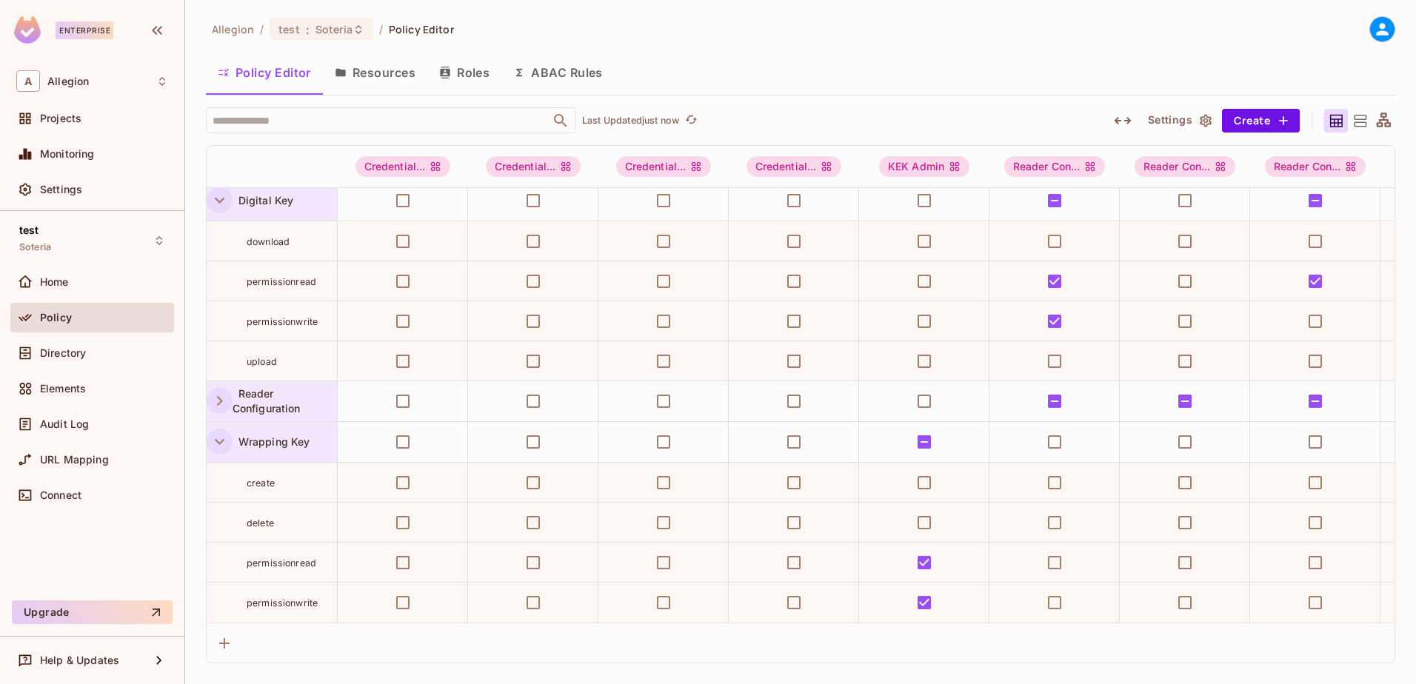
click at [256, 557] on span "permissionread" at bounding box center [282, 563] width 70 height 12
click at [270, 598] on span "permissionwrite" at bounding box center [282, 603] width 71 height 11
click at [76, 424] on span "Audit Log" at bounding box center [64, 425] width 49 height 12
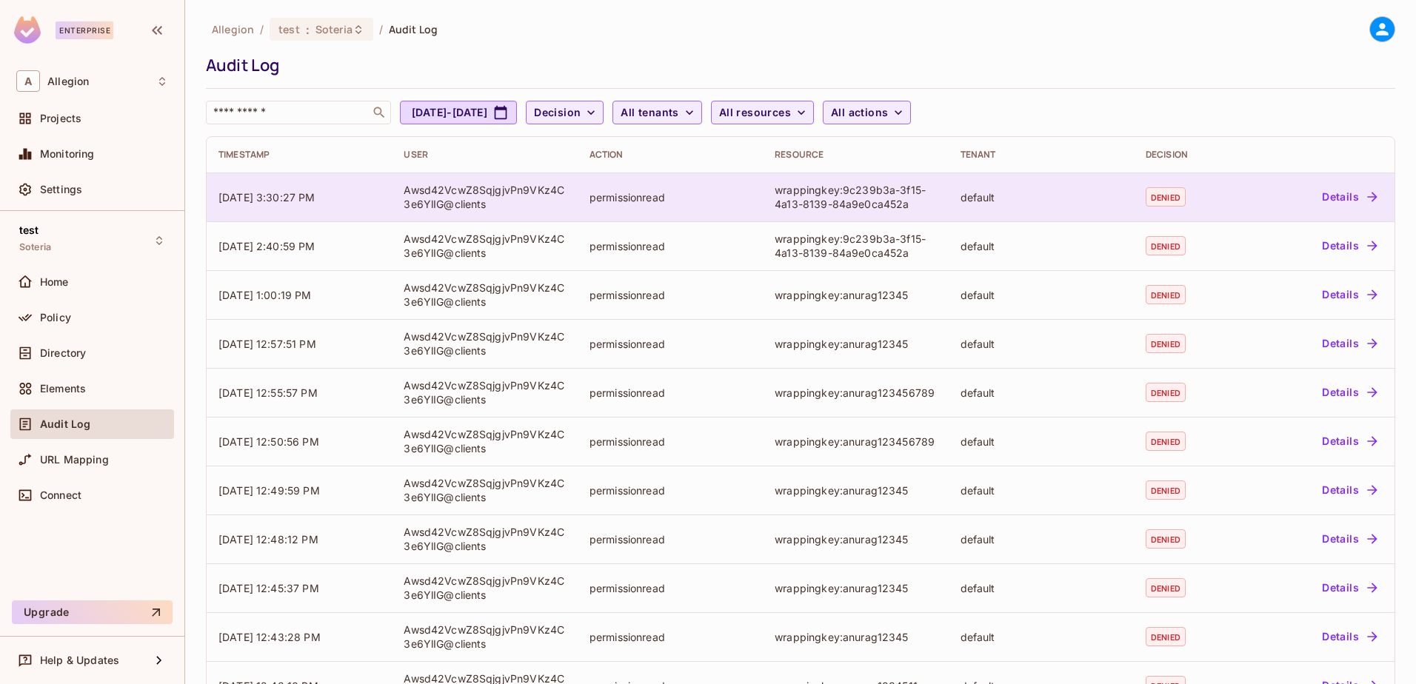
click at [514, 201] on div "Awsd42VcwZ8SqjgjvPn9VKz4C3e6YlIG@clients" at bounding box center [484, 197] width 161 height 28
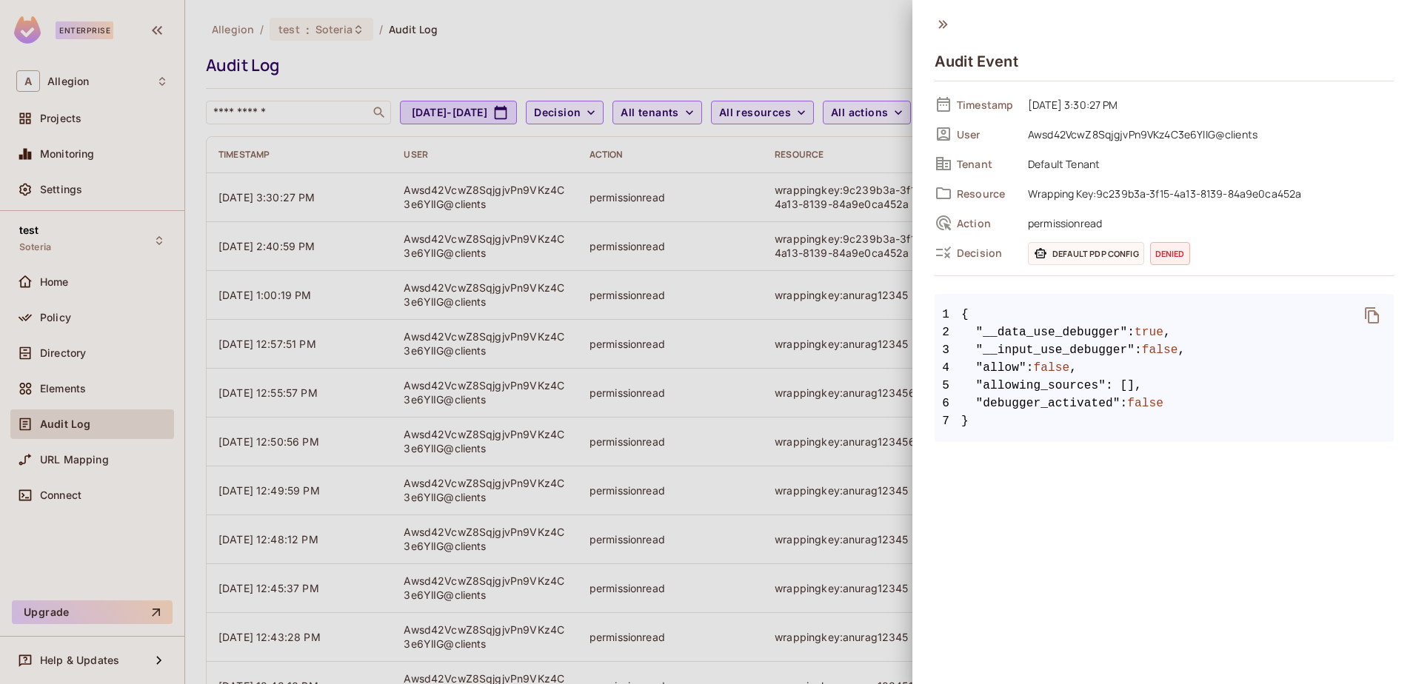
click at [944, 22] on icon at bounding box center [942, 24] width 9 height 8
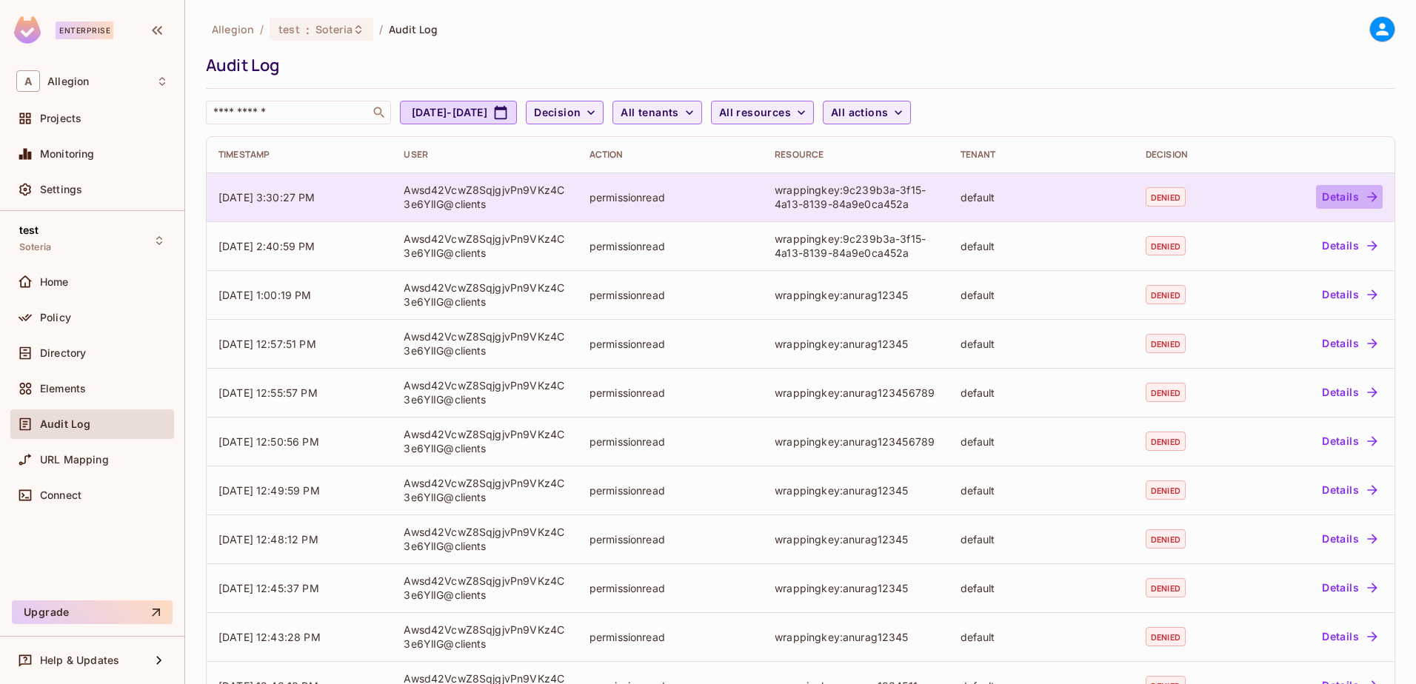
click at [1333, 195] on button "Details" at bounding box center [1349, 197] width 67 height 24
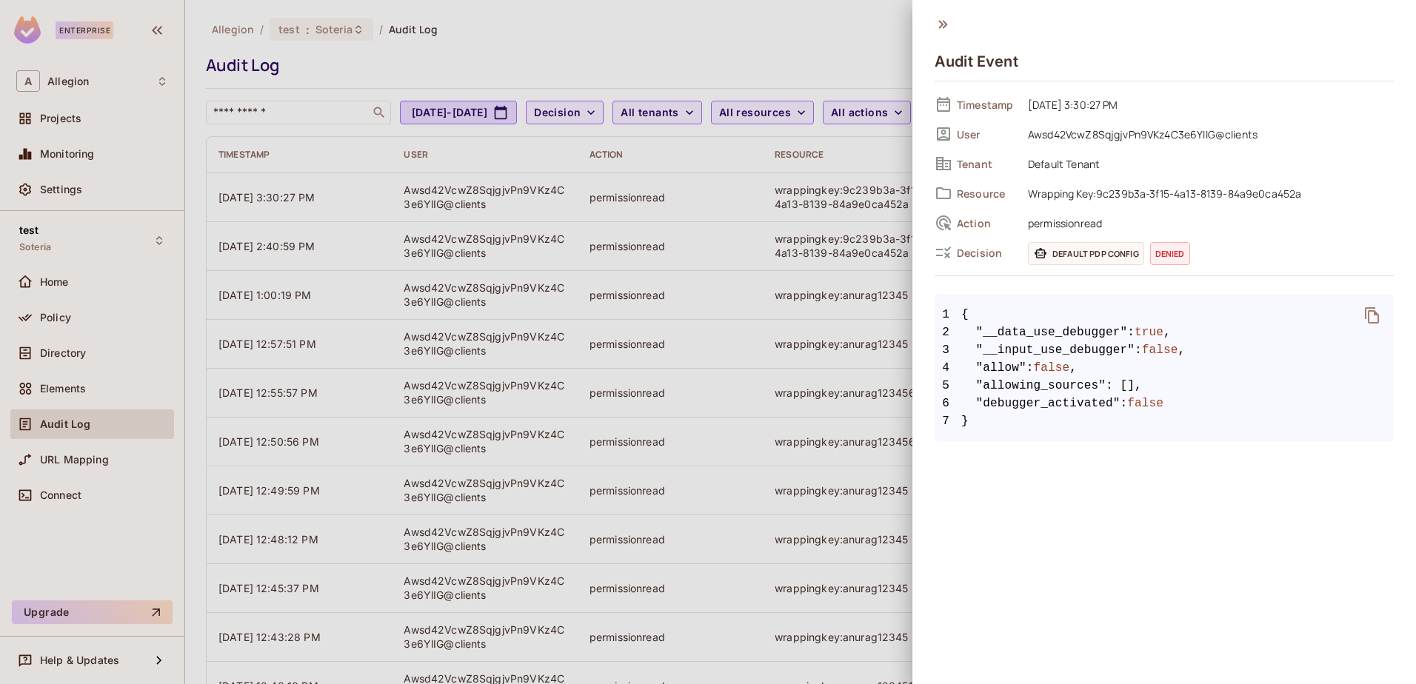
click at [1081, 256] on span "Default PDP config" at bounding box center [1086, 253] width 116 height 23
click at [937, 252] on icon at bounding box center [944, 253] width 18 height 18
click at [1073, 224] on span "permissionread" at bounding box center [1207, 223] width 373 height 18
click at [1147, 474] on div "Audit Event Timestamp 09/26/2025 3:30:27 PM User Awsd42VcwZ8SqjgjvPn9VKz4C3e6Yl…" at bounding box center [1165, 342] width 504 height 684
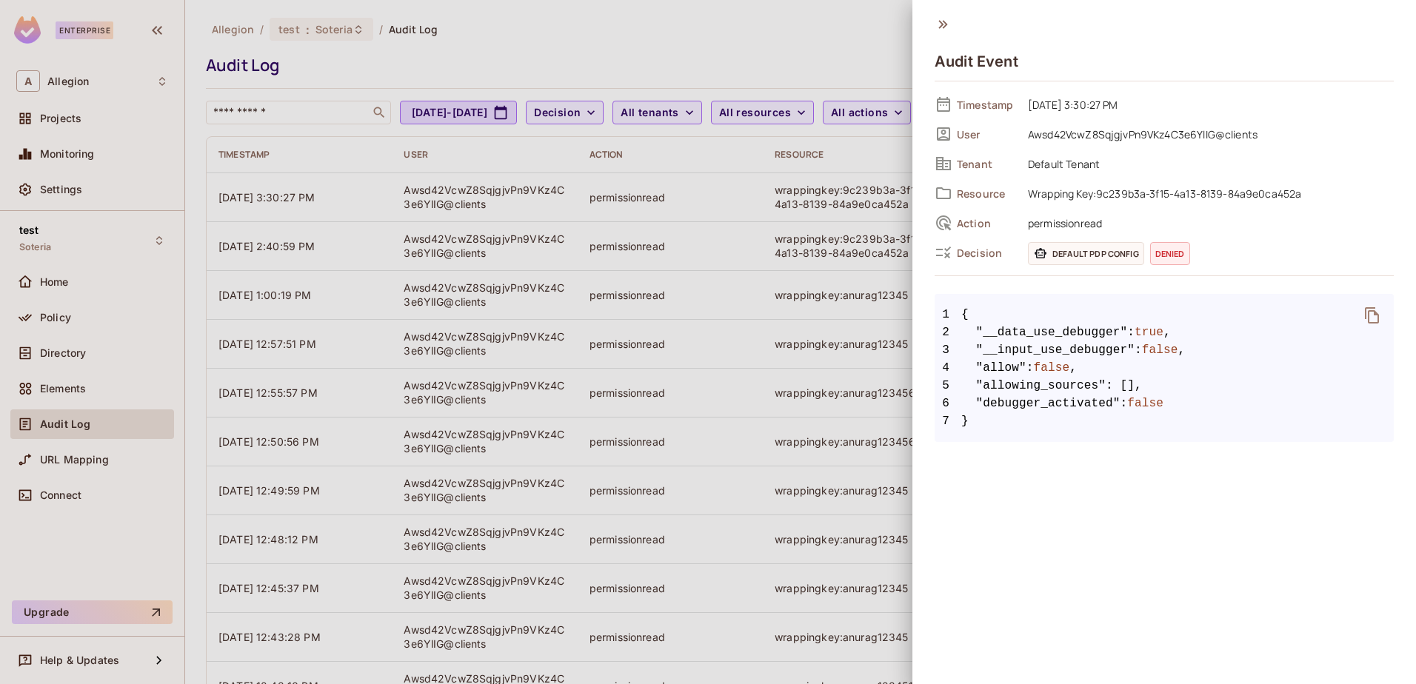
click at [61, 309] on div at bounding box center [708, 342] width 1416 height 684
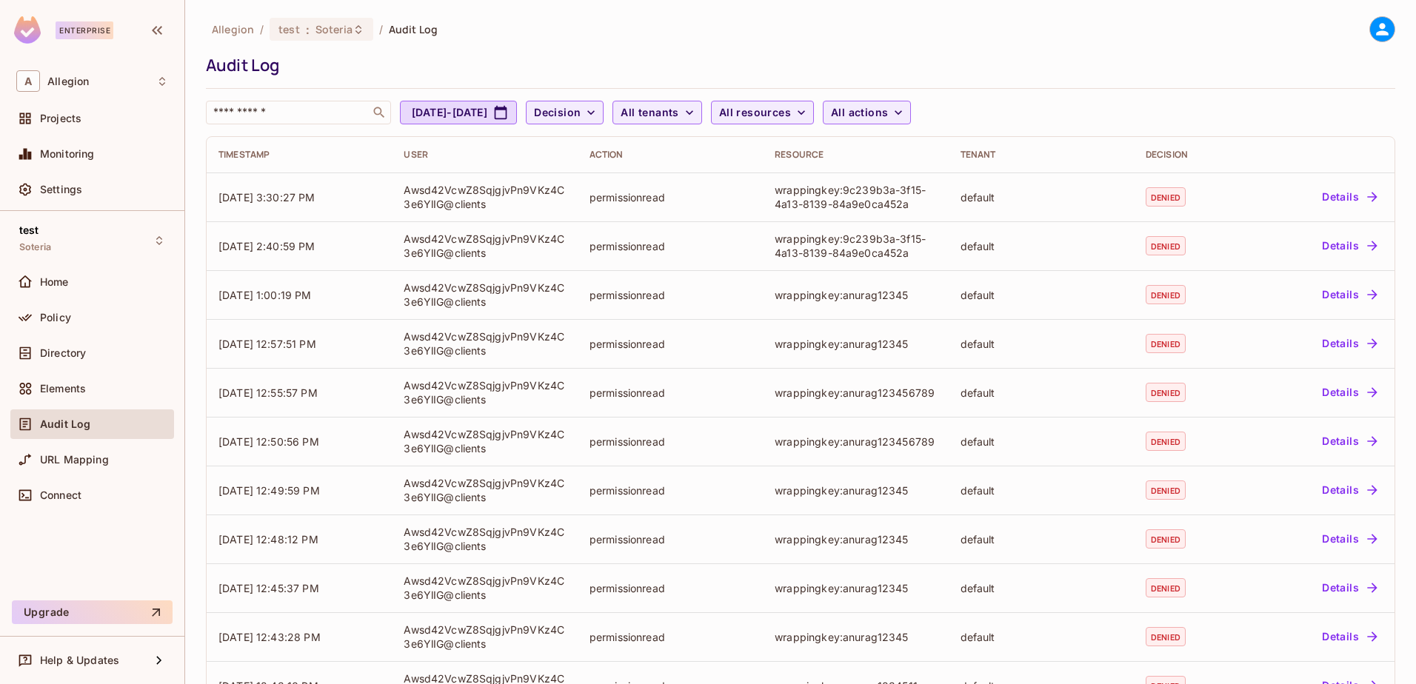
click at [60, 316] on span "Policy" at bounding box center [55, 318] width 31 height 12
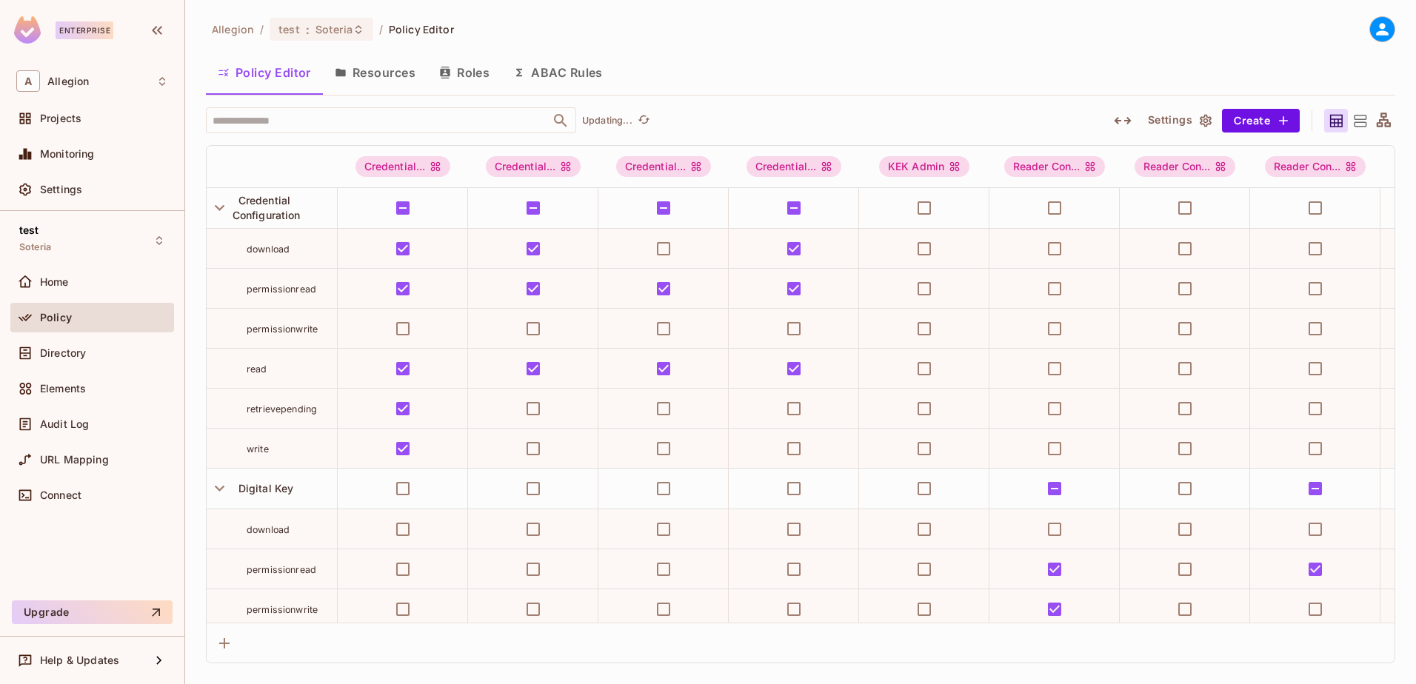
click at [73, 356] on span "Directory" at bounding box center [63, 353] width 46 height 12
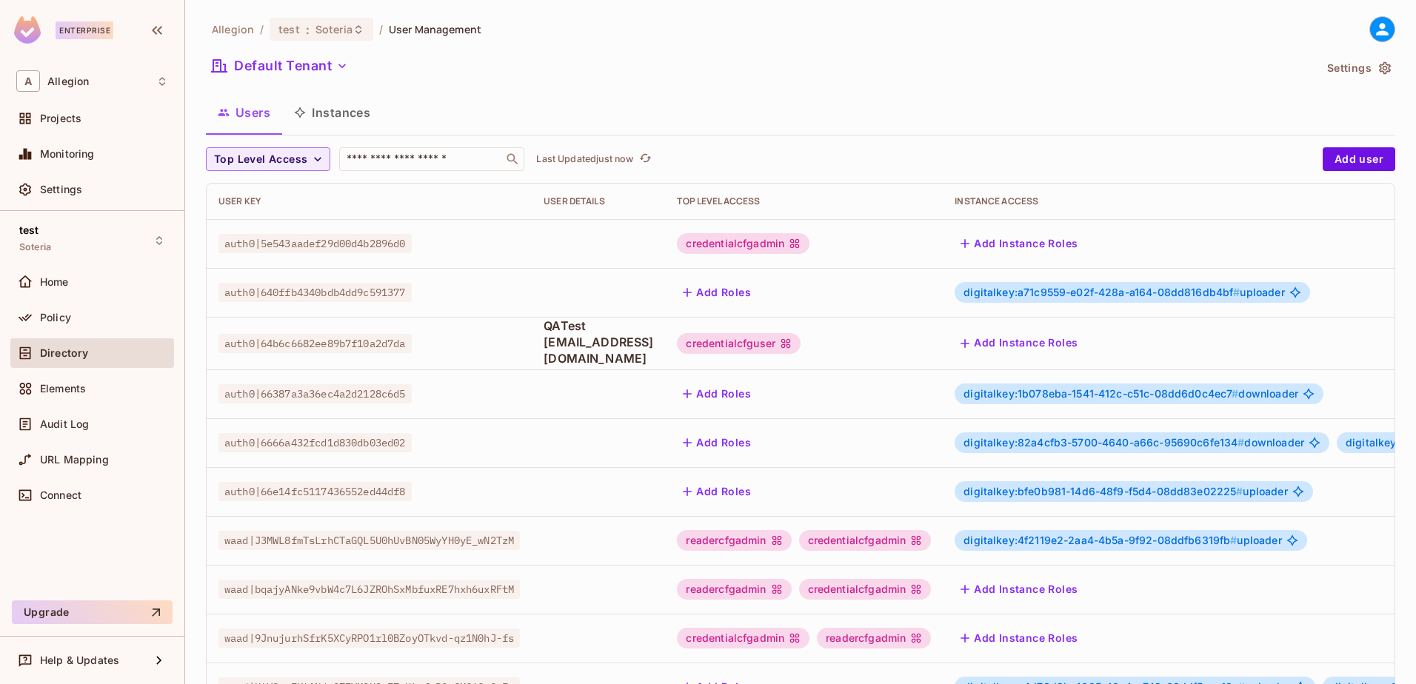
click at [333, 123] on button "Instances" at bounding box center [332, 112] width 100 height 37
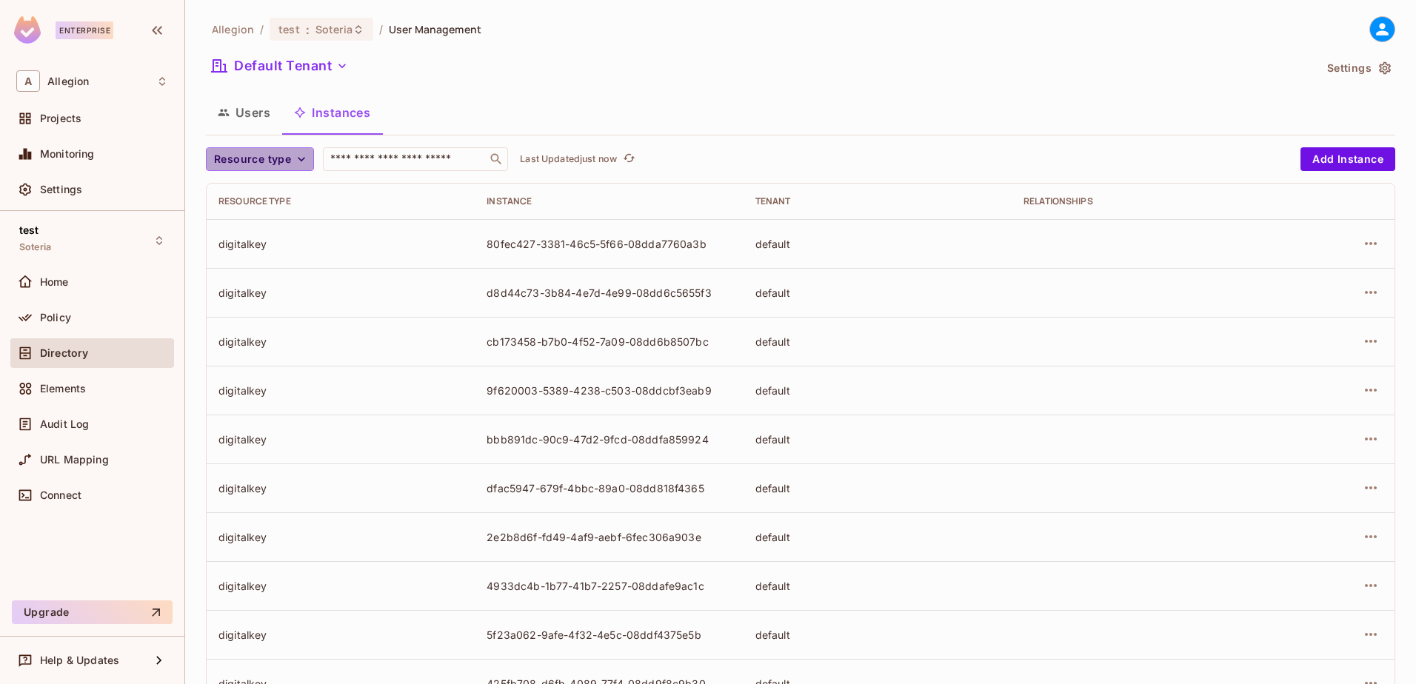
click at [290, 150] on button "Resource type" at bounding box center [260, 159] width 108 height 24
drag, startPoint x: 705, startPoint y: 248, endPoint x: 515, endPoint y: 243, distance: 190.4
click at [515, 243] on div at bounding box center [708, 342] width 1416 height 684
click at [515, 243] on div "80fec427-3381-46c5-5f66-08dda7760a3b" at bounding box center [609, 244] width 244 height 14
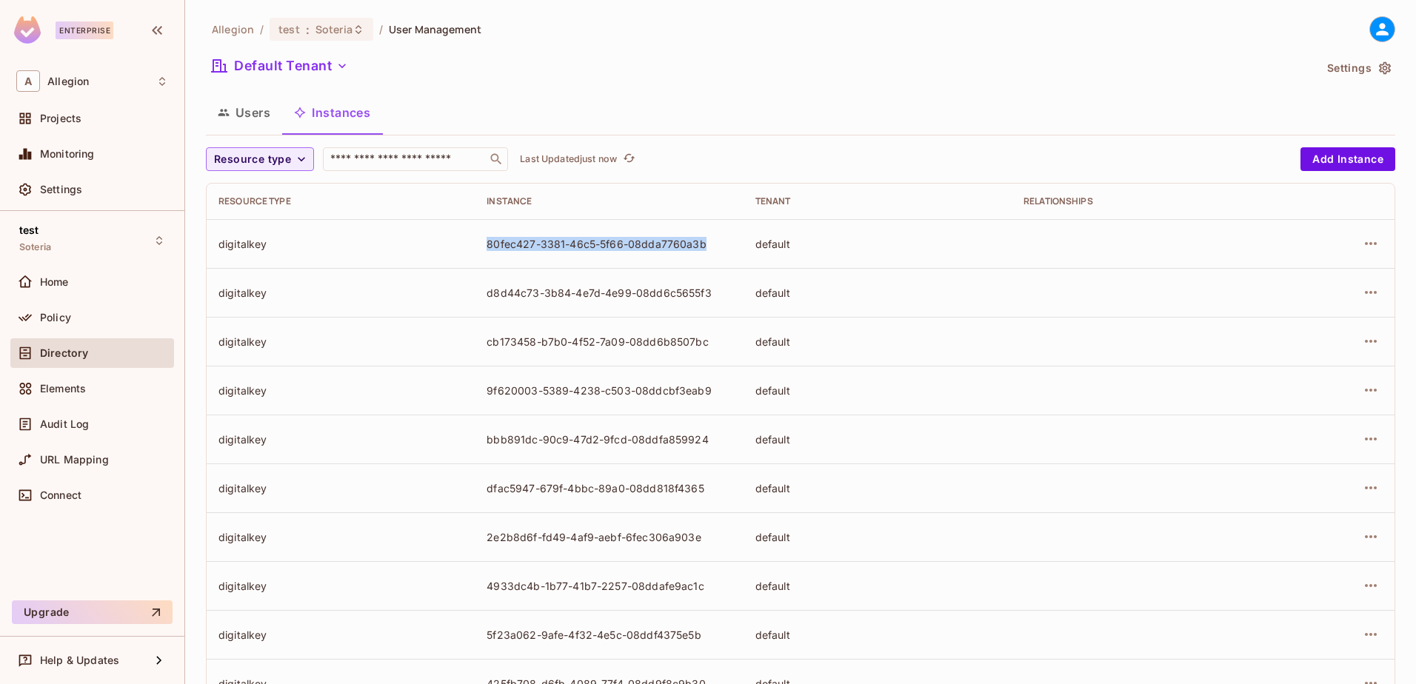
copy div "80fec427-3381-46c5-5f66-08dda7760a3b"
click at [62, 312] on span "Policy" at bounding box center [55, 318] width 31 height 12
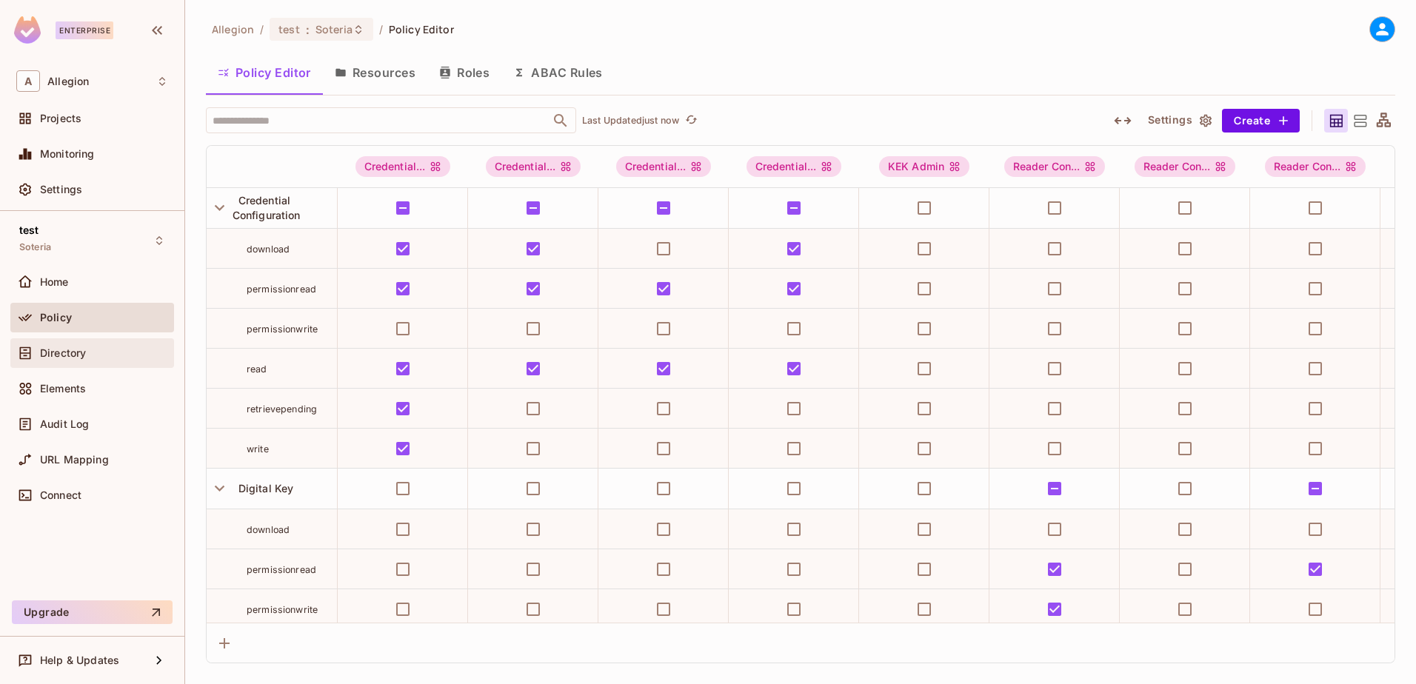
click at [69, 356] on span "Directory" at bounding box center [63, 353] width 46 height 12
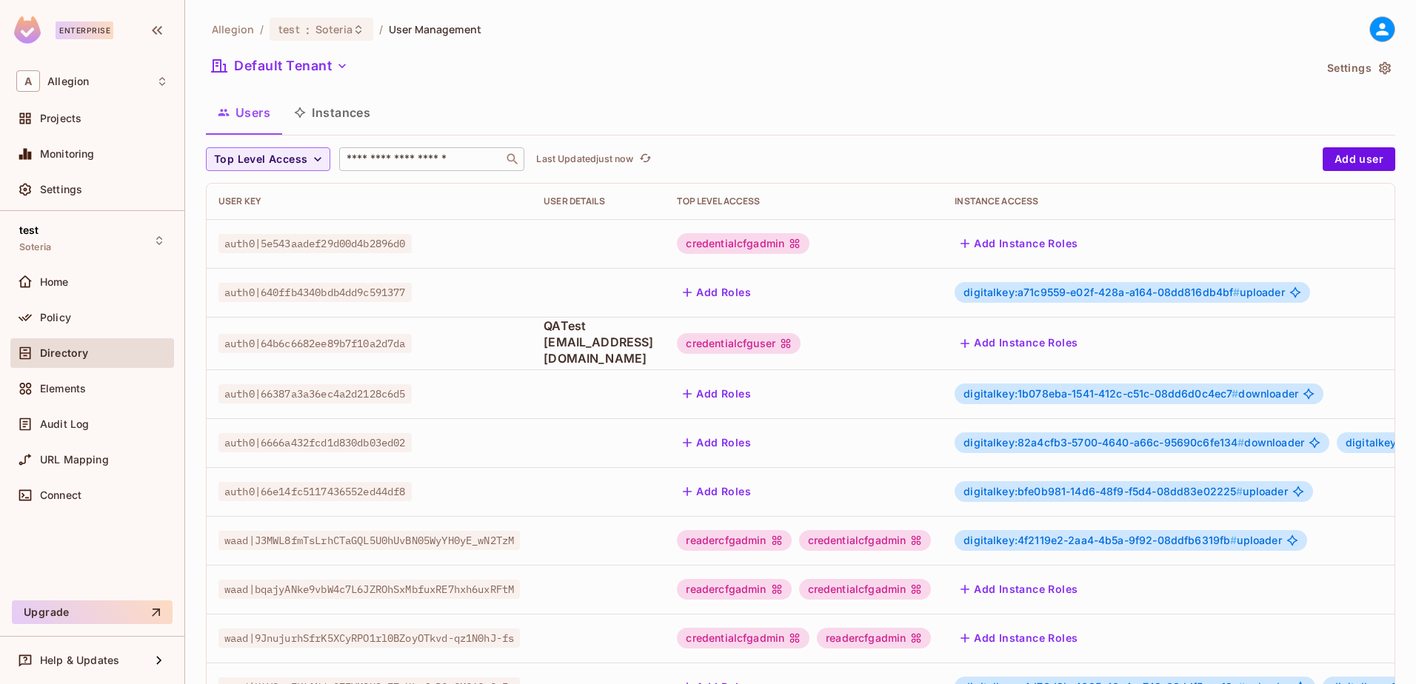
click at [378, 170] on div "​" at bounding box center [431, 159] width 185 height 24
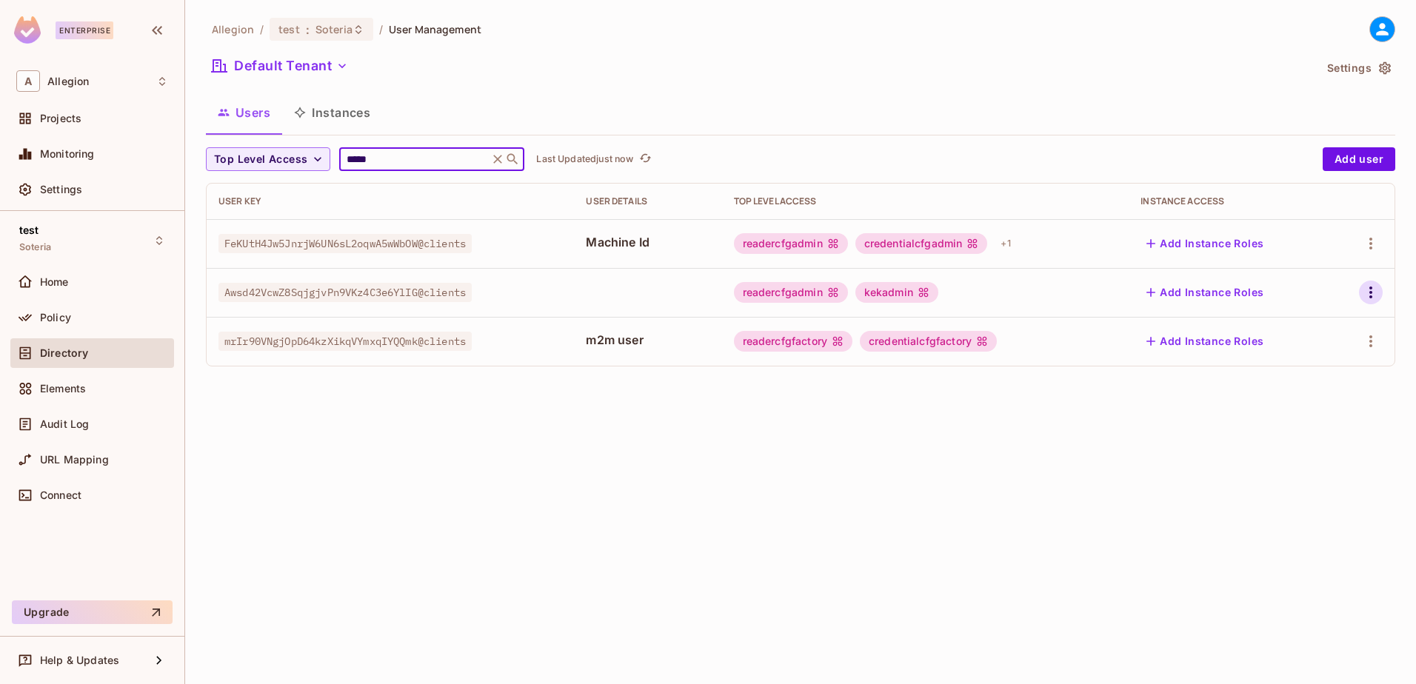
type input "*****"
click at [1371, 293] on icon "button" at bounding box center [1371, 293] width 3 height 12
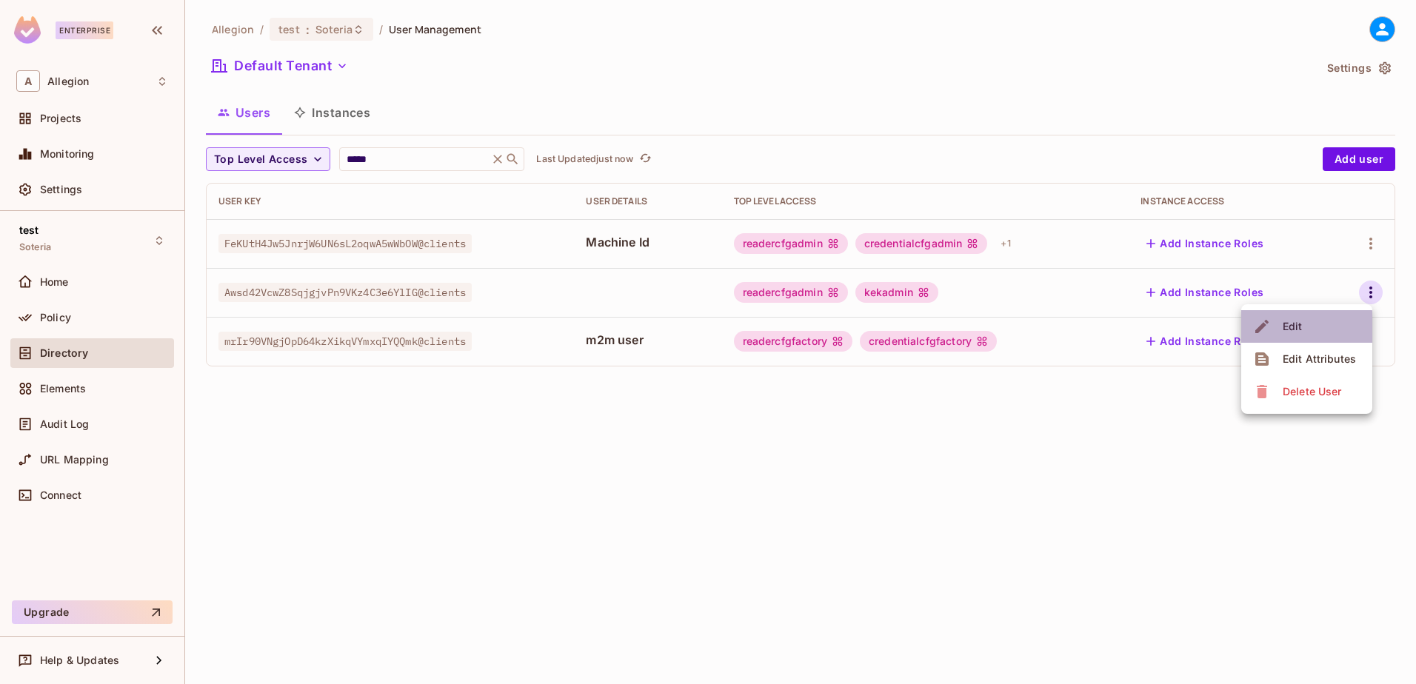
click at [1290, 327] on div "Edit" at bounding box center [1293, 326] width 20 height 15
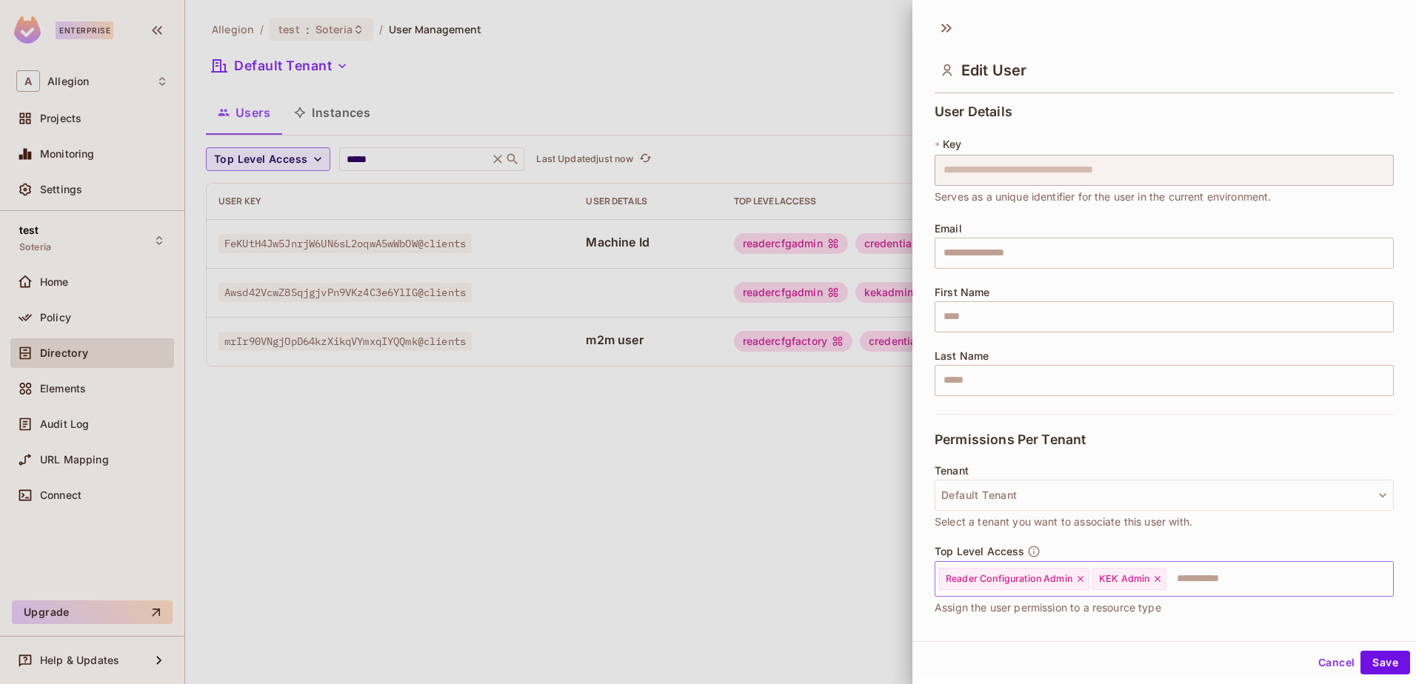
click at [1159, 579] on icon at bounding box center [1158, 579] width 10 height 10
click at [1385, 658] on button "Save" at bounding box center [1386, 663] width 50 height 24
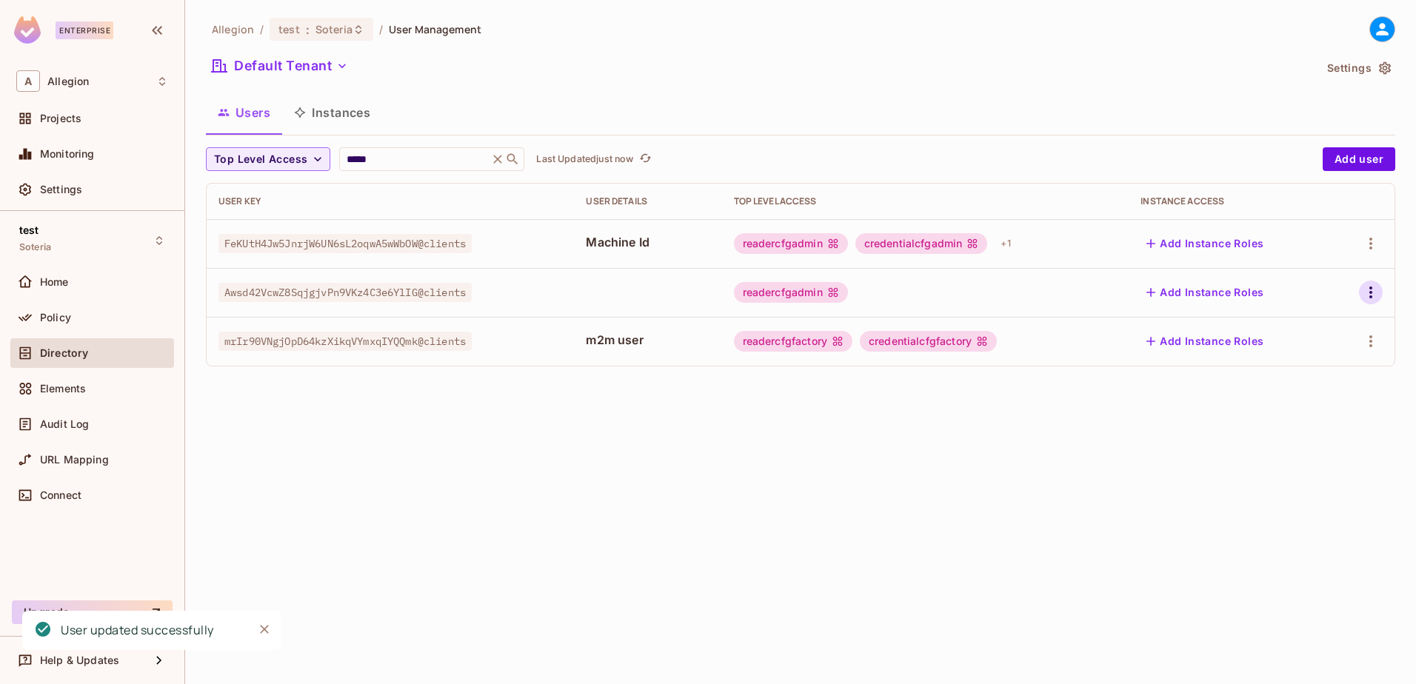
click at [1374, 303] on button "button" at bounding box center [1371, 293] width 24 height 24
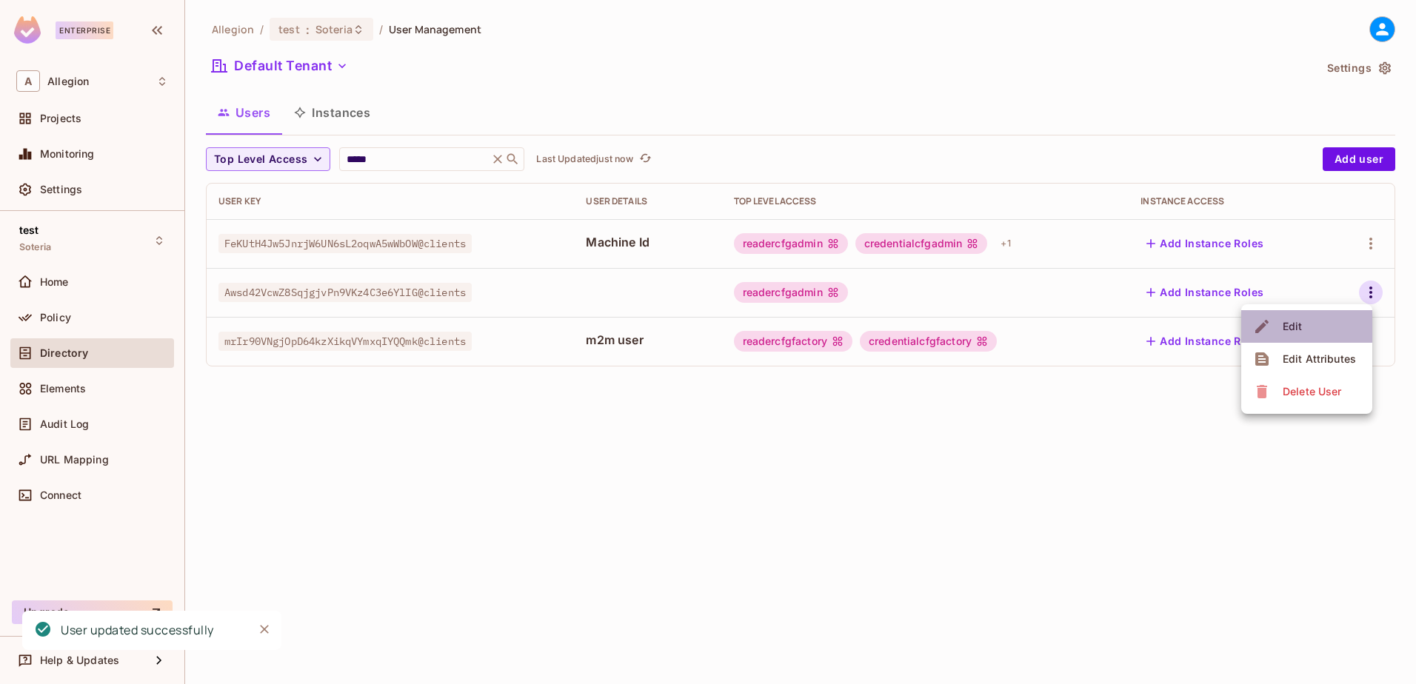
click at [1292, 323] on div "Edit" at bounding box center [1293, 326] width 20 height 15
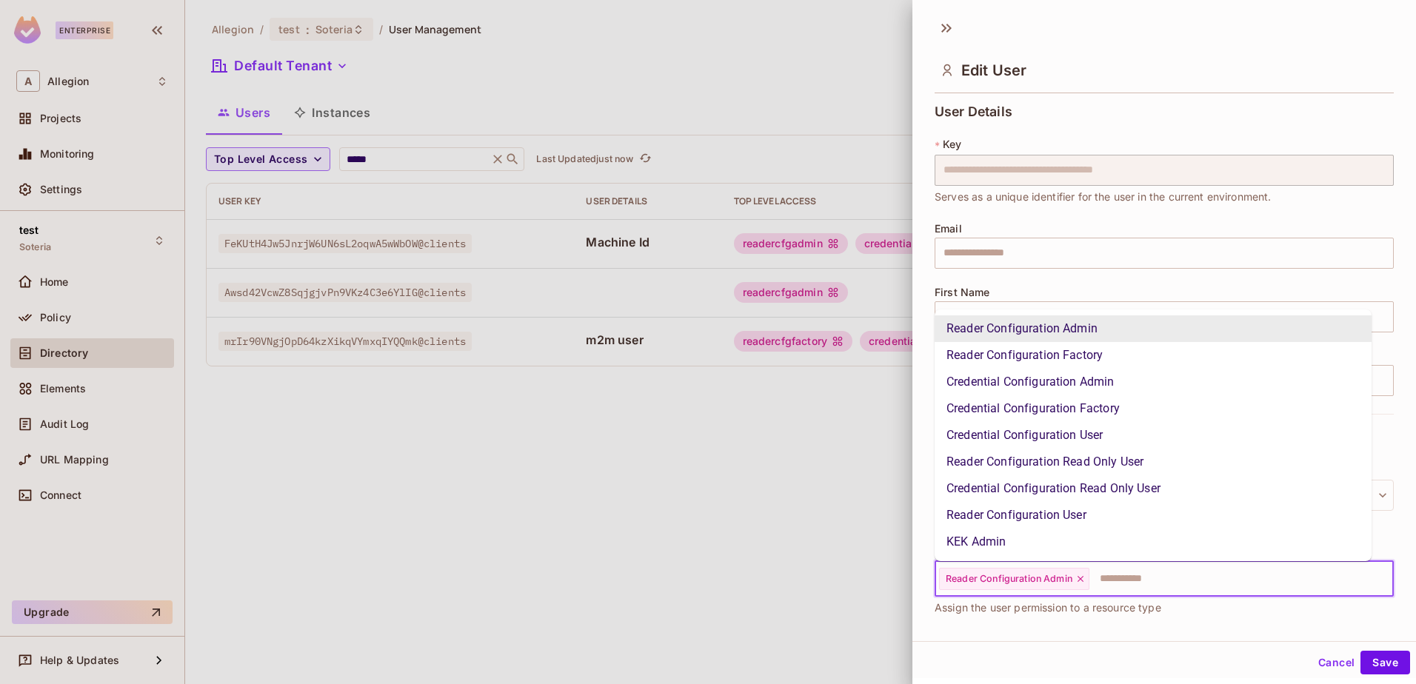
click at [1152, 566] on input "text" at bounding box center [1228, 579] width 274 height 30
click at [952, 547] on li "KEK Admin" at bounding box center [1153, 542] width 437 height 27
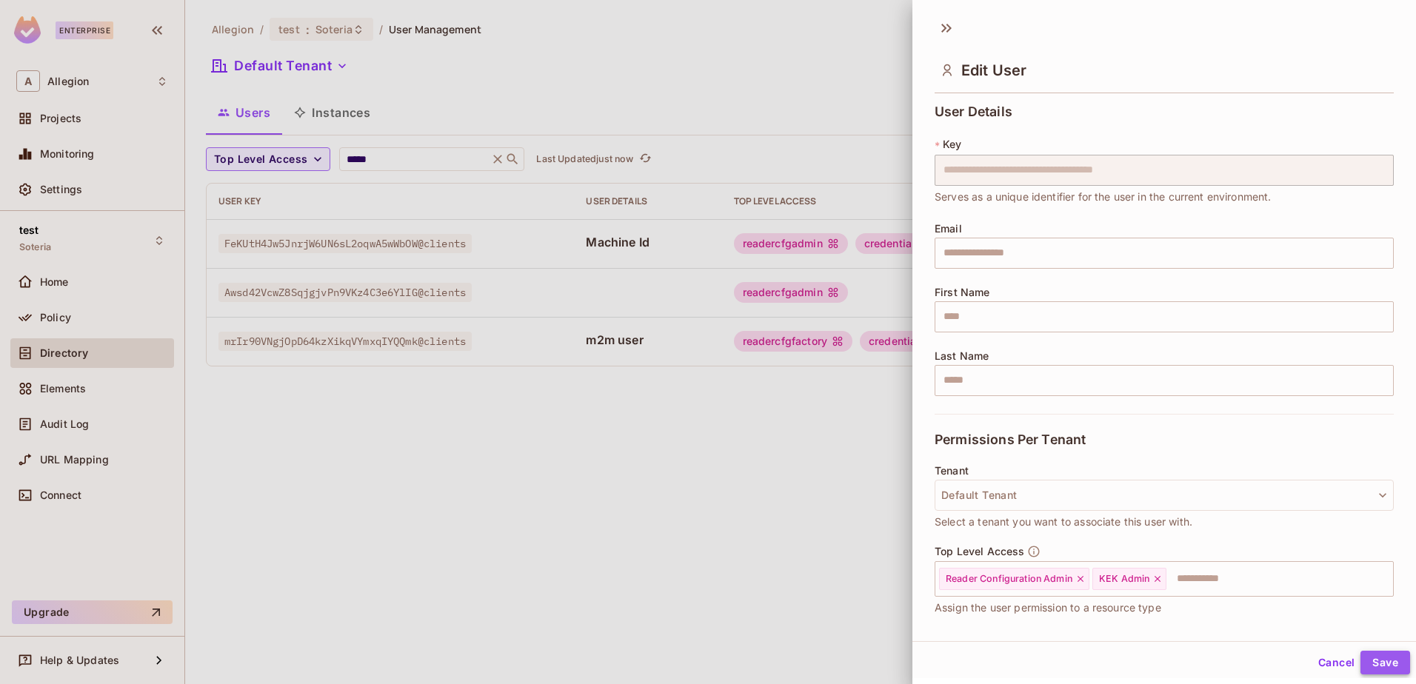
click at [1372, 663] on button "Save" at bounding box center [1386, 663] width 50 height 24
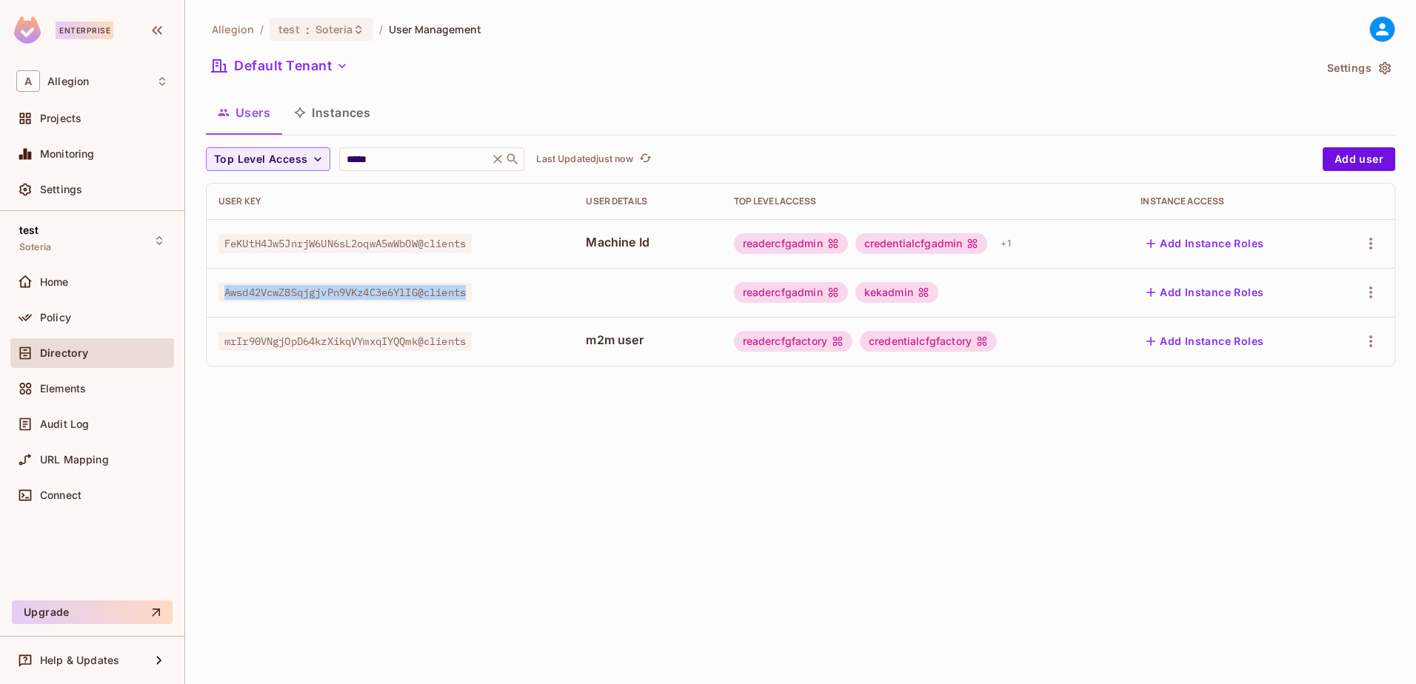
drag, startPoint x: 476, startPoint y: 296, endPoint x: 226, endPoint y: 295, distance: 250.4
click at [226, 295] on span "Awsd42VcwZ8SqjgjvPn9VKz4C3e6YlIG@clients" at bounding box center [345, 292] width 253 height 19
click at [421, 287] on span "Awsd42VcwZ8SqjgjvPn9VKz4C3e6YlIG@clients" at bounding box center [345, 292] width 253 height 19
drag, startPoint x: 426, startPoint y: 292, endPoint x: 218, endPoint y: 270, distance: 209.2
click at [218, 270] on td "Awsd42VcwZ8SqjgjvPn9VKz4C3e6YlIG@clients" at bounding box center [390, 292] width 367 height 49
